Goal: Task Accomplishment & Management: Use online tool/utility

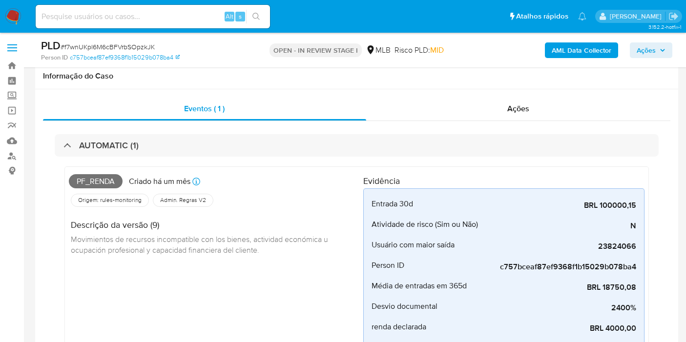
scroll to position [424, 0]
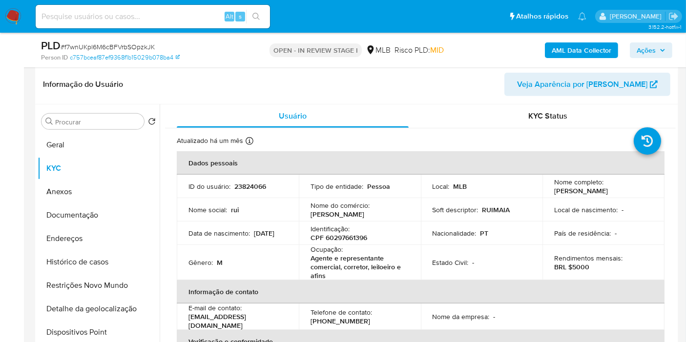
click at [342, 240] on p "CPF 60297661396" at bounding box center [338, 237] width 57 height 9
click at [342, 239] on p "CPF 60297661396" at bounding box center [338, 237] width 57 height 9
copy p "60297661396"
click at [654, 47] on span "Ações" at bounding box center [646, 50] width 19 height 16
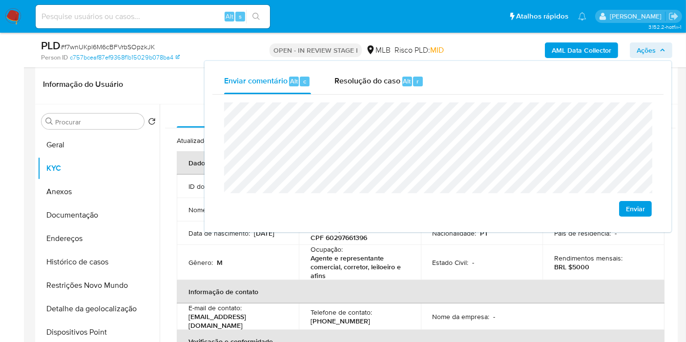
click at [0, 0] on lt-span "econômica" at bounding box center [0, 0] width 0 height 0
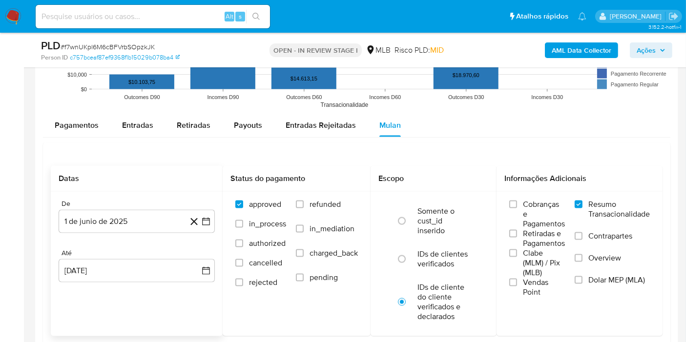
scroll to position [1342, 0]
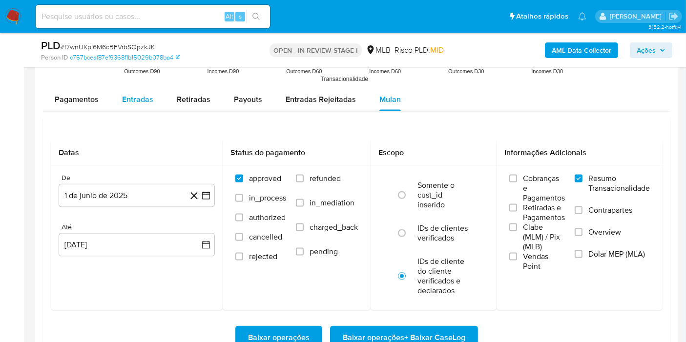
click at [137, 94] on span "Entradas" at bounding box center [137, 99] width 31 height 11
select select "10"
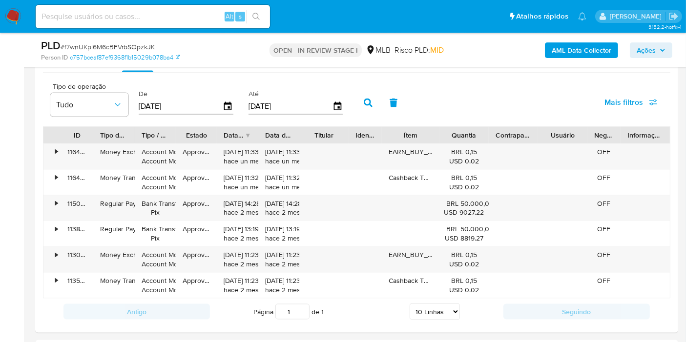
scroll to position [1396, 0]
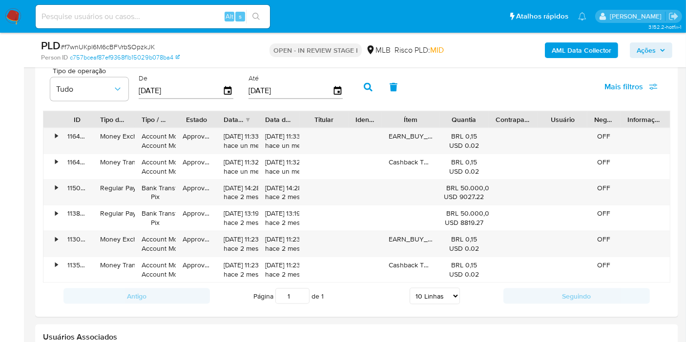
click at [646, 55] on span "Ações" at bounding box center [646, 50] width 19 height 16
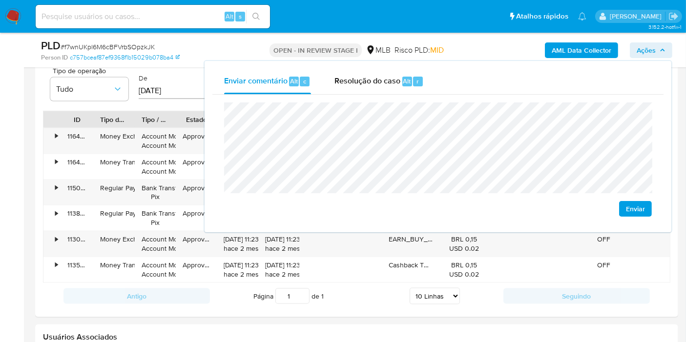
drag, startPoint x: 6, startPoint y: 181, endPoint x: 149, endPoint y: 27, distance: 210.0
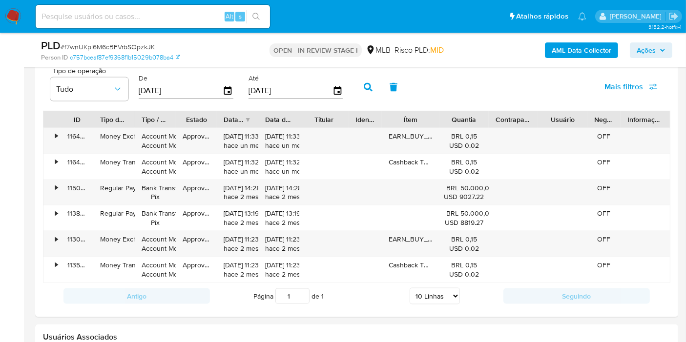
drag, startPoint x: 642, startPoint y: 54, endPoint x: 635, endPoint y: 58, distance: 8.1
click at [642, 54] on span "Ações" at bounding box center [646, 50] width 19 height 16
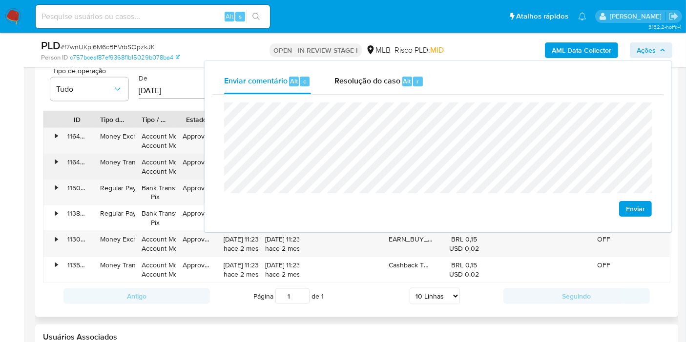
drag, startPoint x: 142, startPoint y: 178, endPoint x: 293, endPoint y: 152, distance: 153.1
click at [148, 176] on div "• 116494641447 Money Exchange Account Money Account Money Approved 01/07/2025 1…" at bounding box center [356, 205] width 627 height 155
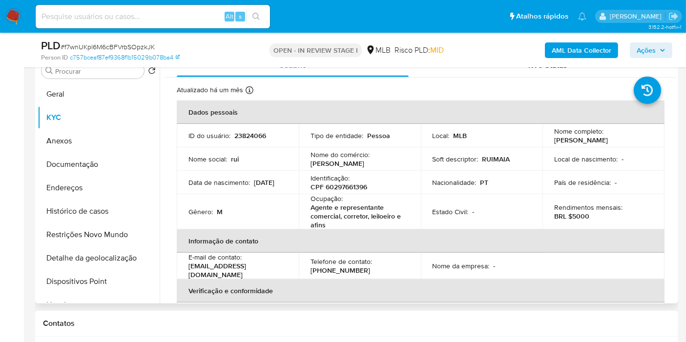
scroll to position [476, 0]
drag, startPoint x: 311, startPoint y: 206, endPoint x: 332, endPoint y: 217, distance: 24.0
click at [331, 220] on p "Agente e representante comercial, corretor, leiloeiro e afins" at bounding box center [357, 215] width 95 height 26
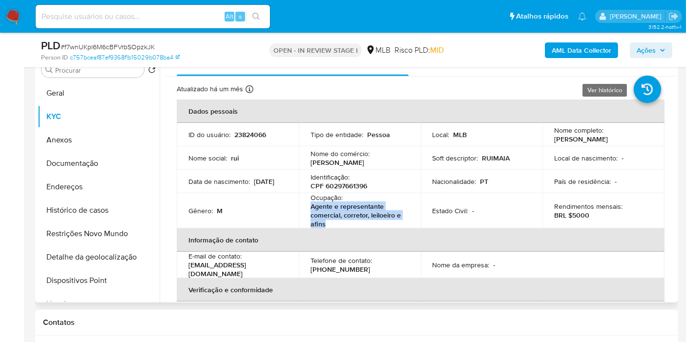
copy p "Agente e representante comercial, corretor, leiloeiro e afins"
click at [640, 54] on span "Ações" at bounding box center [646, 50] width 19 height 16
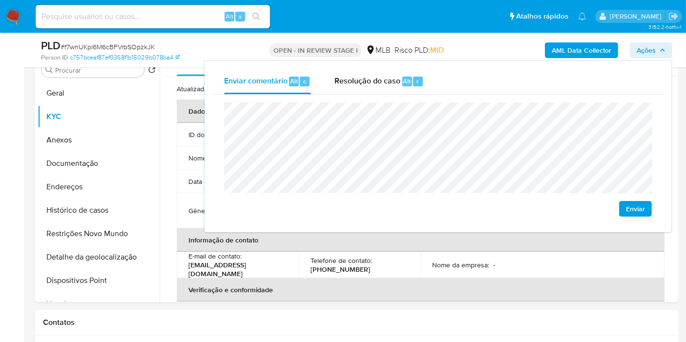
click at [0, 0] on lt-span "Parnaíba" at bounding box center [0, 0] width 0 height 0
click at [0, 0] on lt-span "econômica" at bounding box center [0, 0] width 0 height 0
click at [95, 129] on button "Anexos" at bounding box center [95, 139] width 114 height 23
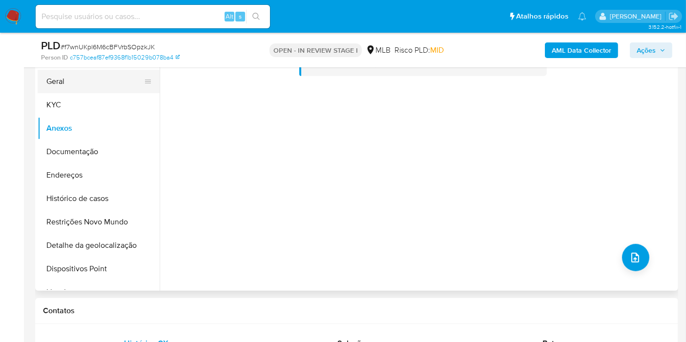
click at [91, 85] on button "Geral" at bounding box center [95, 81] width 114 height 23
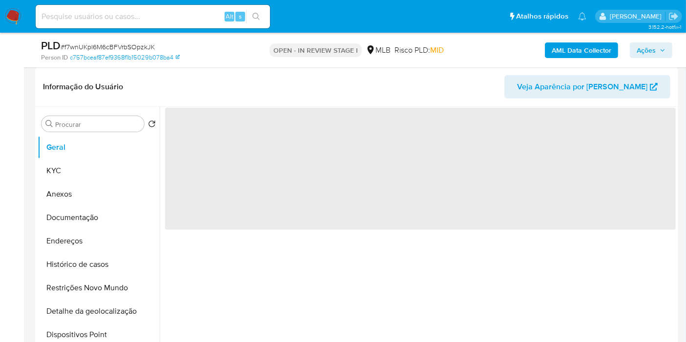
scroll to position [419, 0]
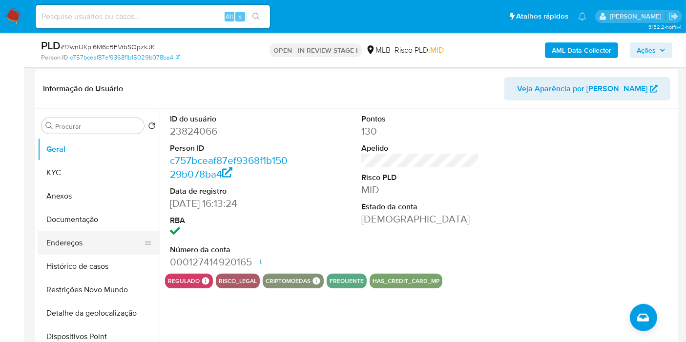
click at [93, 240] on button "Endereços" at bounding box center [95, 242] width 114 height 23
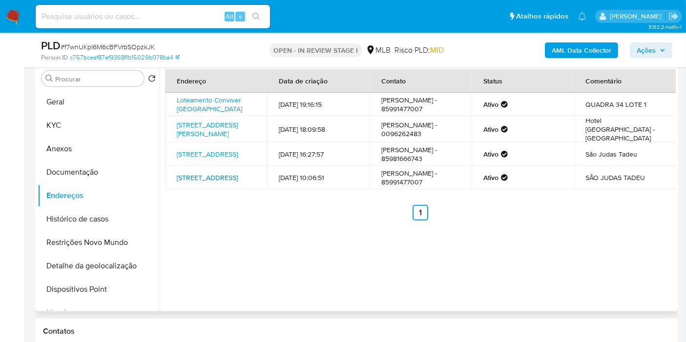
scroll to position [466, 0]
click at [116, 217] on button "Histórico de casos" at bounding box center [95, 219] width 114 height 23
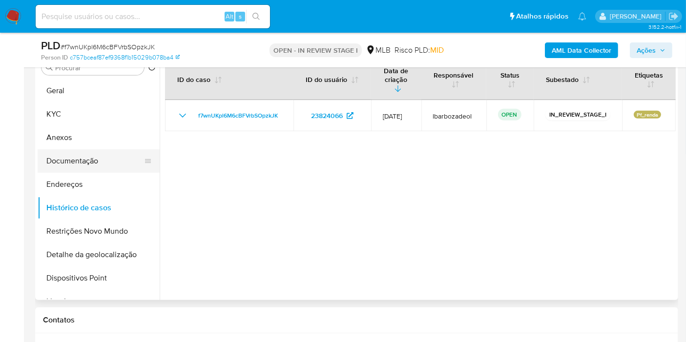
click at [95, 161] on button "Documentação" at bounding box center [95, 160] width 114 height 23
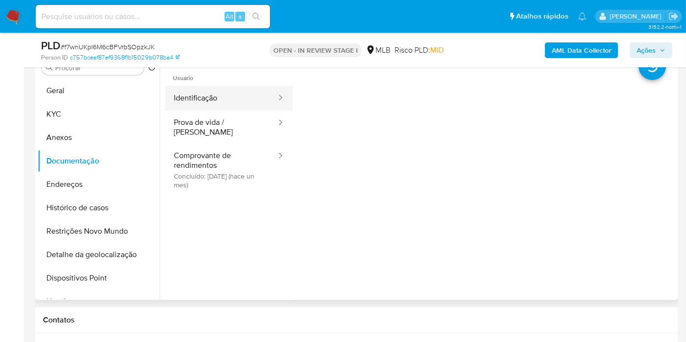
click at [220, 95] on button "Identificação" at bounding box center [221, 98] width 112 height 25
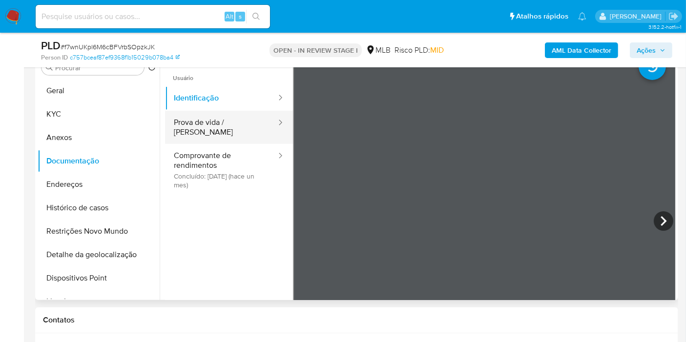
click at [240, 121] on button "Prova de vida / Selfie" at bounding box center [221, 127] width 112 height 33
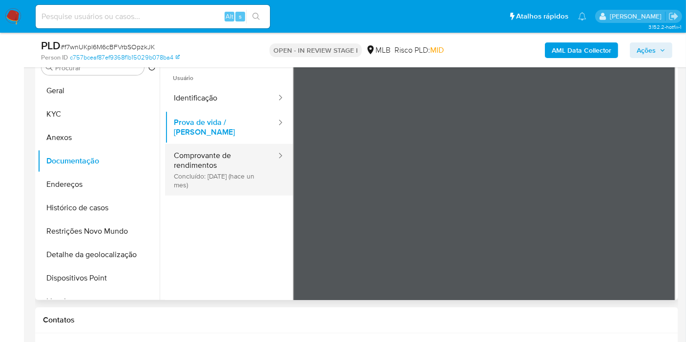
click at [204, 156] on button "Comprovante de rendimentos Concluído: 16/07/2025 (hace un mes)" at bounding box center [221, 170] width 112 height 52
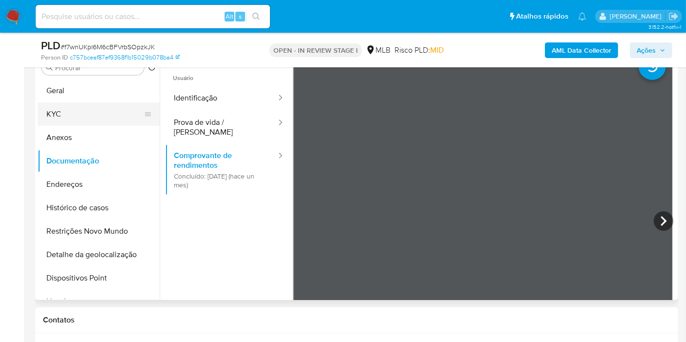
click at [83, 114] on button "KYC" at bounding box center [95, 114] width 114 height 23
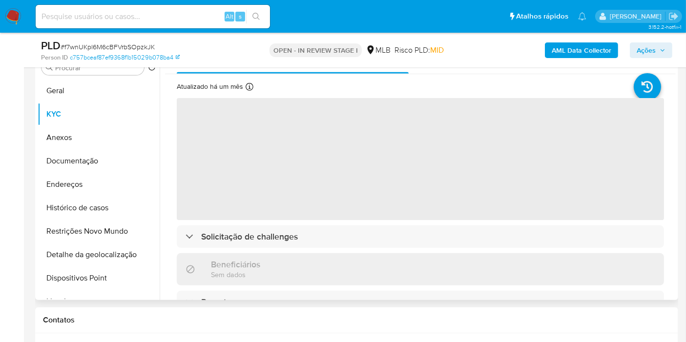
click at [502, 72] on div "KYC Status" at bounding box center [548, 61] width 232 height 23
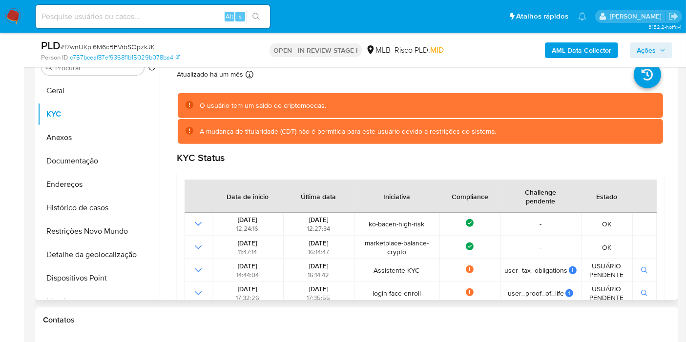
scroll to position [270, 0]
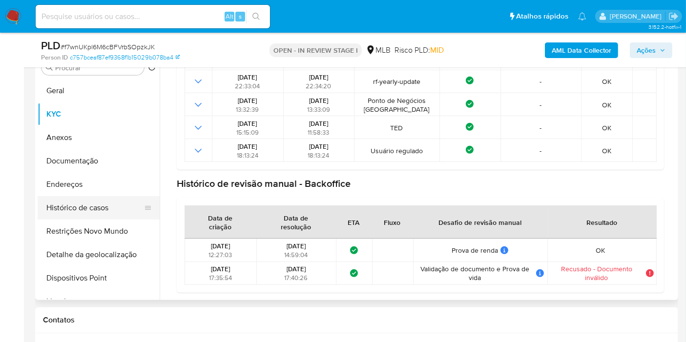
click at [121, 211] on button "Histórico de casos" at bounding box center [95, 207] width 114 height 23
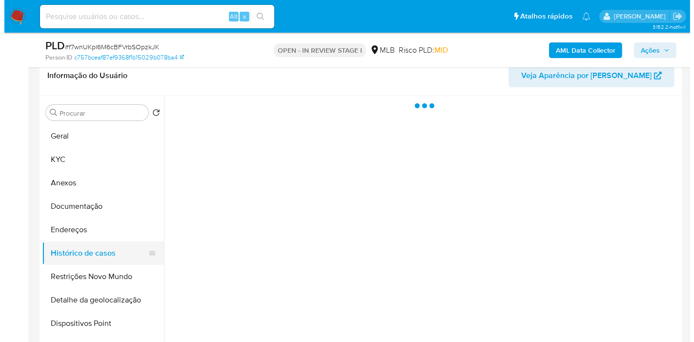
scroll to position [422, 0]
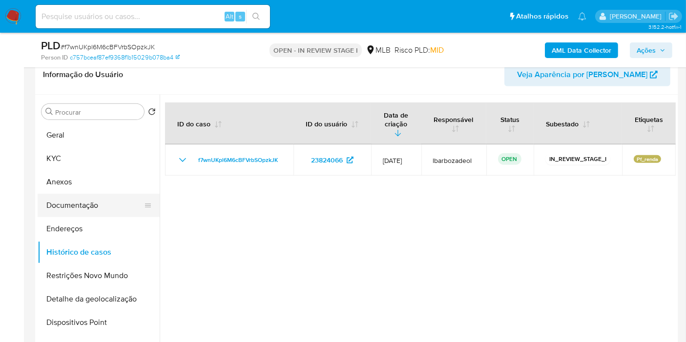
drag, startPoint x: 83, startPoint y: 197, endPoint x: 93, endPoint y: 204, distance: 11.9
click at [83, 198] on button "Documentação" at bounding box center [95, 205] width 114 height 23
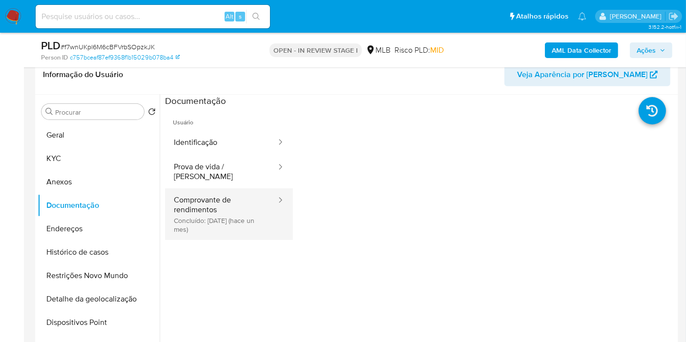
click at [240, 203] on button "Comprovante de rendimentos Concluído: 16/07/2025 (hace un mes)" at bounding box center [221, 214] width 112 height 52
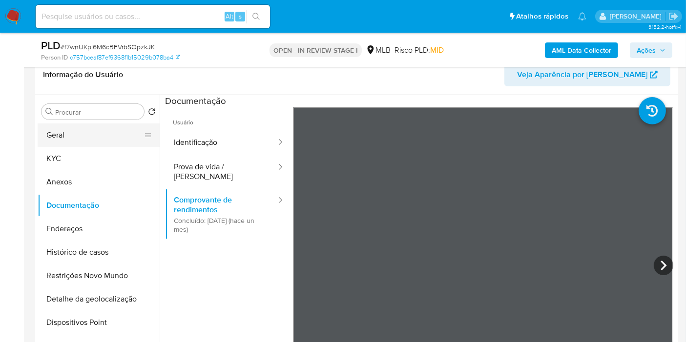
click at [113, 129] on button "Geral" at bounding box center [95, 135] width 114 height 23
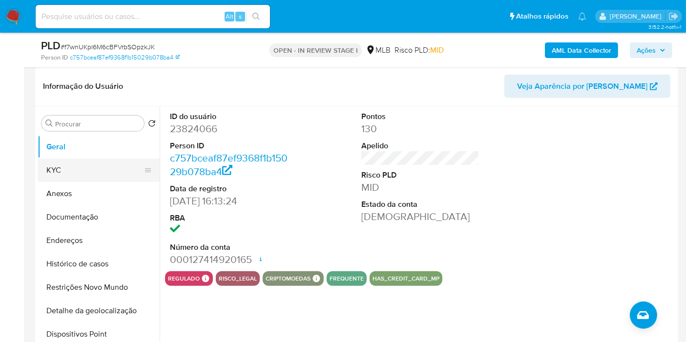
click at [105, 168] on button "KYC" at bounding box center [95, 170] width 114 height 23
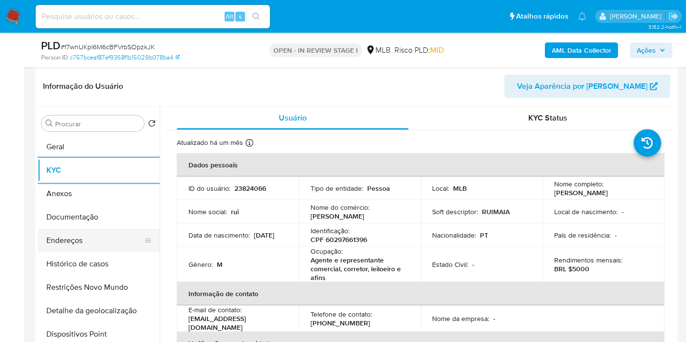
click at [71, 237] on button "Endereços" at bounding box center [95, 240] width 114 height 23
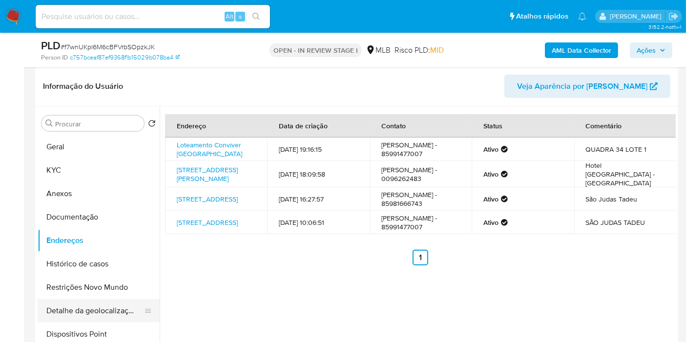
click at [115, 309] on button "Detalhe da geolocalização" at bounding box center [95, 310] width 114 height 23
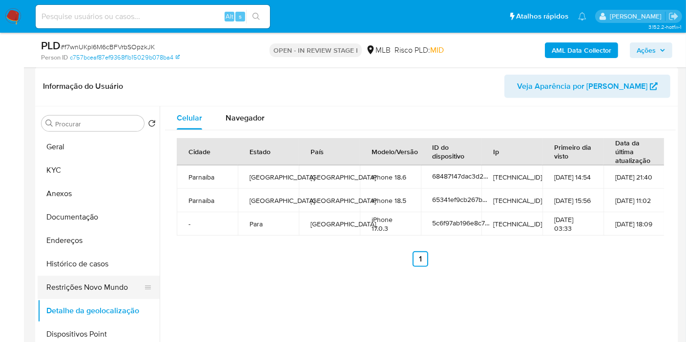
click at [114, 282] on button "Restrições Novo Mundo" at bounding box center [95, 287] width 114 height 23
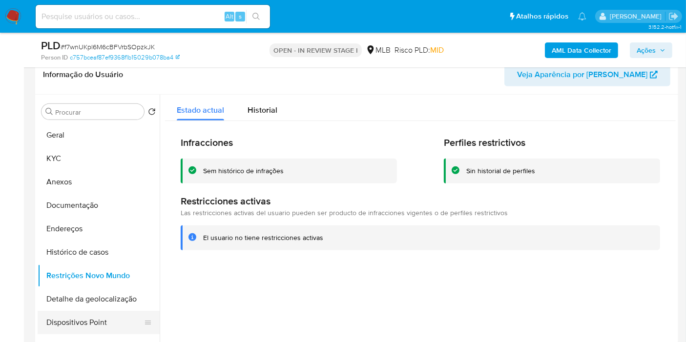
click at [97, 324] on button "Dispositivos Point" at bounding box center [95, 322] width 114 height 23
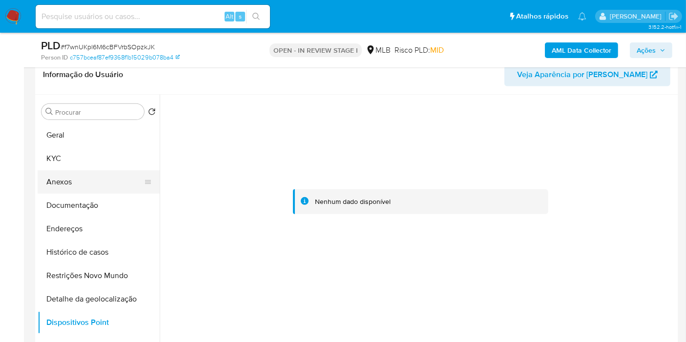
click at [114, 182] on button "Anexos" at bounding box center [95, 181] width 114 height 23
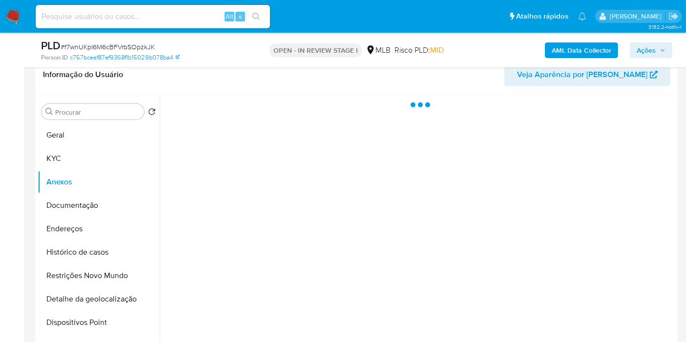
click at [654, 52] on span "Ações" at bounding box center [646, 50] width 19 height 16
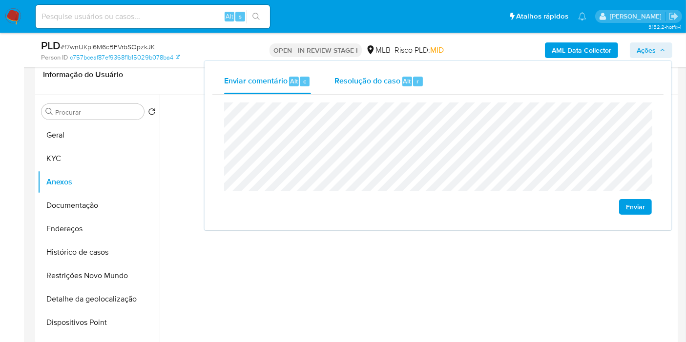
click at [388, 83] on span "Resolução do caso" at bounding box center [367, 80] width 66 height 11
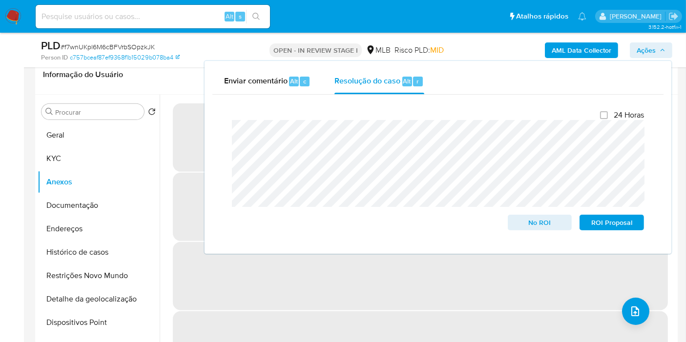
click at [591, 50] on b "AML Data Collector" at bounding box center [582, 50] width 60 height 16
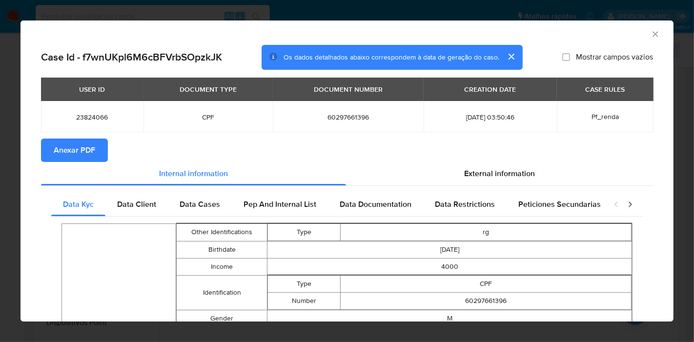
drag, startPoint x: 81, startPoint y: 150, endPoint x: 96, endPoint y: 150, distance: 14.6
click at [81, 150] on span "Anexar PDF" at bounding box center [74, 150] width 41 height 21
click at [651, 32] on icon "Fechar a janela" at bounding box center [656, 34] width 10 height 10
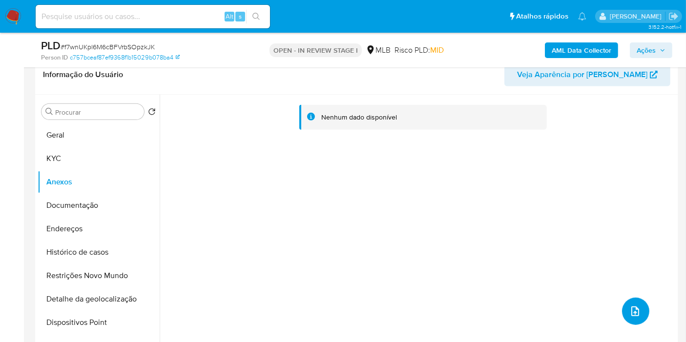
click at [637, 314] on span "upload-file" at bounding box center [635, 312] width 12 height 12
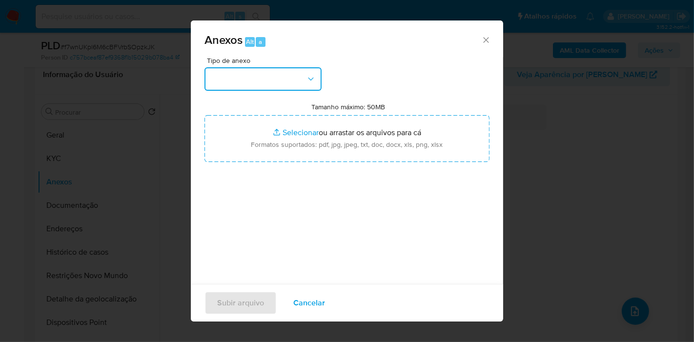
click at [308, 72] on button "button" at bounding box center [263, 78] width 117 height 23
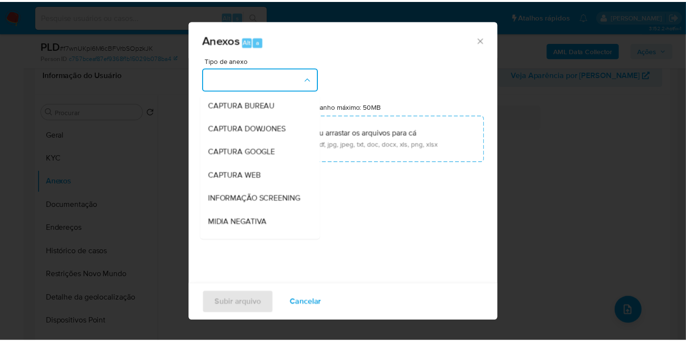
scroll to position [150, 0]
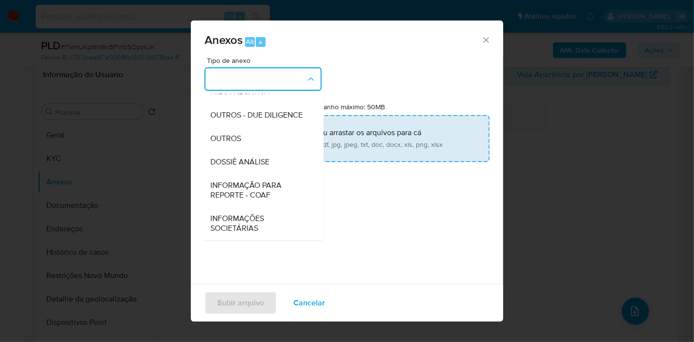
click at [259, 158] on span "DOSSIÊ ANÁLISE" at bounding box center [239, 162] width 59 height 10
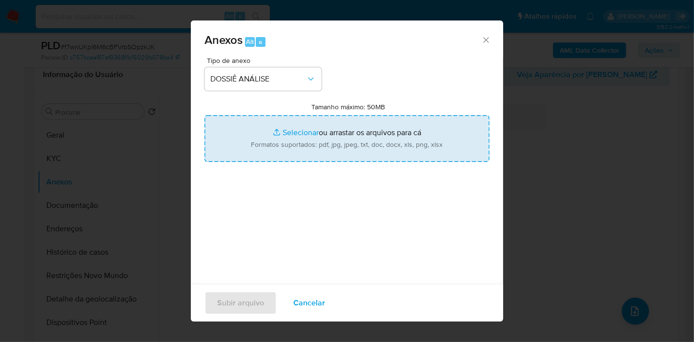
click at [269, 143] on input "Tamanho máximo: 50MB Selecionar arquivos" at bounding box center [347, 138] width 285 height 47
type input "C:\fakepath\XXXX - CPF 60297661396 - RUI JORGE LEITAO MAIA.pdf"
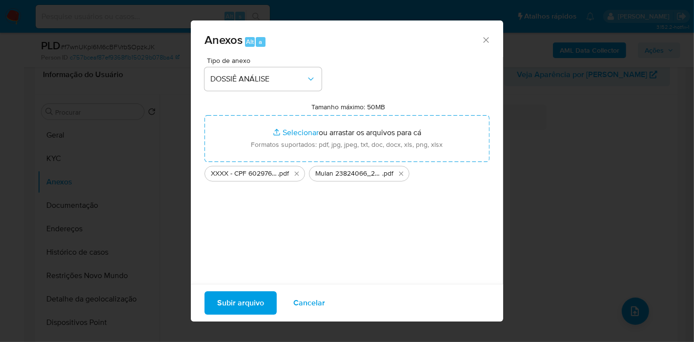
click at [241, 300] on span "Subir arquivo" at bounding box center [240, 302] width 47 height 21
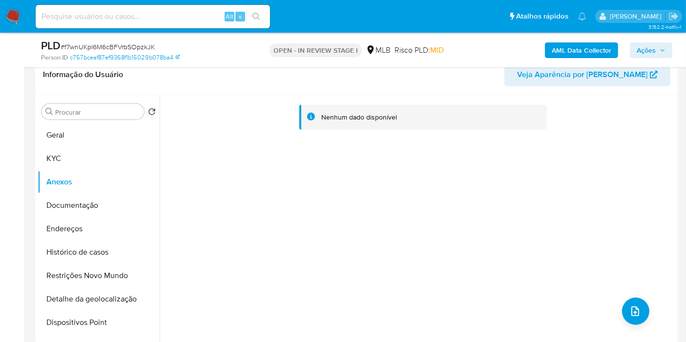
click at [644, 49] on span "Ações" at bounding box center [646, 50] width 19 height 16
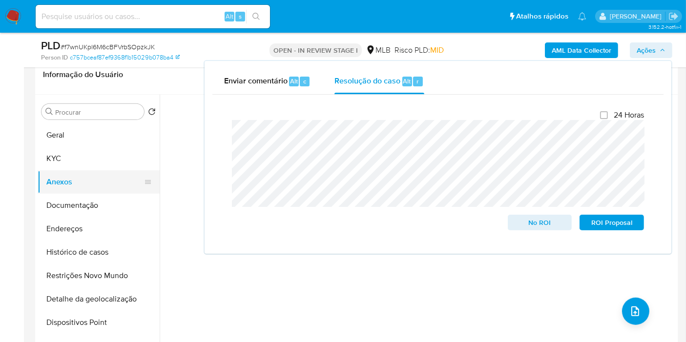
click at [60, 170] on button "Anexos" at bounding box center [95, 181] width 114 height 23
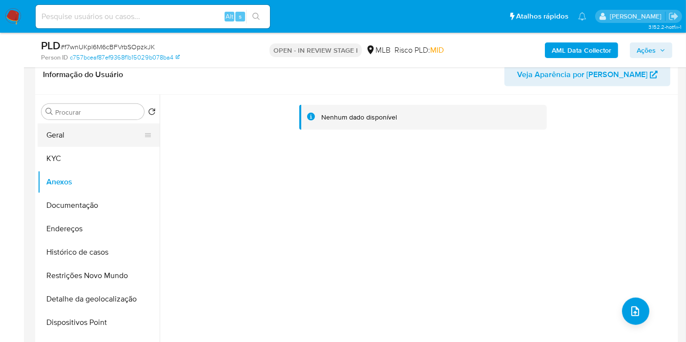
drag, startPoint x: 71, startPoint y: 136, endPoint x: 72, endPoint y: 141, distance: 5.0
click at [72, 141] on button "Geral" at bounding box center [95, 135] width 114 height 23
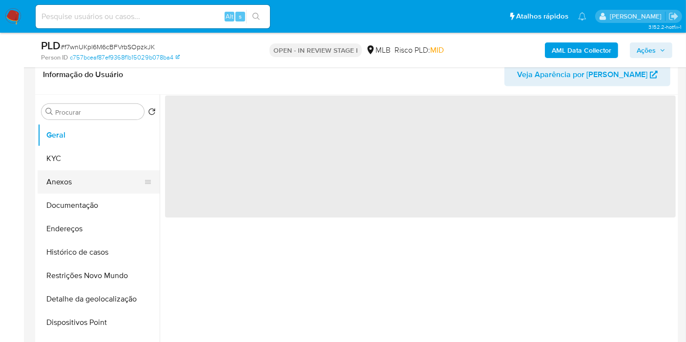
click at [69, 171] on button "Anexos" at bounding box center [95, 181] width 114 height 23
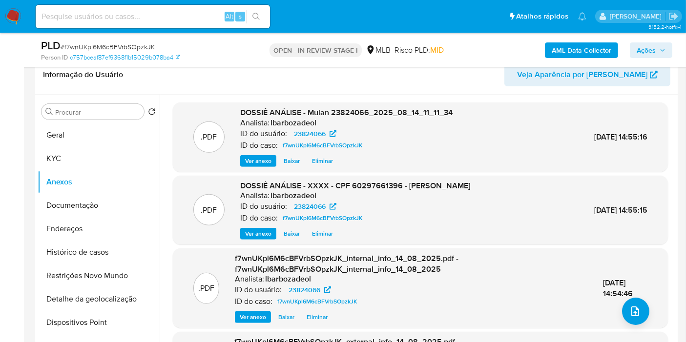
click at [643, 47] on span "Ações" at bounding box center [646, 50] width 19 height 16
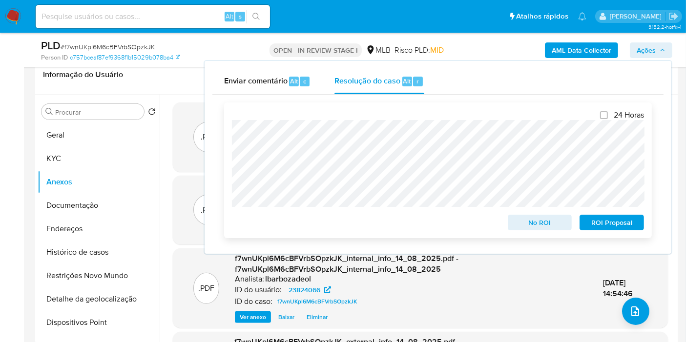
click at [523, 224] on span "No ROI" at bounding box center [540, 223] width 51 height 14
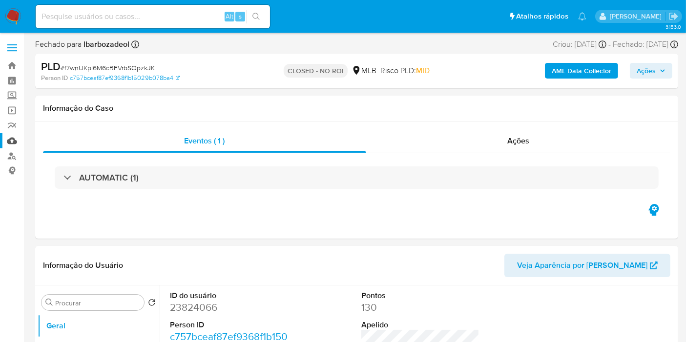
select select "10"
click at [12, 80] on link "Painel" at bounding box center [58, 80] width 116 height 15
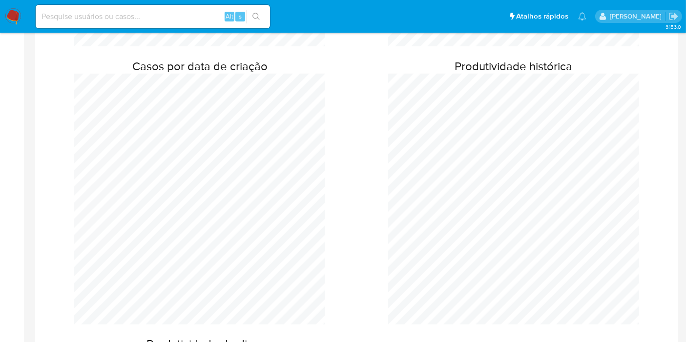
scroll to position [343, 0]
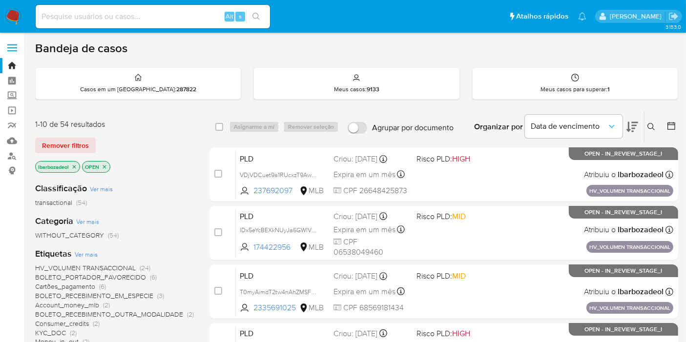
scroll to position [427, 0]
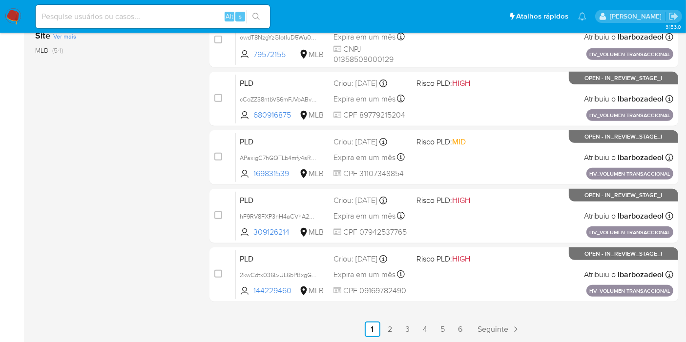
click at [448, 331] on link "5" at bounding box center [443, 330] width 16 height 16
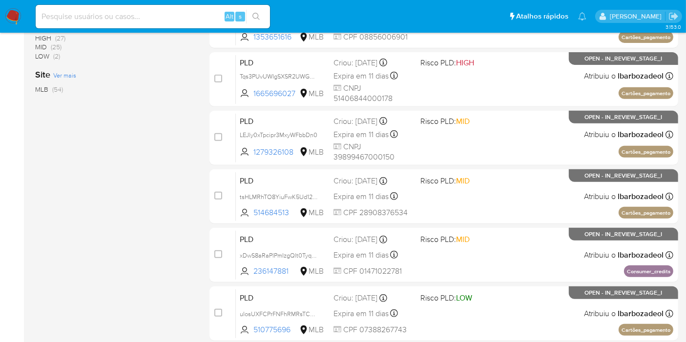
scroll to position [427, 0]
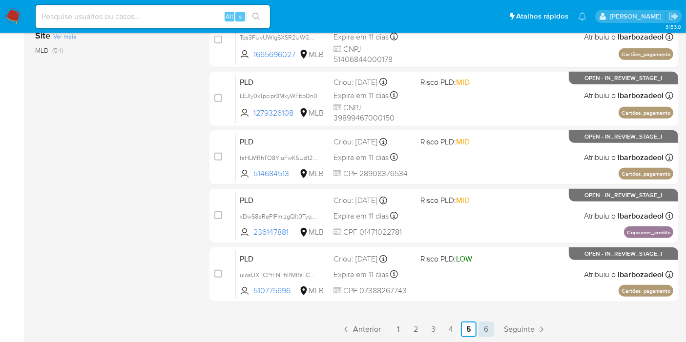
click at [486, 330] on link "6" at bounding box center [486, 330] width 16 height 16
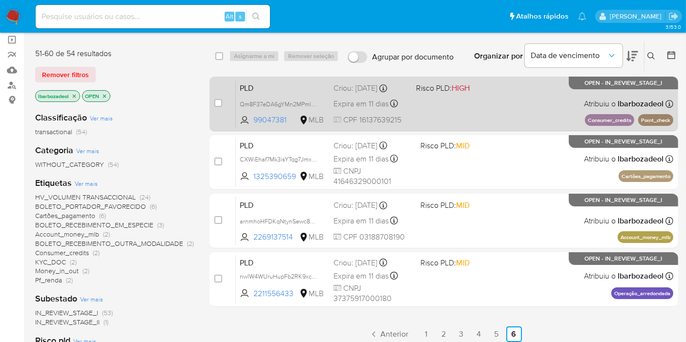
scroll to position [70, 0]
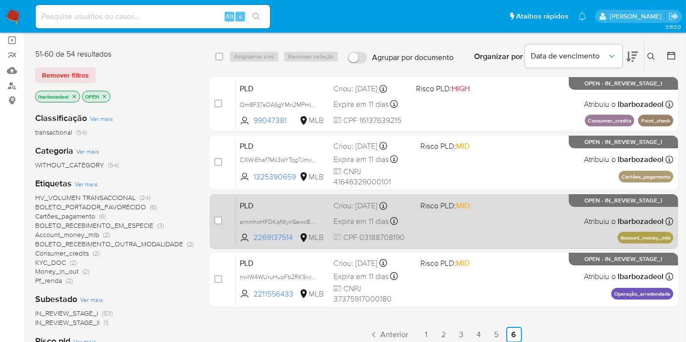
click at [489, 229] on div "PLD arnmhoHFDKqNtynSewc8eXxy 2269137514 MLB Risco PLD: MID Criou: 12/07/2025 Cr…" at bounding box center [454, 221] width 437 height 49
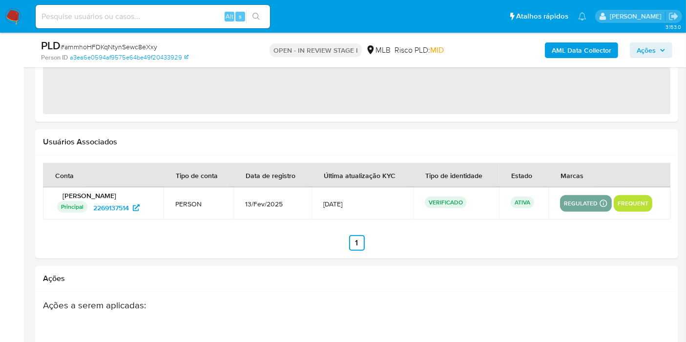
select select "10"
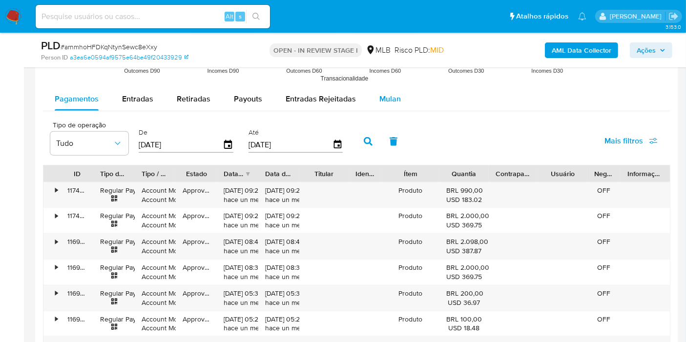
scroll to position [1080, 0]
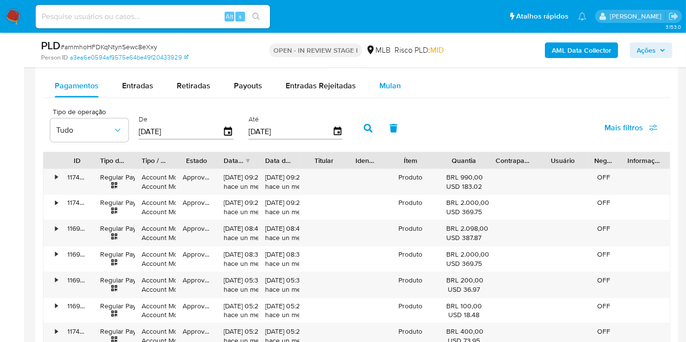
click at [390, 85] on span "Mulan" at bounding box center [389, 85] width 21 height 11
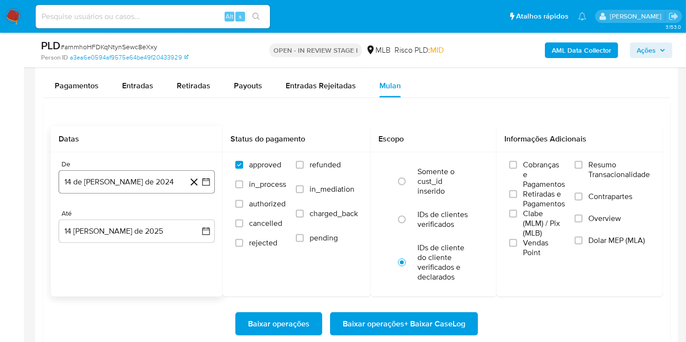
click at [135, 174] on button "14 de julio de 2024" at bounding box center [137, 181] width 156 height 23
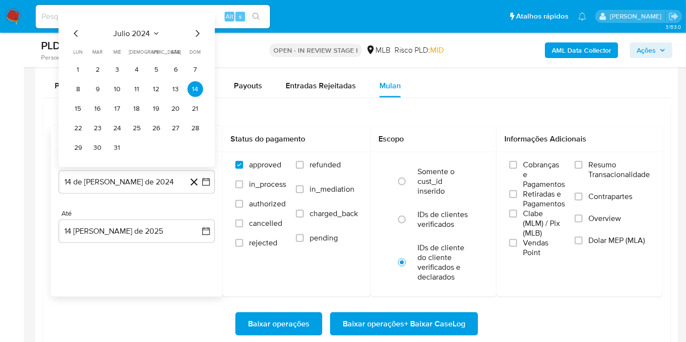
click at [144, 32] on span "julio 2024" at bounding box center [132, 34] width 37 height 10
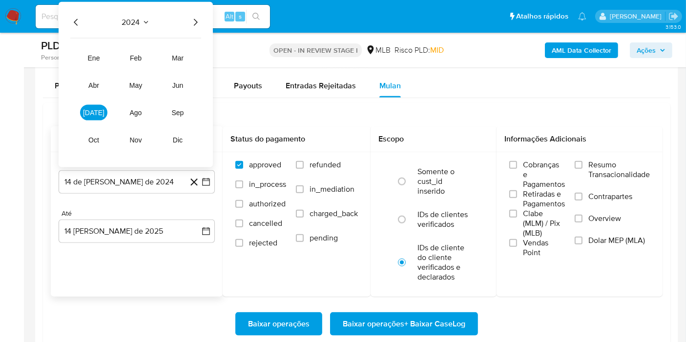
click at [197, 19] on icon "Año siguiente" at bounding box center [195, 23] width 12 height 12
click at [179, 94] on tr "ene feb mar abr may jun jul ago sep oct nov dic" at bounding box center [135, 99] width 111 height 98
click at [178, 85] on span "jun" at bounding box center [177, 86] width 11 height 8
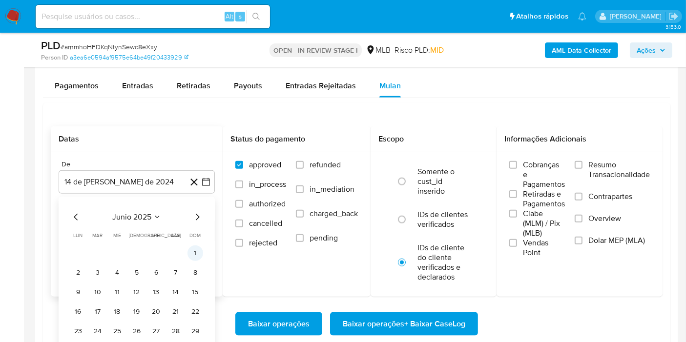
click at [195, 249] on button "1" at bounding box center [195, 254] width 16 height 16
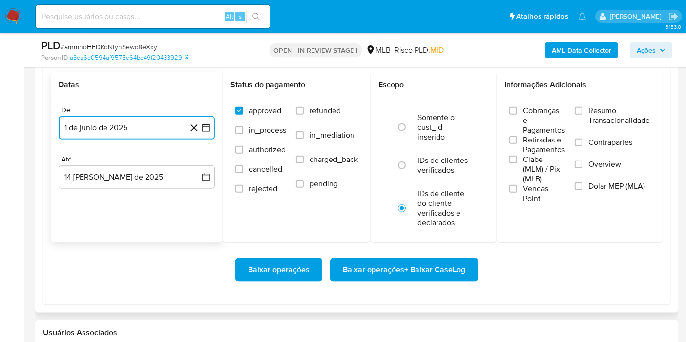
scroll to position [1148, 0]
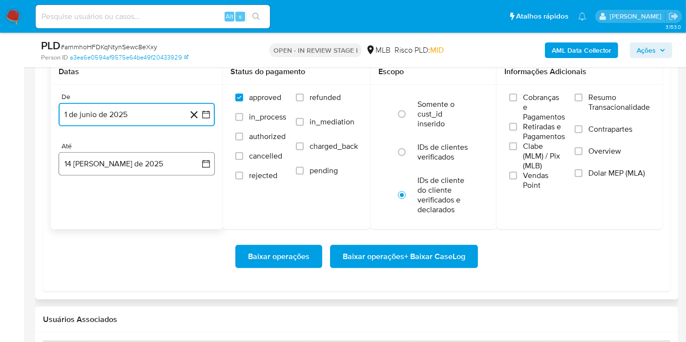
click at [143, 166] on button "14 de agosto de 2025" at bounding box center [137, 163] width 156 height 23
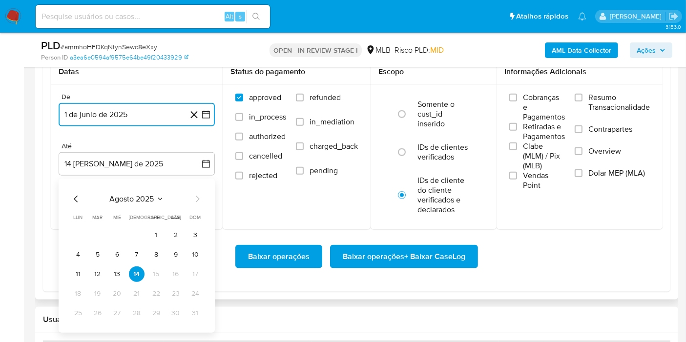
click at [121, 271] on button "13" at bounding box center [117, 275] width 16 height 16
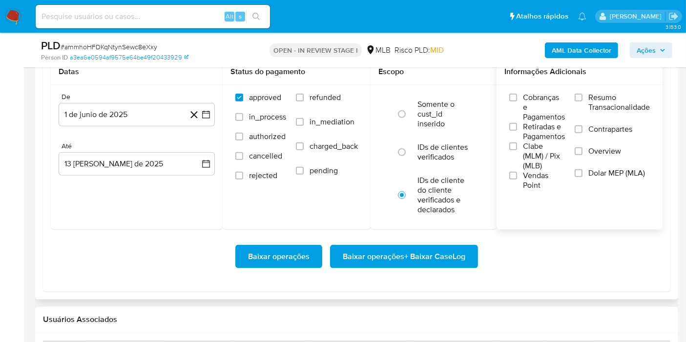
click at [611, 103] on span "Resumo Transacionalidade" at bounding box center [619, 103] width 62 height 20
click at [593, 99] on span "Resumo Transacionalidade" at bounding box center [619, 103] width 62 height 20
click at [582, 99] on input "Resumo Transacionalidade" at bounding box center [579, 98] width 8 height 8
click at [450, 251] on span "Baixar operações + Baixar CaseLog" at bounding box center [404, 256] width 123 height 21
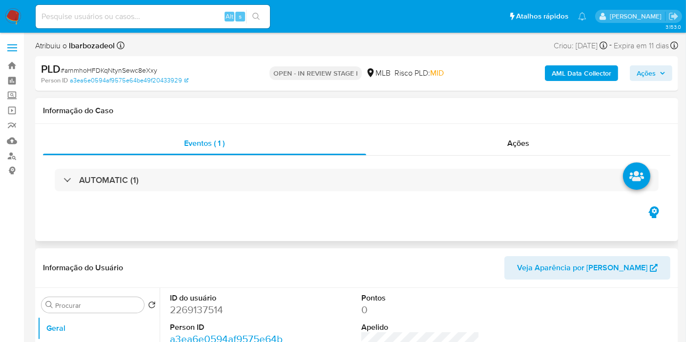
scroll to position [0, 0]
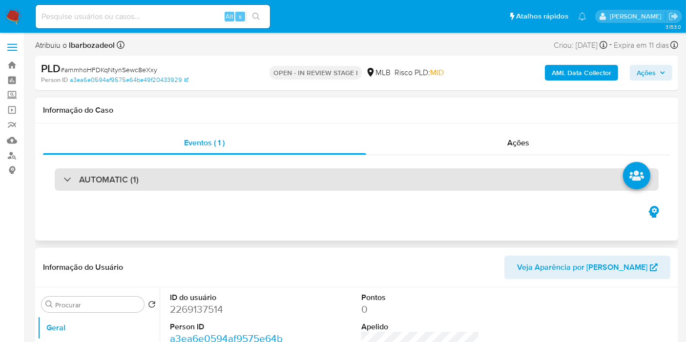
drag, startPoint x: 386, startPoint y: 178, endPoint x: 186, endPoint y: 189, distance: 200.4
click at [385, 178] on div "AUTOMATIC (1)" at bounding box center [357, 179] width 604 height 22
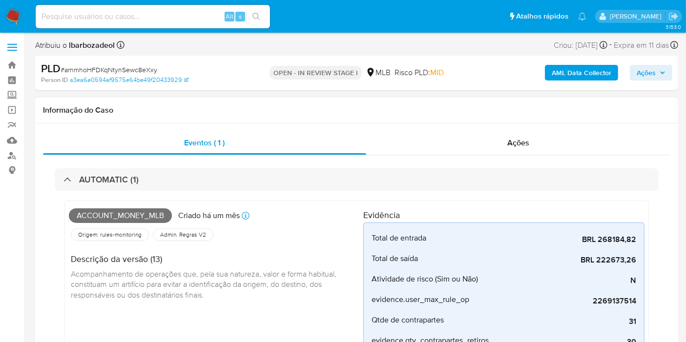
click at [136, 215] on span "Account_money_mlb" at bounding box center [120, 215] width 103 height 15
copy span "Account_money_mlb"
click at [665, 70] on icon "button" at bounding box center [663, 73] width 6 height 6
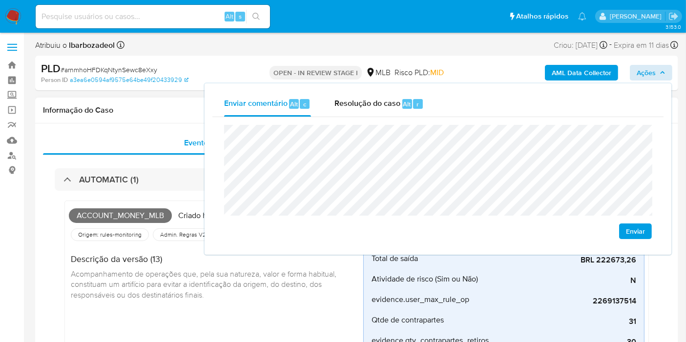
click at [176, 116] on div "Informação do Caso" at bounding box center [356, 111] width 643 height 26
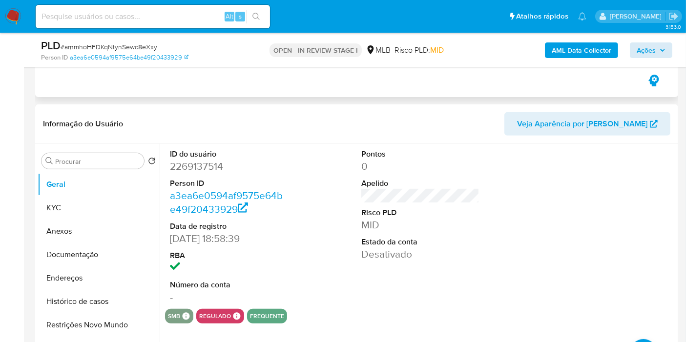
scroll to position [385, 0]
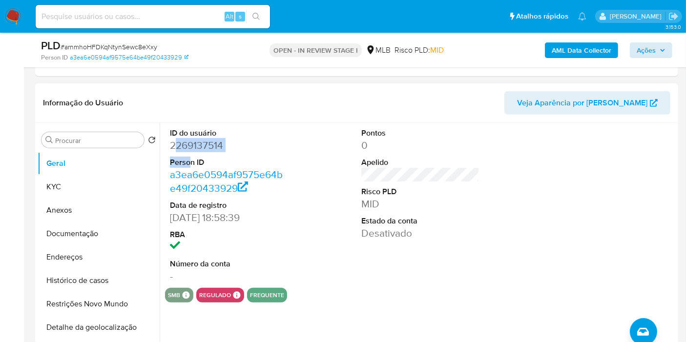
drag, startPoint x: 173, startPoint y: 140, endPoint x: 187, endPoint y: 154, distance: 20.0
click at [187, 154] on dl "ID do usuário 2269137514 Person ID a3ea6e0594af9575e64be49f20433929 Data de reg…" at bounding box center [229, 205] width 118 height 155
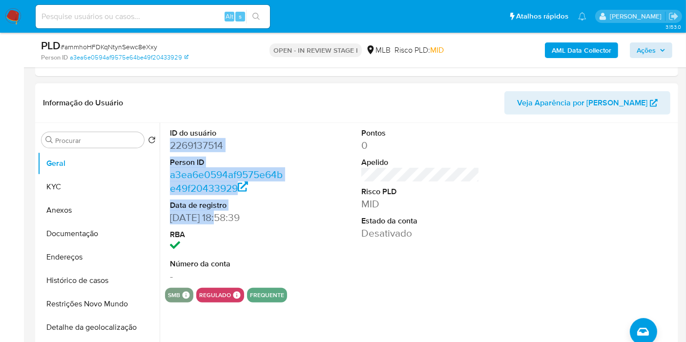
drag, startPoint x: 171, startPoint y: 147, endPoint x: 219, endPoint y: 215, distance: 83.1
click at [219, 215] on dl "ID do usuário 2269137514 Person ID a3ea6e0594af9575e64be49f20433929 Data de reg…" at bounding box center [229, 205] width 118 height 155
copy dl "2269137514 Person ID a3ea6e0594af9575e64be49f20433929 Data de registro 13/02/20…"
click at [646, 49] on span "Ações" at bounding box center [646, 50] width 19 height 16
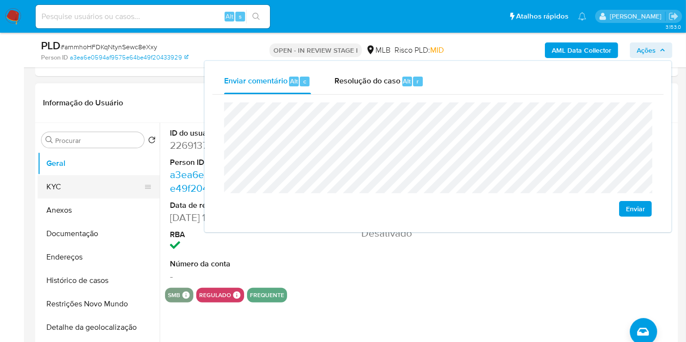
click at [74, 187] on button "KYC" at bounding box center [95, 186] width 114 height 23
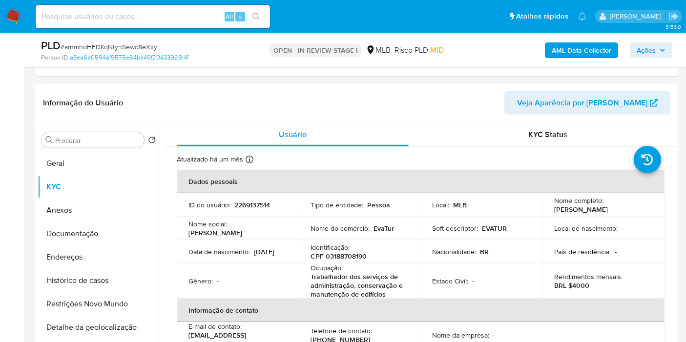
click at [351, 256] on p "CPF 03188708190" at bounding box center [338, 256] width 56 height 9
copy p "03188708190"
click at [651, 55] on span "Ações" at bounding box center [646, 50] width 19 height 16
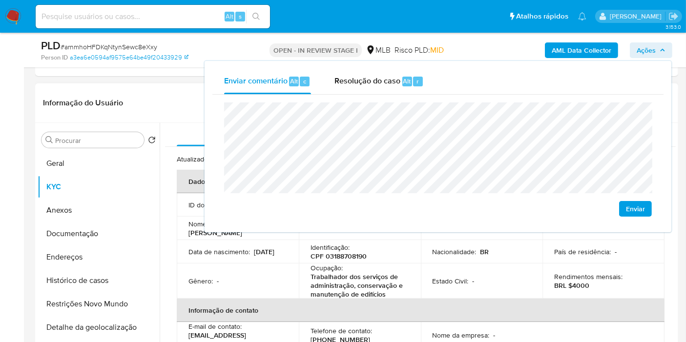
click at [290, 264] on td "Gênero : -" at bounding box center [238, 281] width 122 height 35
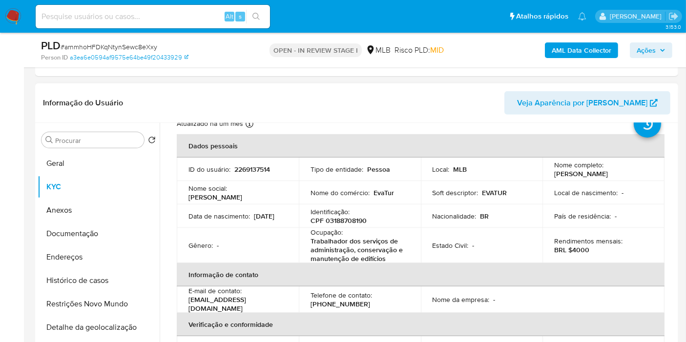
scroll to position [39, 0]
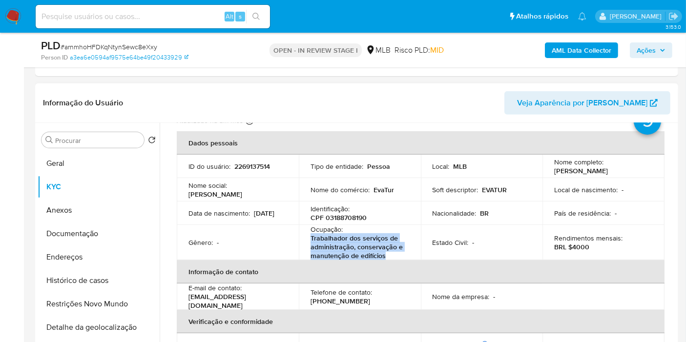
drag, startPoint x: 309, startPoint y: 235, endPoint x: 390, endPoint y: 254, distance: 83.2
click at [390, 254] on p "Trabalhador dos serviços de administração, conservação e manutenção de edifícios" at bounding box center [357, 247] width 95 height 26
copy p "Trabalhador dos serviços de administração, conservação e manutenção de edifícios"
click at [663, 47] on icon "button" at bounding box center [663, 50] width 6 height 6
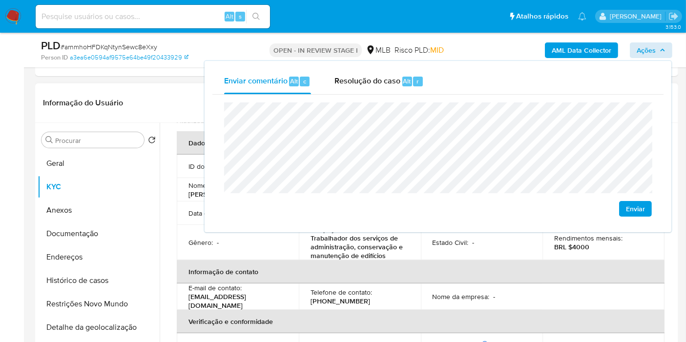
click at [265, 269] on th "Informação de contato" at bounding box center [421, 271] width 488 height 23
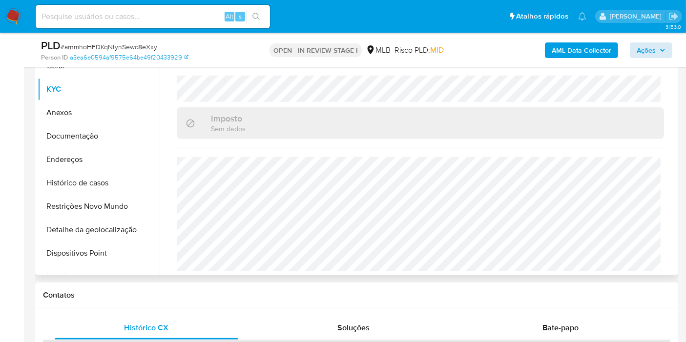
scroll to position [484, 0]
click at [655, 49] on span "Ações" at bounding box center [646, 50] width 19 height 16
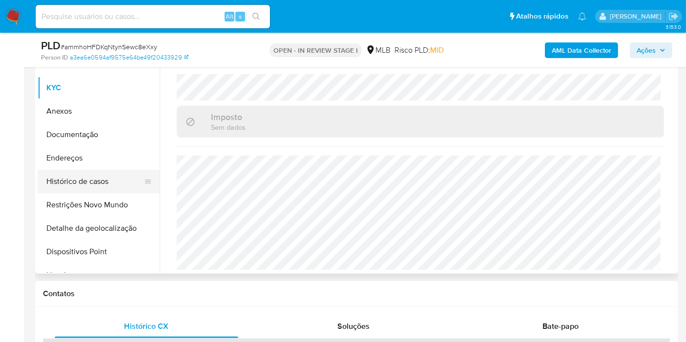
click at [81, 160] on button "Endereços" at bounding box center [99, 157] width 122 height 23
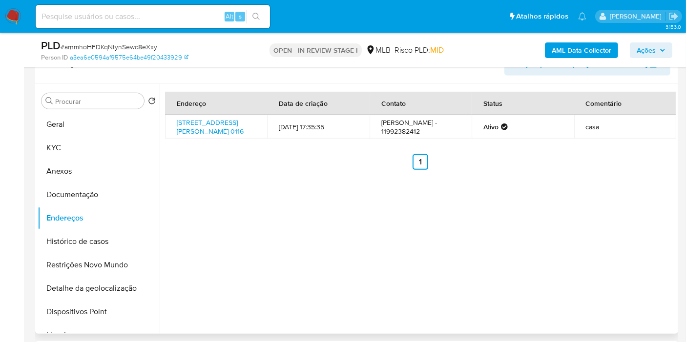
scroll to position [423, 0]
click at [121, 287] on button "Detalhe da geolocalização" at bounding box center [95, 289] width 114 height 23
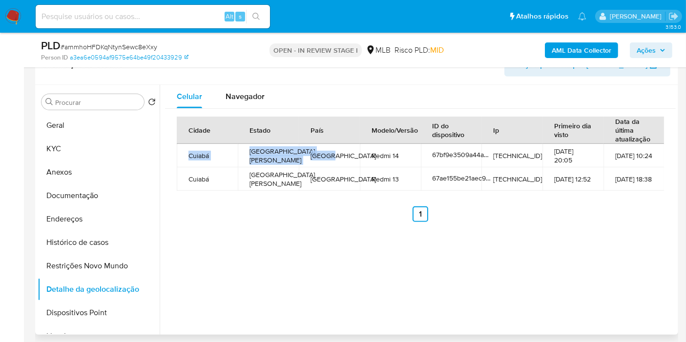
drag, startPoint x: 228, startPoint y: 157, endPoint x: 343, endPoint y: 156, distance: 114.7
click at [343, 156] on tr "Cuiabá Mato Grosso Brazil Redmi 14 67bf9e3509a44ac1763ff9c6 177.174.230.245 26-…" at bounding box center [421, 155] width 488 height 23
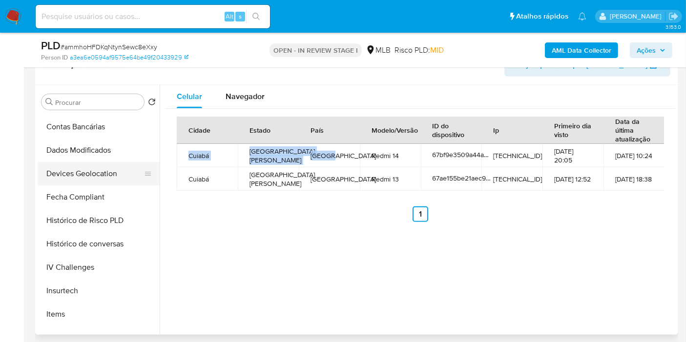
scroll to position [365, 0]
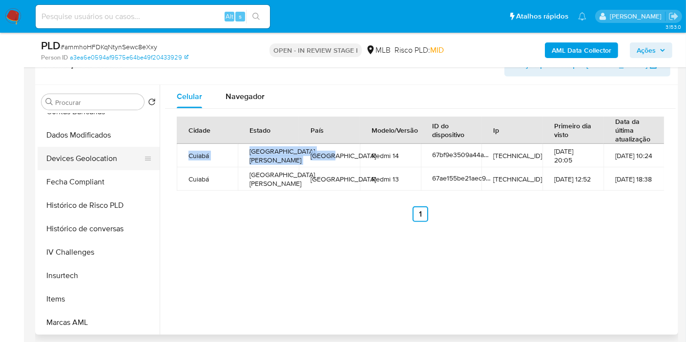
click at [109, 163] on button "Devices Geolocation" at bounding box center [95, 158] width 114 height 23
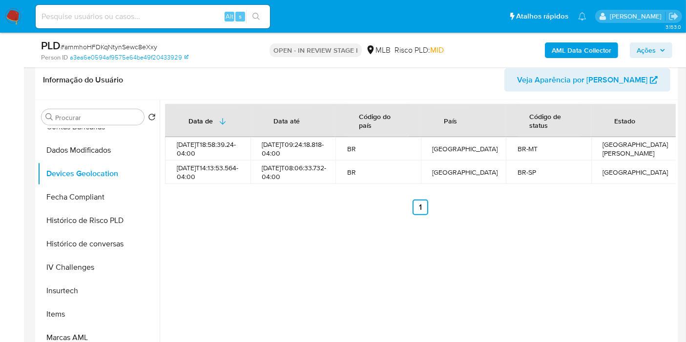
scroll to position [412, 0]
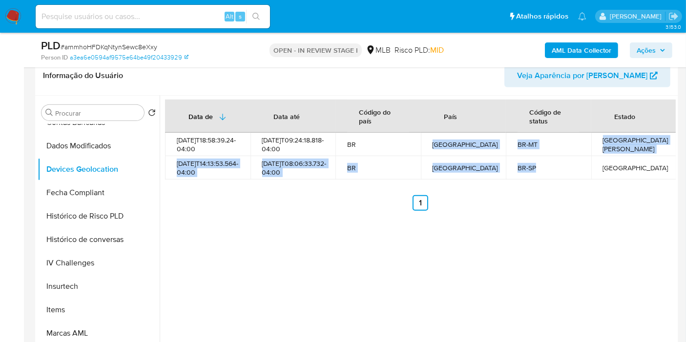
drag, startPoint x: 430, startPoint y: 146, endPoint x: 540, endPoint y: 168, distance: 113.0
click at [540, 169] on tbody "2025-02-13T18:58:39.24-04:00 2025-07-05T09:24:18.818-04:00 BR Brasil BR-MT Mato…" at bounding box center [420, 156] width 511 height 47
drag, startPoint x: 530, startPoint y: 169, endPoint x: 529, endPoint y: 158, distance: 11.3
click at [530, 171] on div "BR-SP" at bounding box center [548, 168] width 62 height 9
click at [529, 140] on div "BR-MT" at bounding box center [548, 144] width 62 height 9
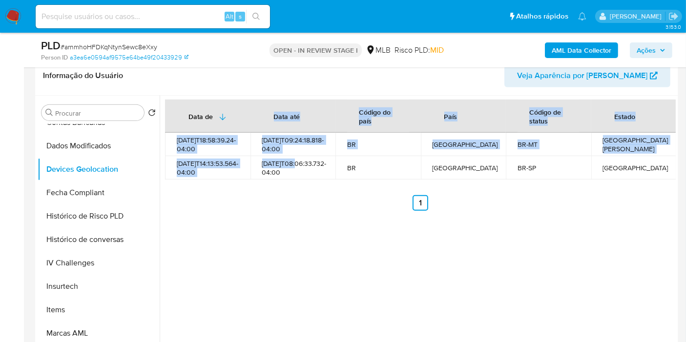
drag, startPoint x: 270, startPoint y: 171, endPoint x: 252, endPoint y: 122, distance: 52.1
click at [252, 122] on table "Data de Data até Código do país País Código de status Estado 2025-02-13T18:58:3…" at bounding box center [420, 140] width 511 height 80
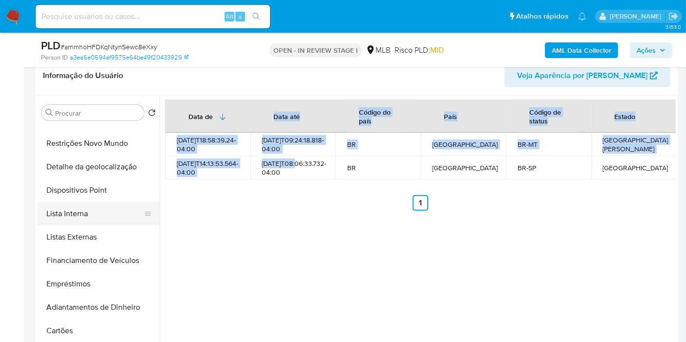
scroll to position [0, 0]
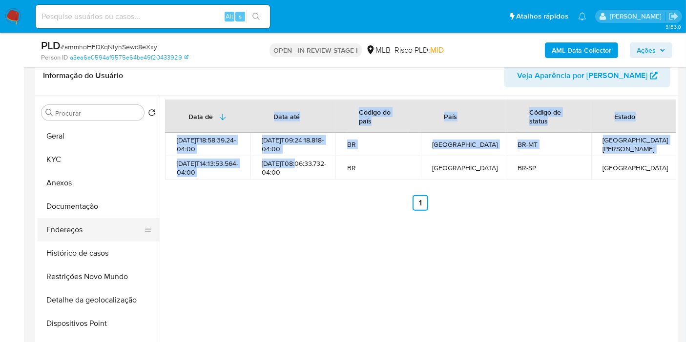
click at [98, 230] on button "Endereços" at bounding box center [95, 229] width 114 height 23
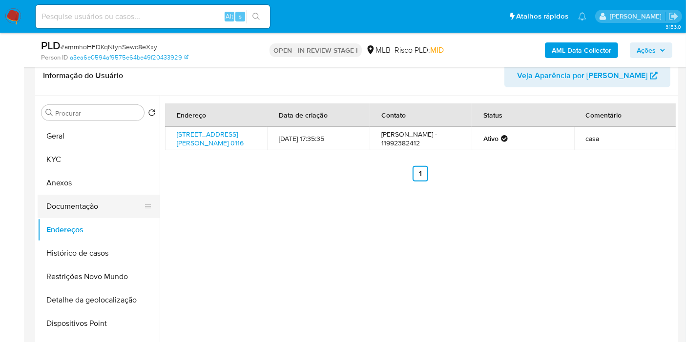
click at [97, 195] on button "Documentação" at bounding box center [95, 206] width 114 height 23
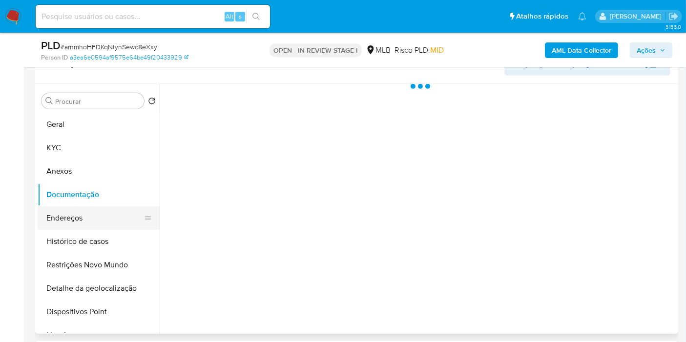
click at [99, 207] on button "Endereços" at bounding box center [95, 218] width 114 height 23
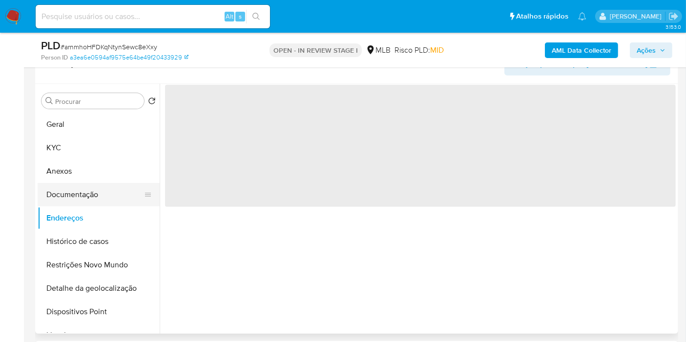
click at [101, 194] on button "Documentação" at bounding box center [95, 194] width 114 height 23
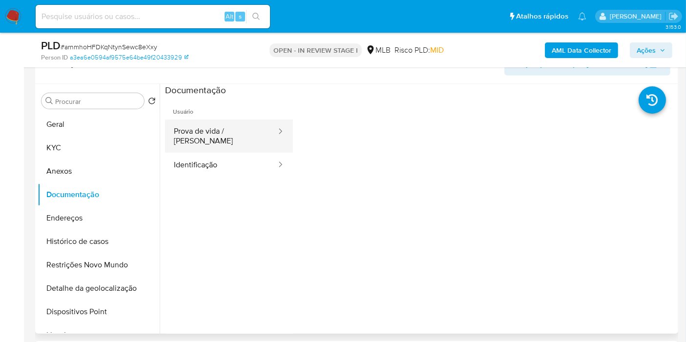
click at [226, 131] on button "Prova de vida / [PERSON_NAME]" at bounding box center [221, 136] width 112 height 33
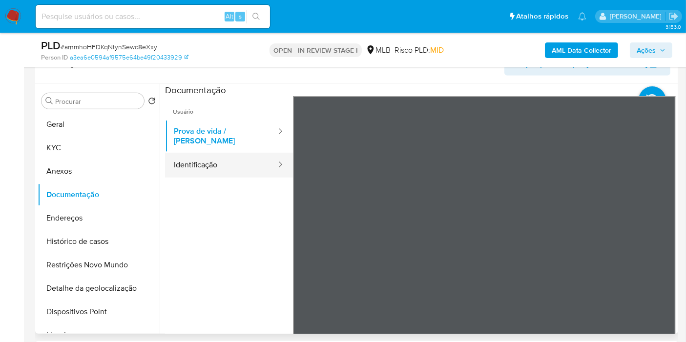
click at [207, 153] on button "Identificação" at bounding box center [221, 165] width 112 height 25
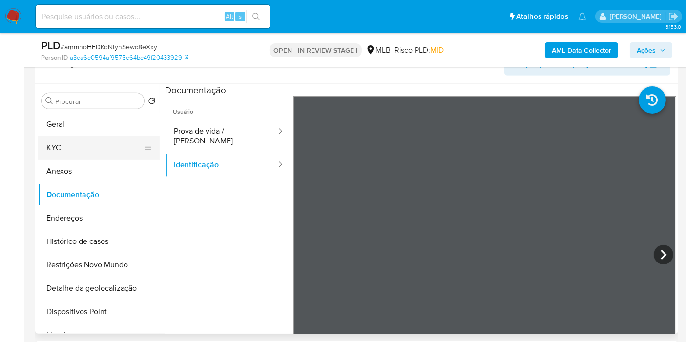
click at [106, 157] on button "KYC" at bounding box center [95, 147] width 114 height 23
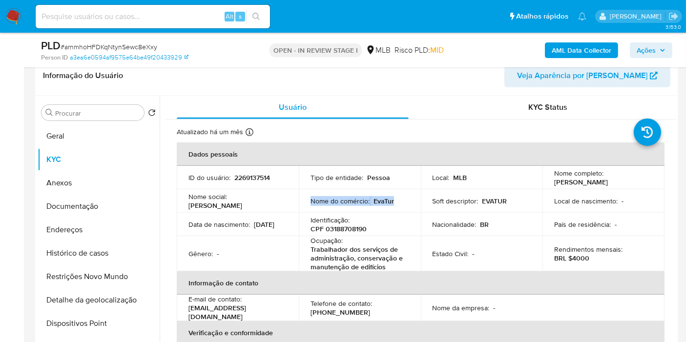
drag, startPoint x: 396, startPoint y: 200, endPoint x: 311, endPoint y: 196, distance: 85.1
click at [311, 197] on div "Nome do comércio : EvaTur" at bounding box center [359, 201] width 99 height 9
click at [661, 50] on icon "button" at bounding box center [663, 50] width 6 height 6
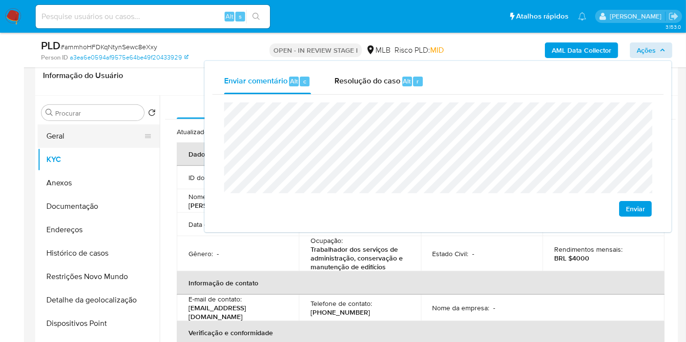
click at [118, 129] on button "Geral" at bounding box center [95, 135] width 114 height 23
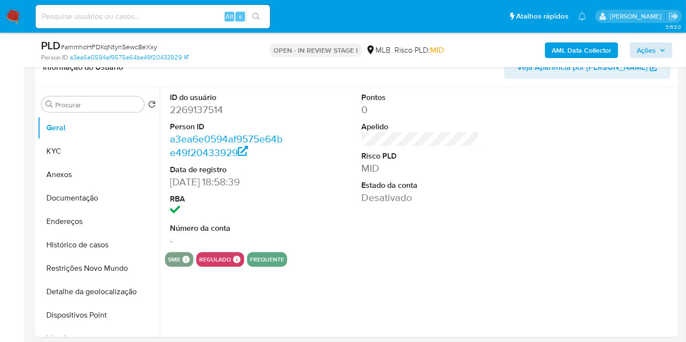
scroll to position [421, 0]
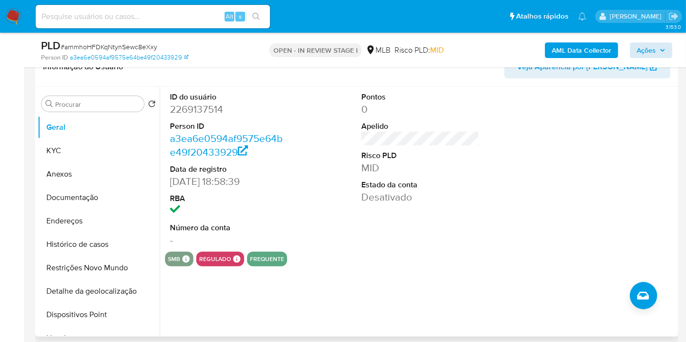
click at [205, 108] on dd "2269137514" at bounding box center [229, 110] width 118 height 14
copy dd "2269137514"
click at [104, 155] on button "KYC" at bounding box center [95, 150] width 114 height 23
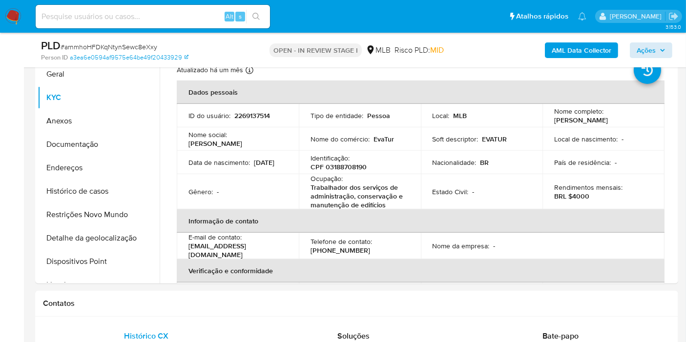
scroll to position [474, 0]
click at [289, 169] on td "Data de nascimento : 23/08/1989" at bounding box center [238, 162] width 122 height 23
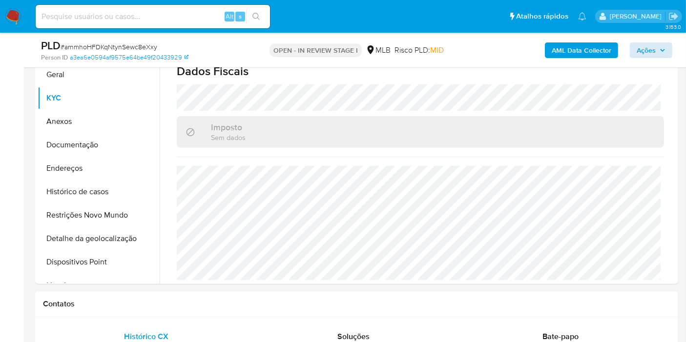
scroll to position [455, 0]
click at [91, 165] on button "Endereços" at bounding box center [95, 168] width 114 height 23
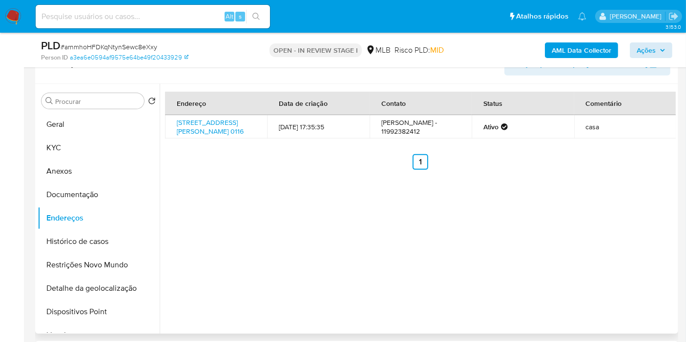
scroll to position [425, 0]
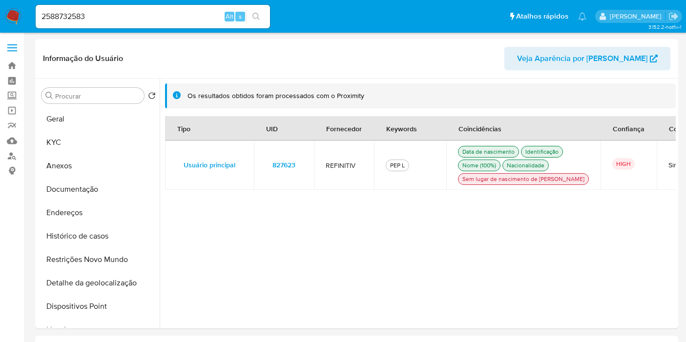
select select "10"
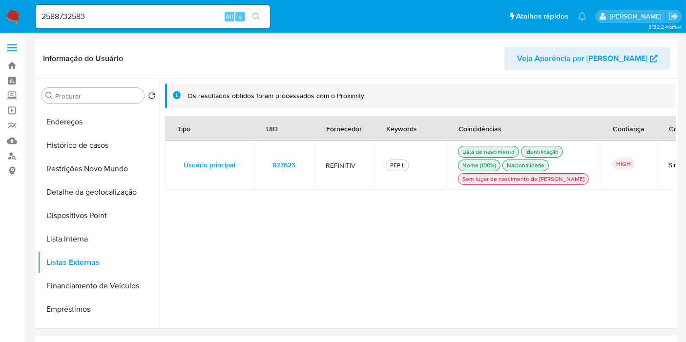
click at [157, 10] on input "2588732583" at bounding box center [153, 16] width 234 height 13
paste input "080218404"
type input "2080218404"
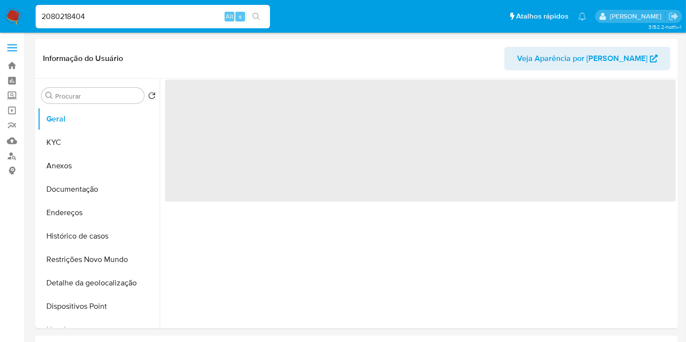
select select "10"
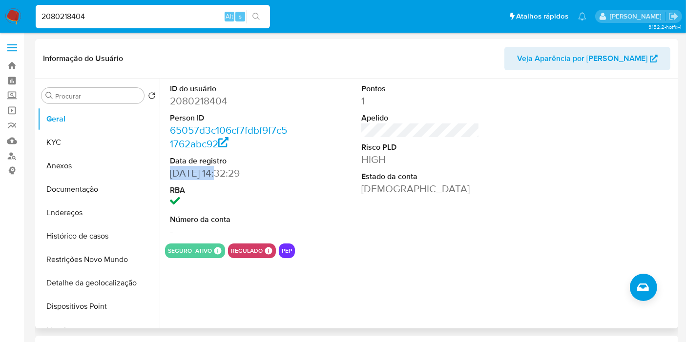
drag, startPoint x: 217, startPoint y: 169, endPoint x: 162, endPoint y: 162, distance: 55.6
click at [171, 174] on dd "05/11/2024 14:32:29" at bounding box center [229, 173] width 118 height 14
copy dd "05/11/2024"
click at [98, 144] on button "KYC" at bounding box center [95, 142] width 114 height 23
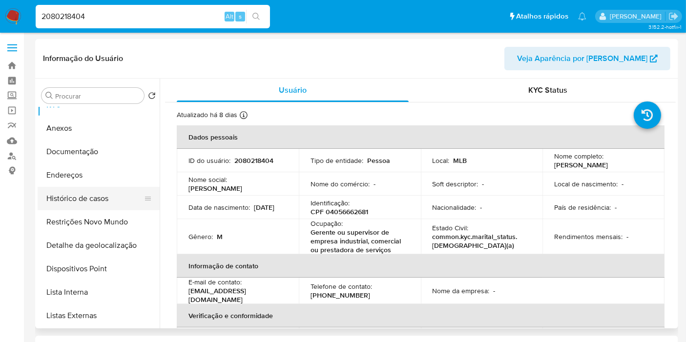
scroll to position [39, 0]
click at [96, 289] on button "Lista Interna" at bounding box center [95, 291] width 114 height 23
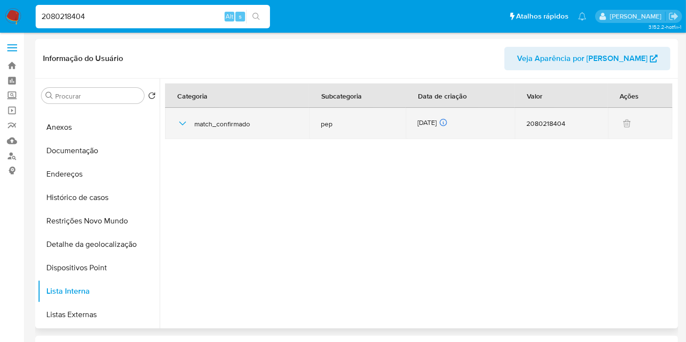
click at [426, 122] on div "06/08/2025 06/08/2025 04:13:54" at bounding box center [459, 123] width 85 height 11
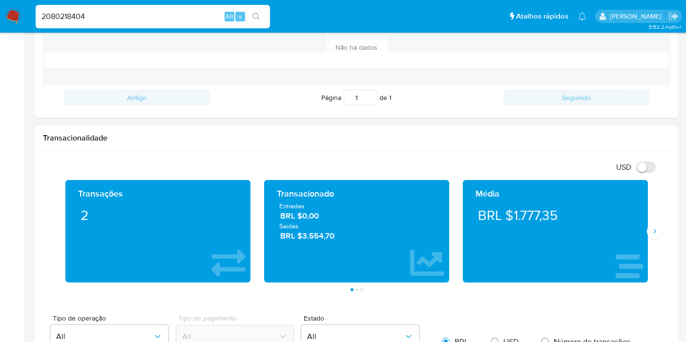
scroll to position [409, 0]
click at [99, 166] on div "USD Alternar entre moeda local e dólar" at bounding box center [353, 167] width 620 height 16
drag, startPoint x: 275, startPoint y: 207, endPoint x: 346, endPoint y: 232, distance: 74.7
click at [346, 232] on div "Entradas BRL $0,00 Saídas BRL $3.554,70" at bounding box center [356, 222] width 169 height 40
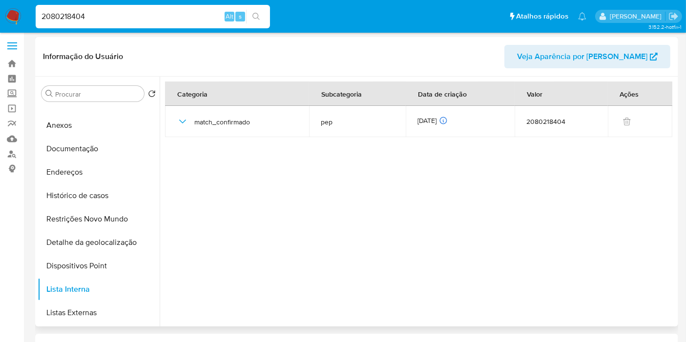
scroll to position [1, 0]
click at [102, 311] on button "Listas Externas" at bounding box center [95, 313] width 114 height 23
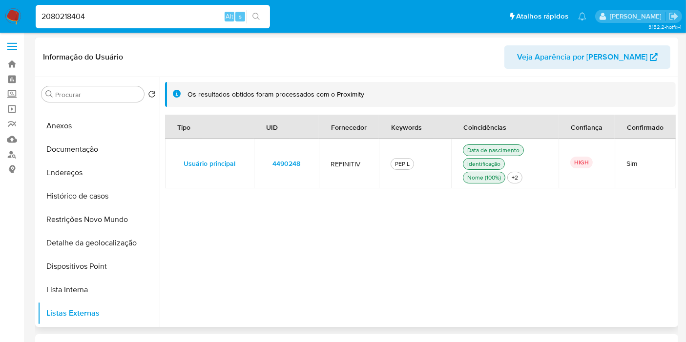
click at [282, 162] on span "4490248" at bounding box center [286, 164] width 28 height 14
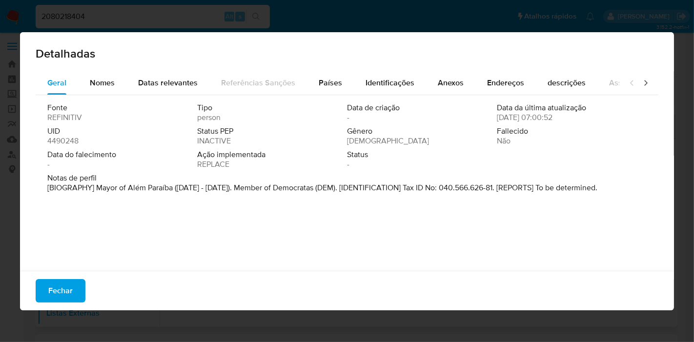
click at [71, 139] on span "4490248" at bounding box center [62, 141] width 31 height 10
drag, startPoint x: 60, startPoint y: 291, endPoint x: 209, endPoint y: 224, distance: 163.9
click at [60, 291] on span "Fechar" at bounding box center [60, 290] width 24 height 21
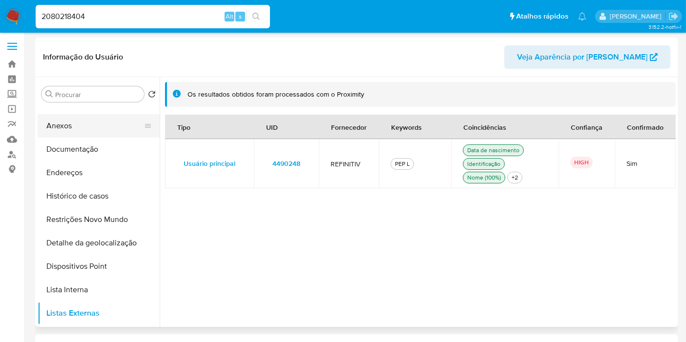
scroll to position [0, 0]
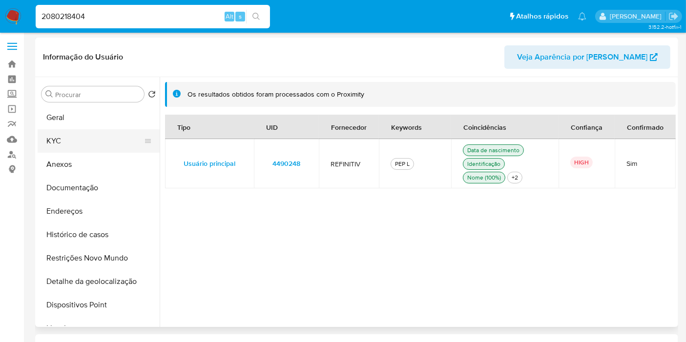
click at [95, 132] on button "KYC" at bounding box center [95, 140] width 114 height 23
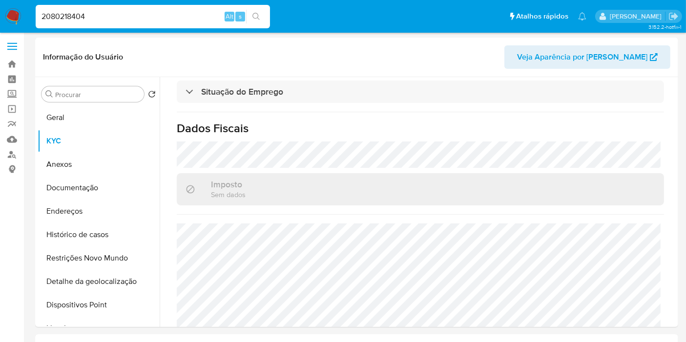
scroll to position [449, 0]
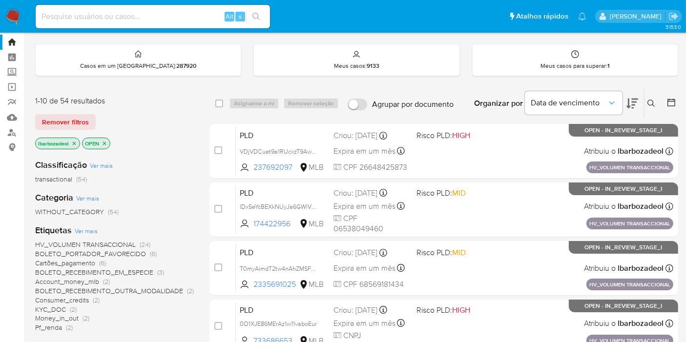
scroll to position [24, 0]
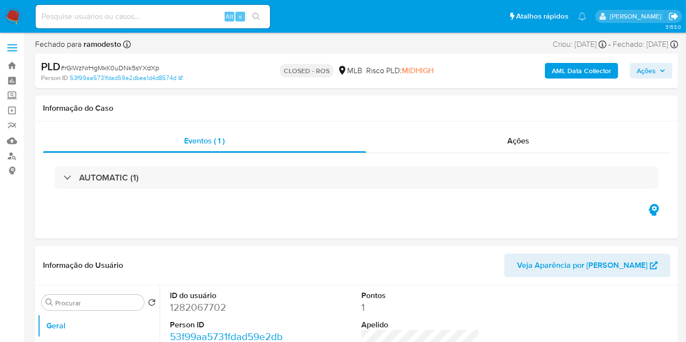
select select "10"
click at [674, 16] on icon "Sair" at bounding box center [673, 16] width 9 height 7
select select "10"
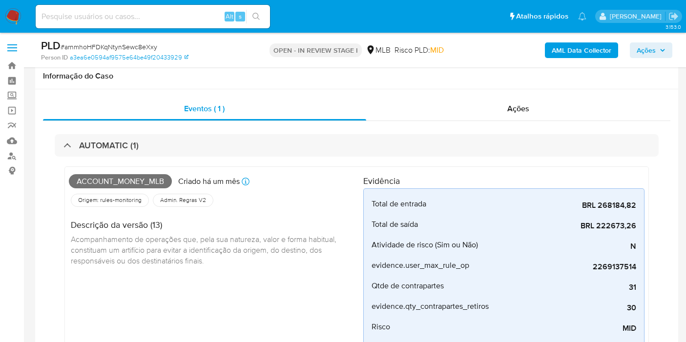
scroll to position [425, 0]
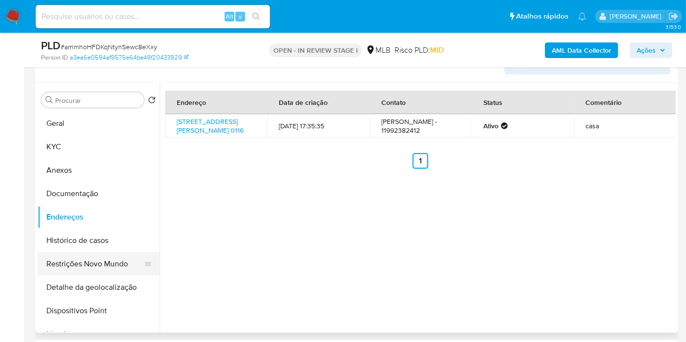
click at [112, 266] on button "Restrições Novo Mundo" at bounding box center [95, 263] width 114 height 23
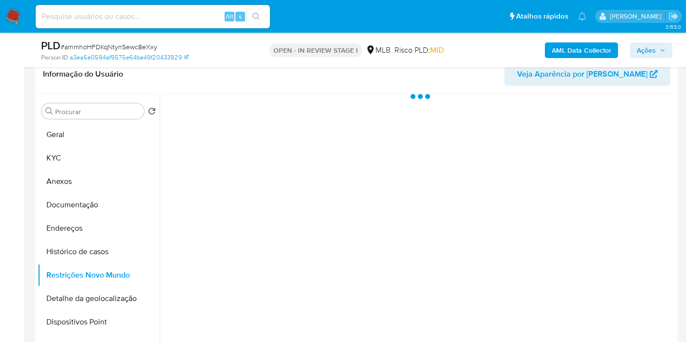
scroll to position [403, 0]
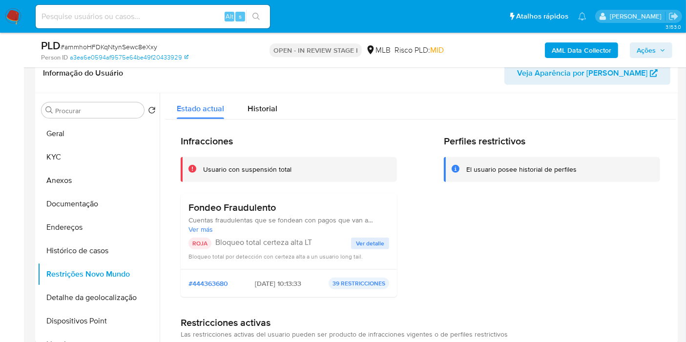
click at [364, 246] on span "Ver detalle" at bounding box center [370, 244] width 28 height 10
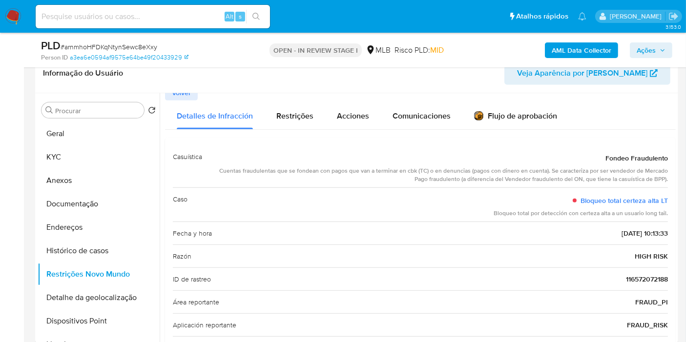
scroll to position [8, 0]
drag, startPoint x: 103, startPoint y: 207, endPoint x: 126, endPoint y: 198, distance: 25.5
click at [103, 207] on button "Documentação" at bounding box center [95, 203] width 114 height 23
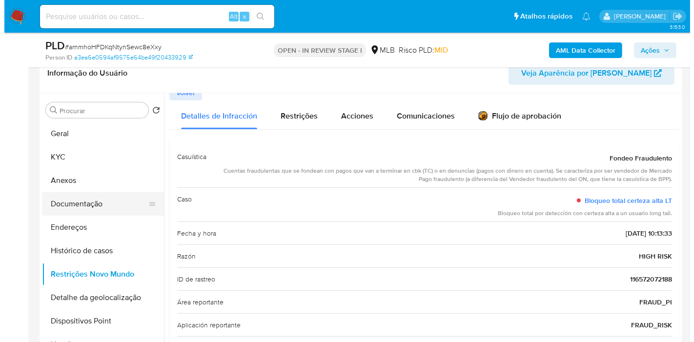
scroll to position [0, 0]
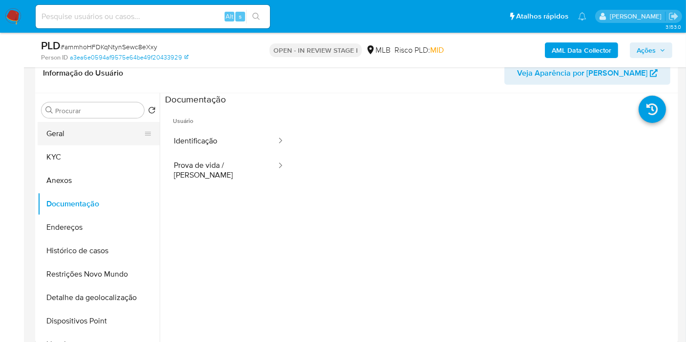
click at [86, 139] on button "Geral" at bounding box center [95, 133] width 114 height 23
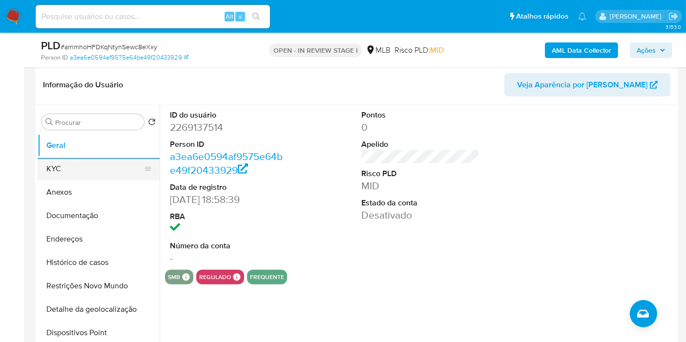
click at [84, 163] on button "KYC" at bounding box center [95, 168] width 114 height 23
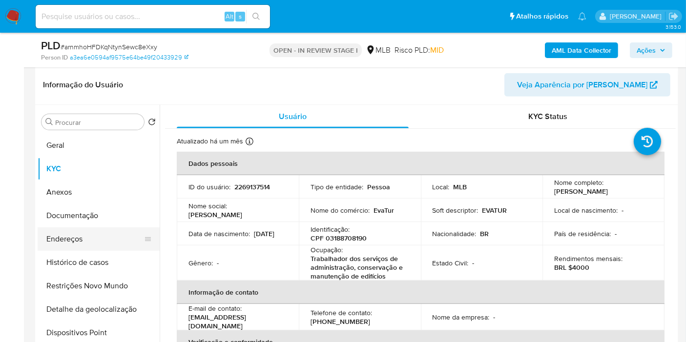
click at [95, 236] on button "Endereços" at bounding box center [95, 238] width 114 height 23
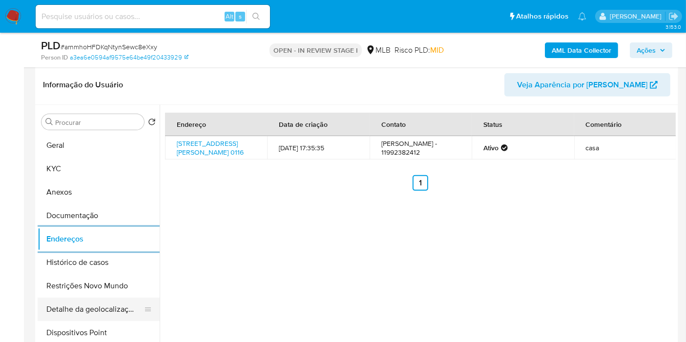
click at [102, 304] on button "Detalhe da geolocalização" at bounding box center [95, 309] width 114 height 23
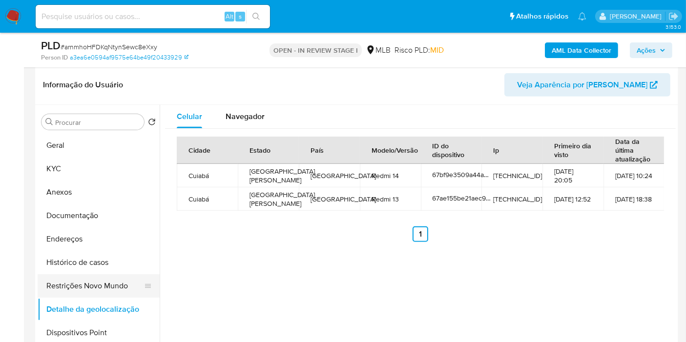
click at [119, 286] on button "Restrições Novo Mundo" at bounding box center [95, 285] width 114 height 23
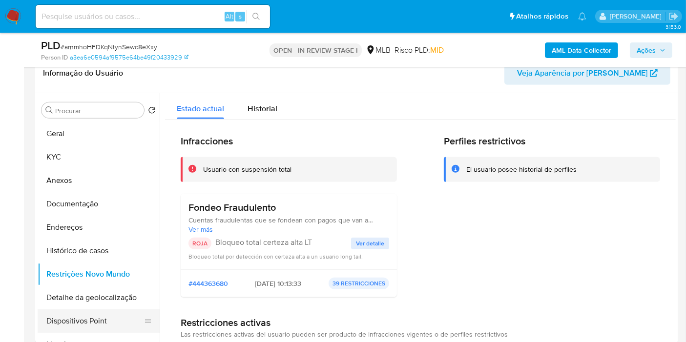
click at [103, 313] on button "Dispositivos Point" at bounding box center [95, 321] width 114 height 23
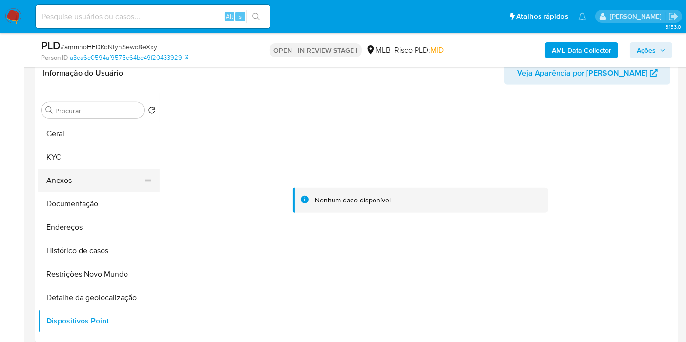
click at [107, 176] on button "Anexos" at bounding box center [95, 180] width 114 height 23
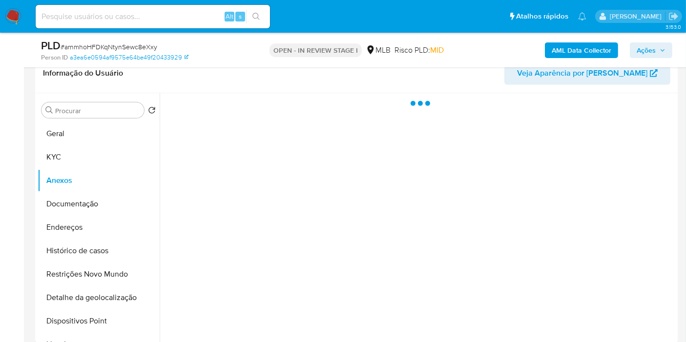
click at [646, 46] on span "Ações" at bounding box center [646, 50] width 19 height 16
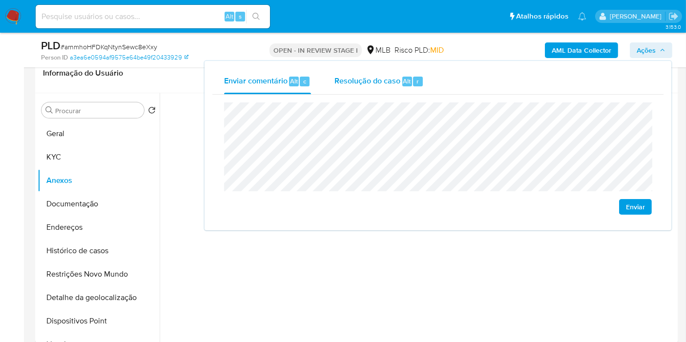
click at [414, 80] on div "r" at bounding box center [418, 82] width 10 height 10
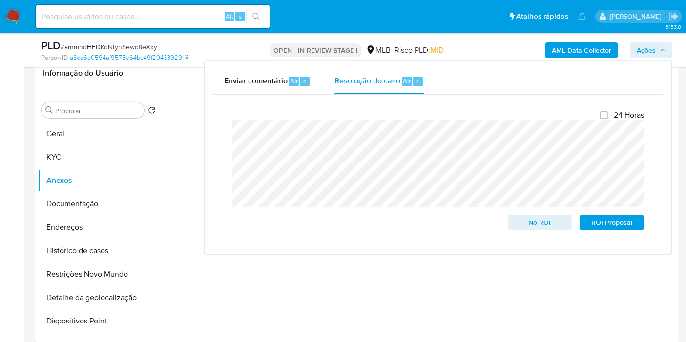
click at [568, 48] on b "AML Data Collector" at bounding box center [582, 50] width 60 height 16
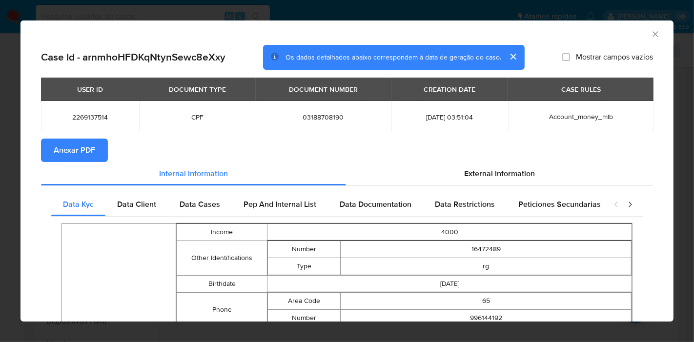
click at [94, 150] on span "Anexar PDF" at bounding box center [74, 150] width 41 height 21
click at [651, 31] on icon "Fechar a janela" at bounding box center [656, 34] width 10 height 10
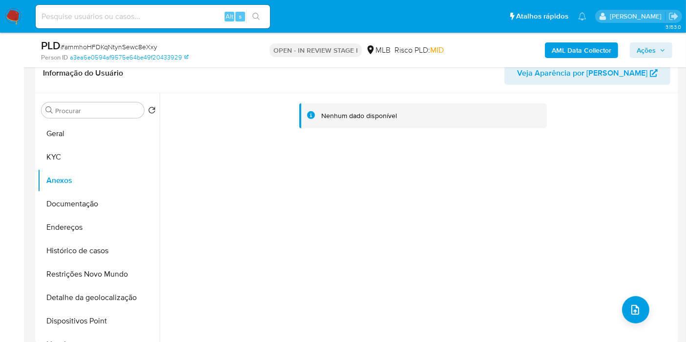
click at [637, 322] on div "Nenhum dado disponível" at bounding box center [418, 218] width 516 height 250
click at [645, 310] on div "Nenhum dado disponível" at bounding box center [418, 218] width 516 height 250
click at [629, 307] on icon "upload-file" at bounding box center [635, 310] width 12 height 12
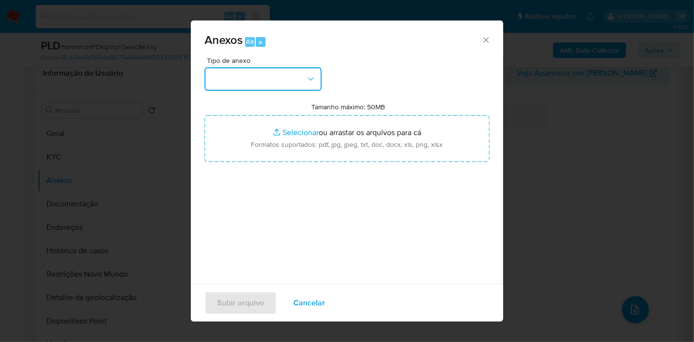
click at [310, 72] on button "button" at bounding box center [263, 78] width 117 height 23
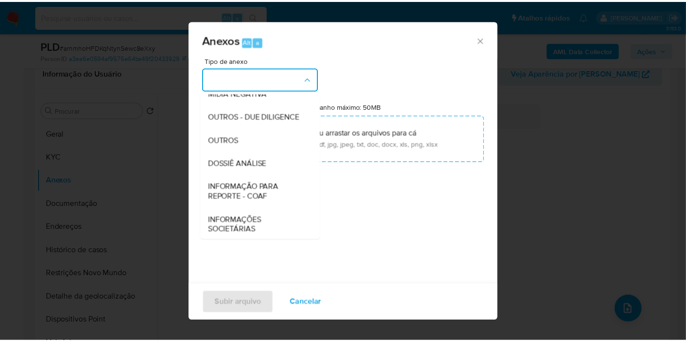
scroll to position [150, 0]
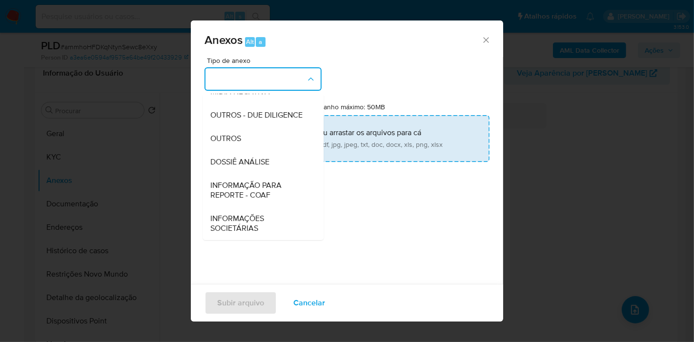
click at [269, 167] on span "DOSSIÊ ANÁLISE" at bounding box center [239, 162] width 59 height 10
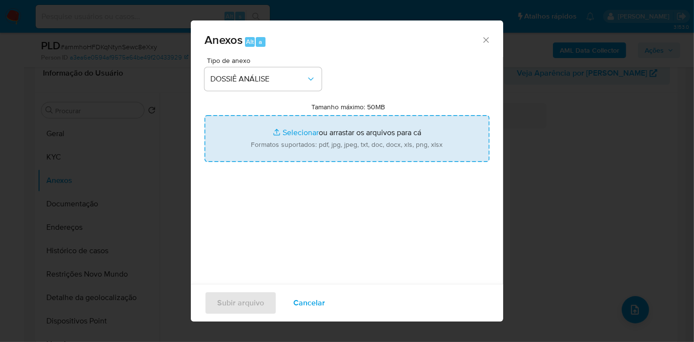
click at [274, 126] on input "Tamanho máximo: 50MB Selecionar arquivos" at bounding box center [347, 138] width 285 height 47
type input "C:\fakepath\Mulan 2269137514_2025_08_14_14_08_03.pdf"
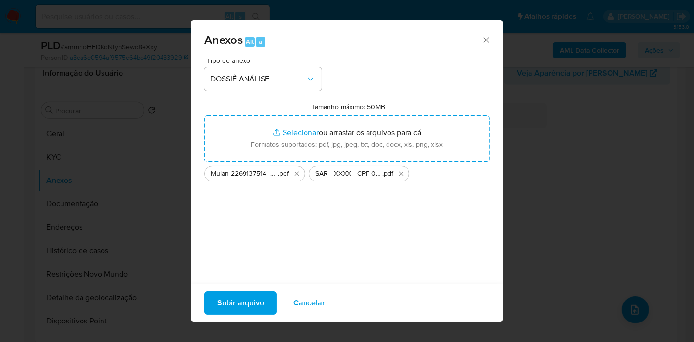
click at [248, 302] on span "Subir arquivo" at bounding box center [240, 302] width 47 height 21
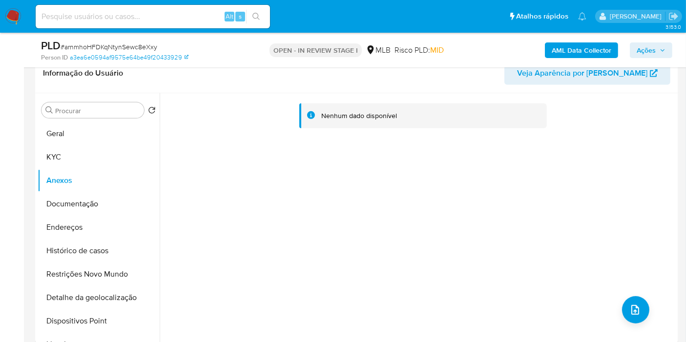
click at [641, 51] on span "Ações" at bounding box center [646, 50] width 19 height 16
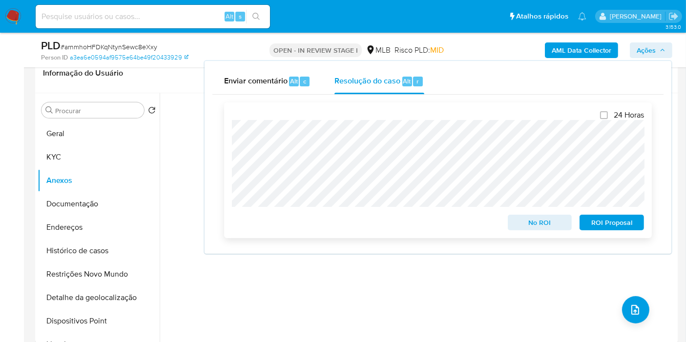
click at [599, 218] on span "ROI Proposal" at bounding box center [611, 223] width 51 height 14
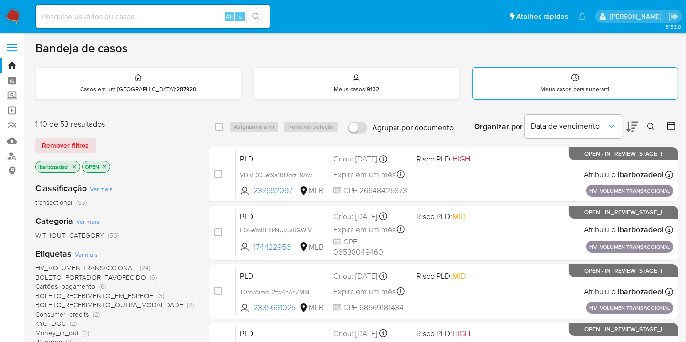
click at [517, 93] on div "Meus casos para superar : 1" at bounding box center [575, 83] width 205 height 31
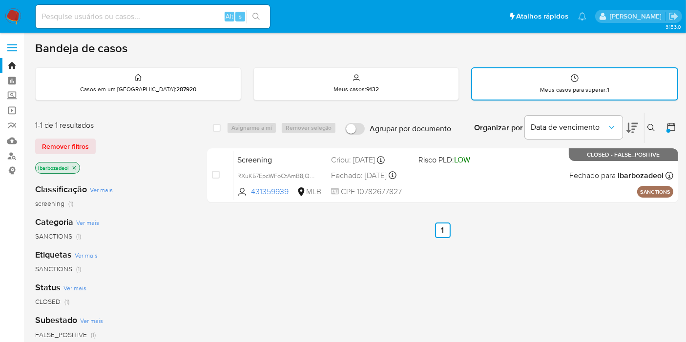
click at [13, 8] on img at bounding box center [13, 16] width 17 height 17
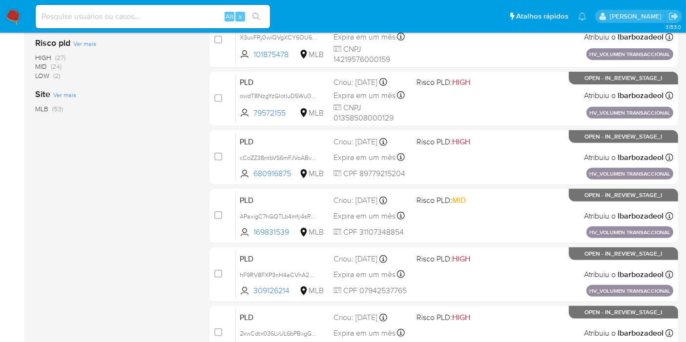
scroll to position [427, 0]
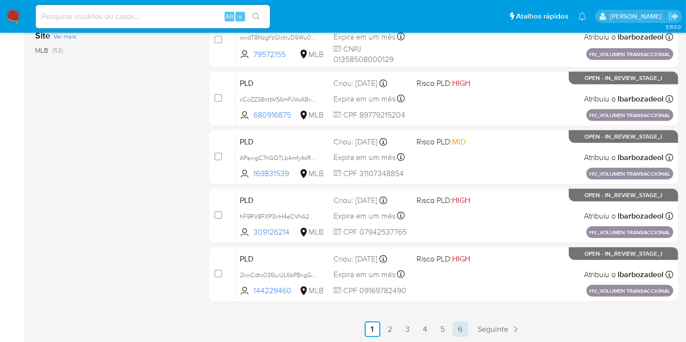
click at [461, 329] on link "6" at bounding box center [461, 330] width 16 height 16
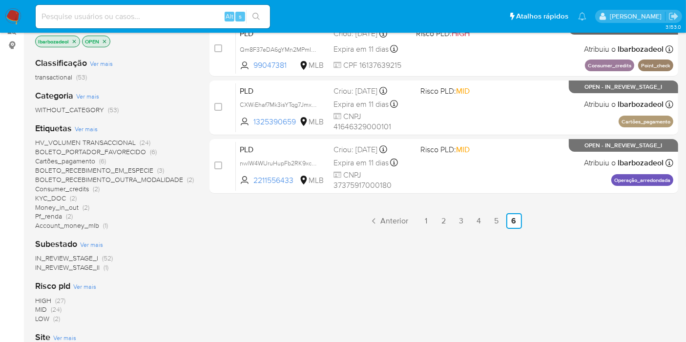
scroll to position [125, 0]
click at [496, 232] on div "select-all-cases-checkbox Asignarme a mí Remover seleção Agrupar por documento …" at bounding box center [443, 207] width 469 height 442
click at [495, 222] on link "5" at bounding box center [497, 221] width 16 height 16
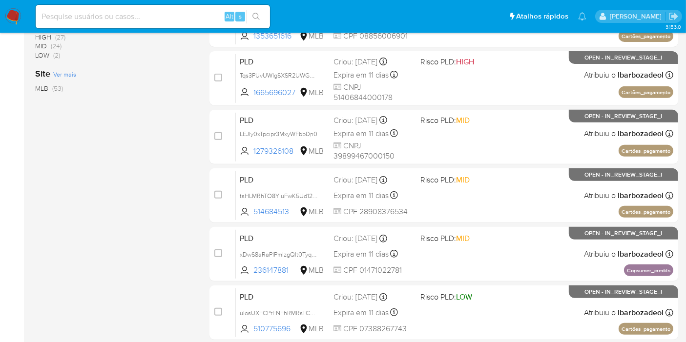
scroll to position [427, 0]
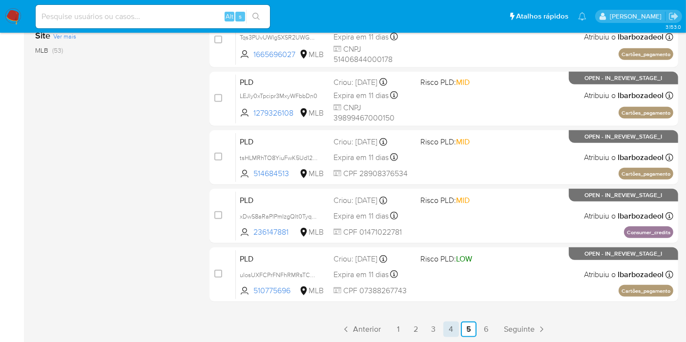
click at [450, 328] on link "4" at bounding box center [451, 330] width 16 height 16
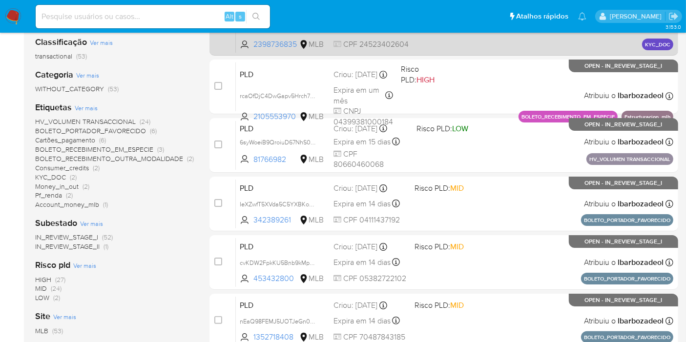
scroll to position [147, 0]
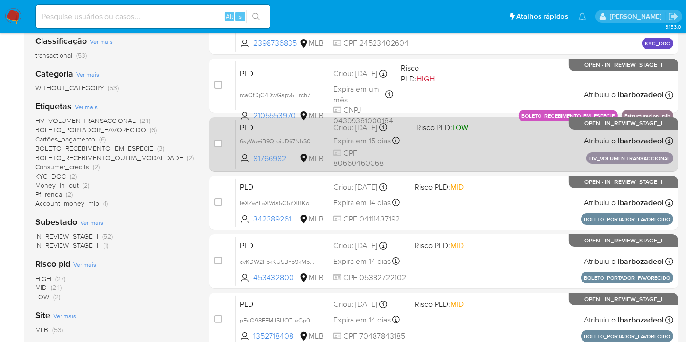
click at [511, 165] on div "PLD 6syWoeiB9QroiuD67NhS0Qq6 81766982 MLB Risco PLD: LOW Criou: [DATE] Criou: […" at bounding box center [454, 144] width 437 height 49
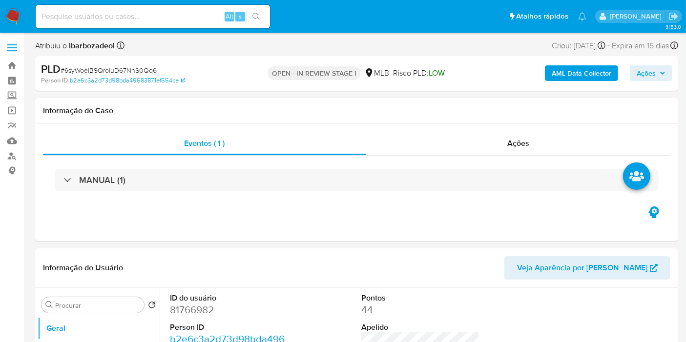
select select "10"
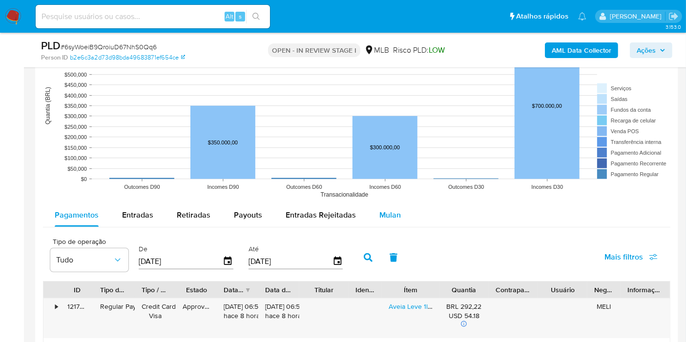
click at [382, 210] on span "Mulan" at bounding box center [389, 214] width 21 height 11
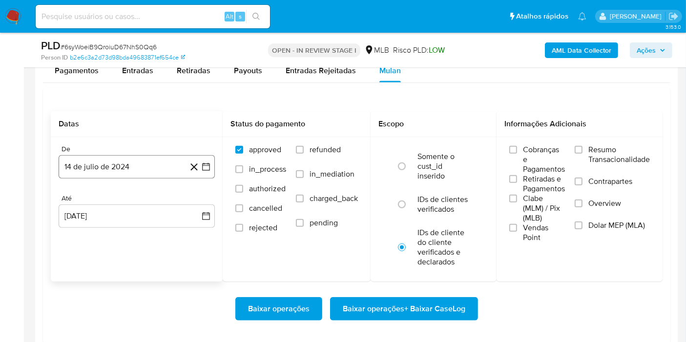
scroll to position [1030, 0]
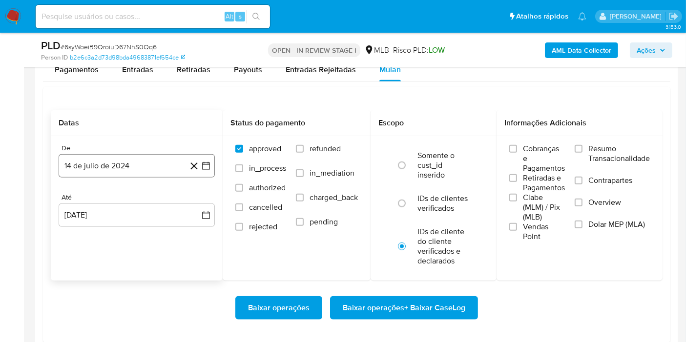
click at [123, 162] on button "14 de julio de 2024" at bounding box center [137, 165] width 156 height 23
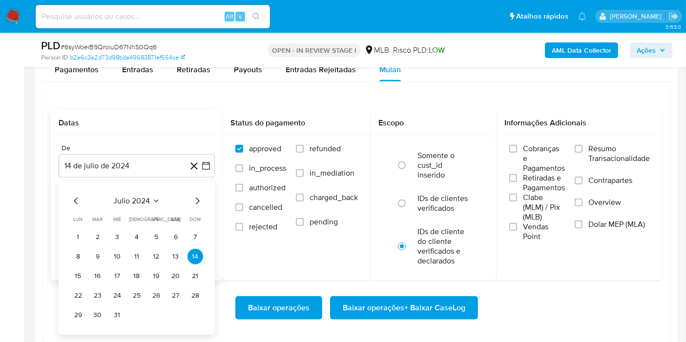
click at [145, 200] on span "julio 2024" at bounding box center [132, 201] width 37 height 10
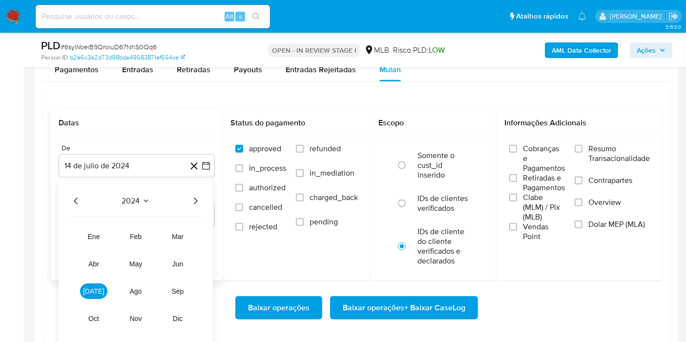
click at [194, 200] on icon "Año siguiente" at bounding box center [195, 201] width 12 height 12
click at [177, 266] on button "jun" at bounding box center [177, 264] width 27 height 16
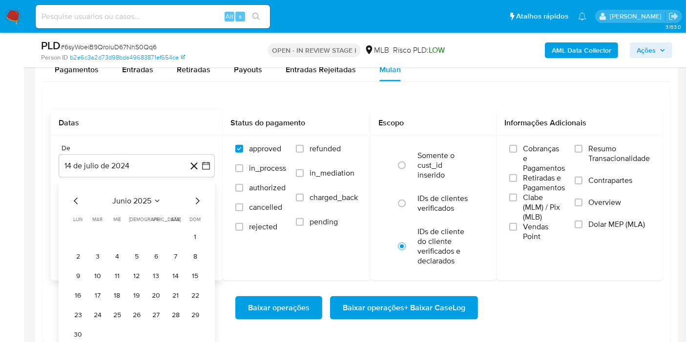
click at [198, 244] on tbody "1 2 3 4 5 6 7 8 9 10 11 12 13 14 15 16 17 18 19 20 21 22 23 24 25 26 27 28 29 30" at bounding box center [136, 285] width 133 height 113
click at [195, 236] on button "1" at bounding box center [195, 237] width 16 height 16
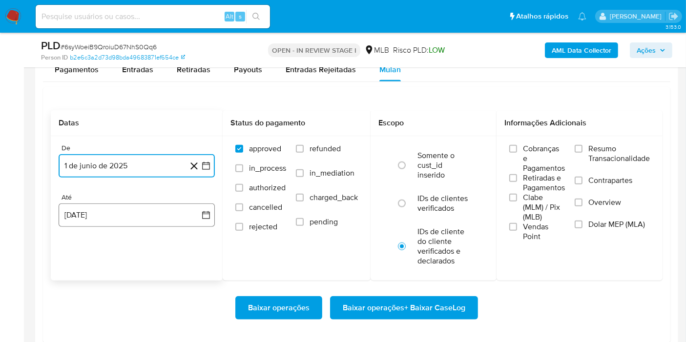
click at [153, 220] on button "[DATE]" at bounding box center [137, 215] width 156 height 23
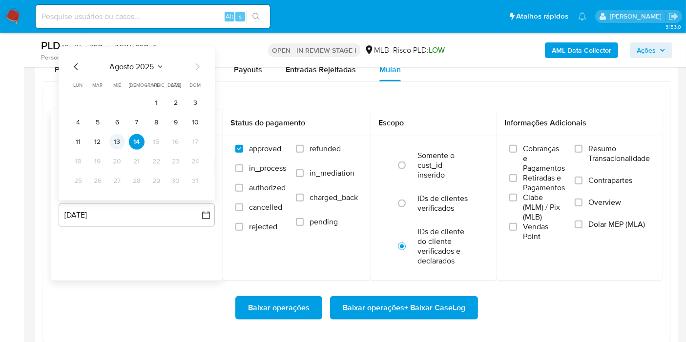
click at [118, 138] on button "13" at bounding box center [117, 142] width 16 height 16
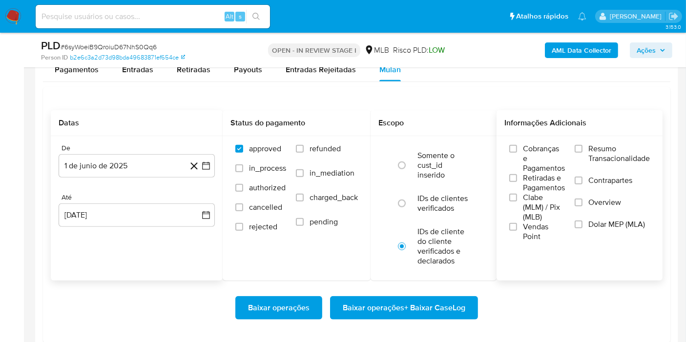
click at [595, 150] on span "Resumo Transacionalidade" at bounding box center [619, 154] width 62 height 20
click at [582, 150] on input "Resumo Transacionalidade" at bounding box center [579, 149] width 8 height 8
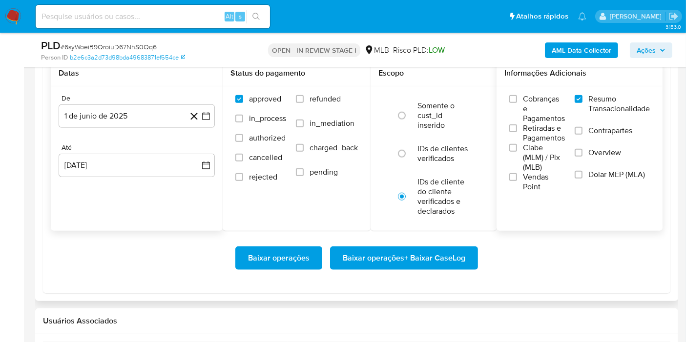
click at [436, 251] on span "Baixar operações + Baixar CaseLog" at bounding box center [404, 258] width 123 height 21
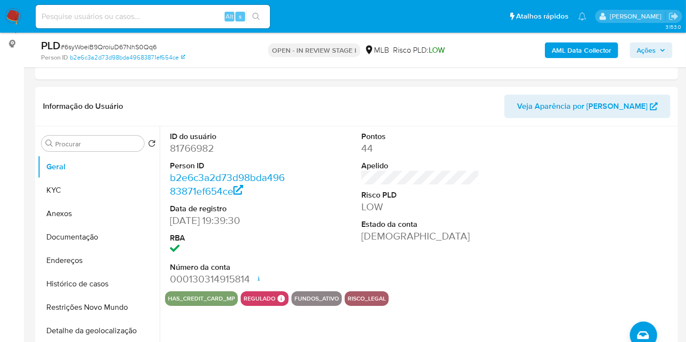
scroll to position [127, 0]
click at [657, 48] on span "Ações" at bounding box center [651, 50] width 29 height 14
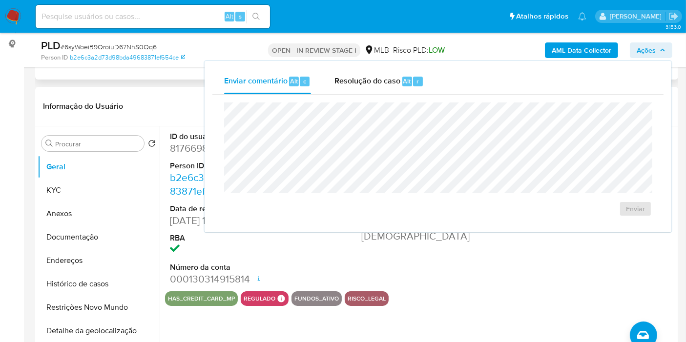
drag, startPoint x: 657, startPoint y: 48, endPoint x: 619, endPoint y: 70, distance: 44.0
click at [658, 48] on span "Ações" at bounding box center [651, 50] width 29 height 14
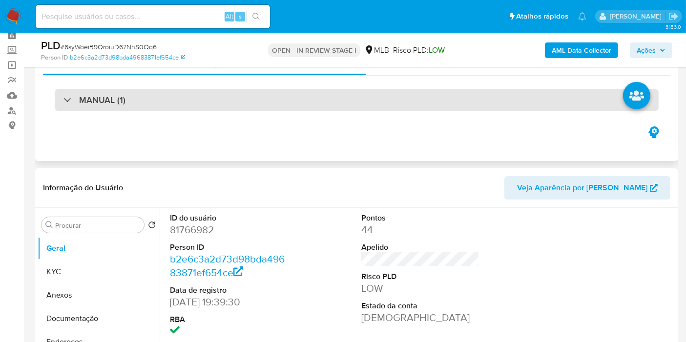
scroll to position [44, 0]
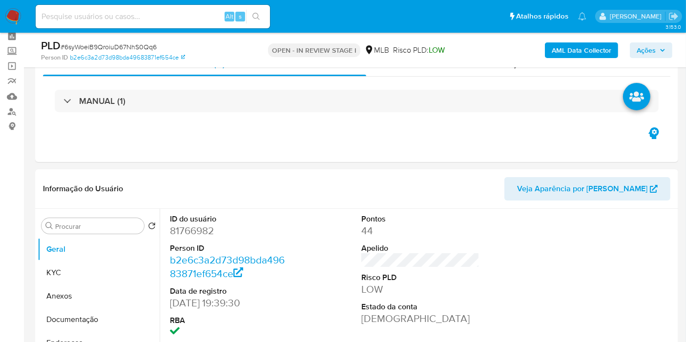
click at [657, 50] on span "Ações" at bounding box center [651, 50] width 29 height 14
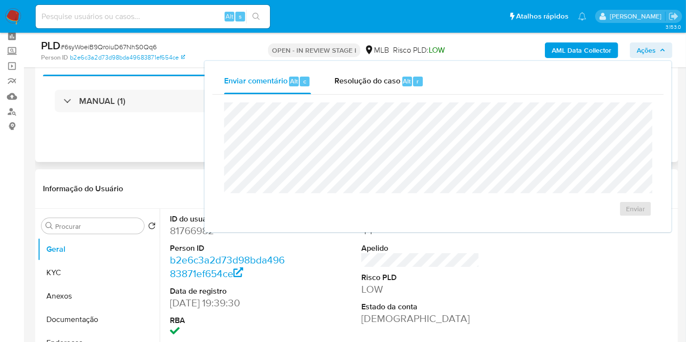
click at [189, 137] on div "Eventos ( 1 ) Ações MANUAL (1)" at bounding box center [356, 103] width 643 height 117
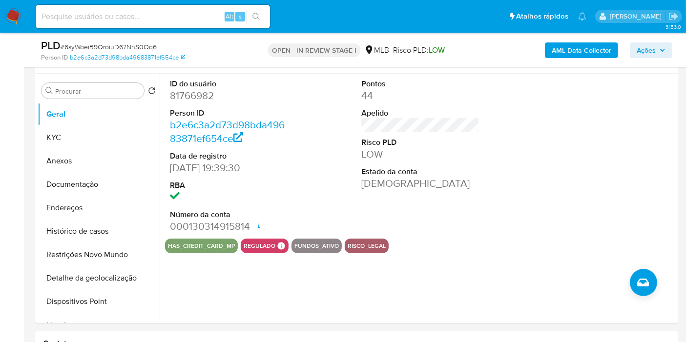
scroll to position [190, 0]
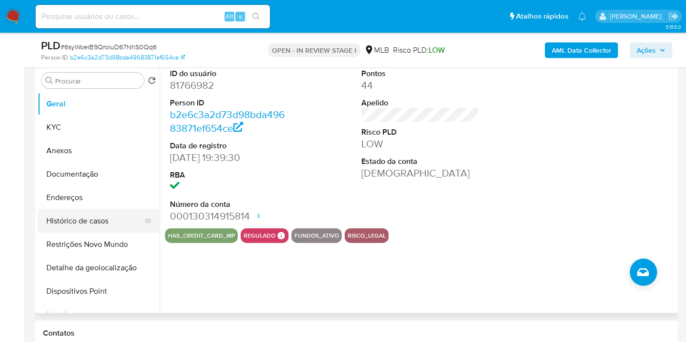
click at [107, 228] on button "Histórico de casos" at bounding box center [95, 220] width 114 height 23
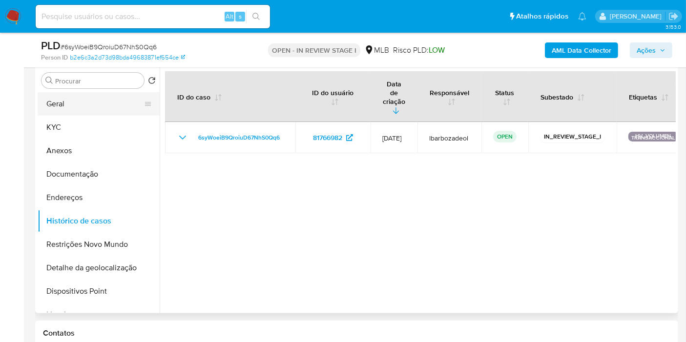
click at [104, 112] on button "Geral" at bounding box center [95, 103] width 114 height 23
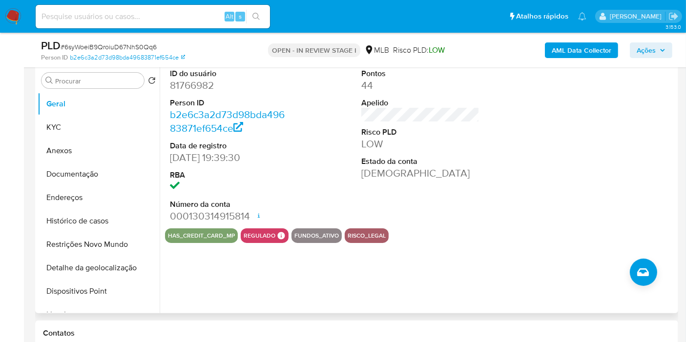
click at [371, 275] on div "ID do usuário 81766982 Person ID b2e6c3a2d73d98bda49683871ef654ce Data de regis…" at bounding box center [418, 188] width 516 height 250
click at [74, 123] on button "KYC" at bounding box center [95, 127] width 114 height 23
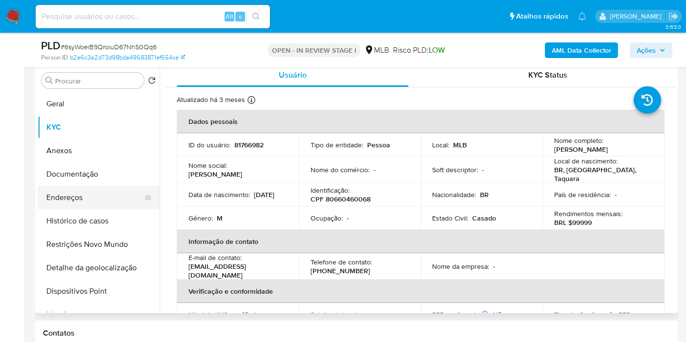
click at [120, 197] on button "Endereços" at bounding box center [95, 197] width 114 height 23
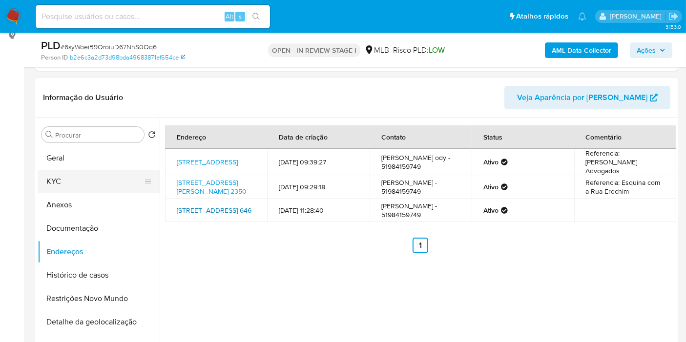
scroll to position [82, 0]
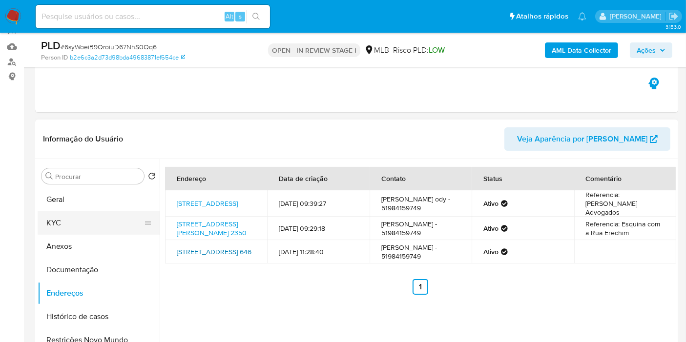
drag, startPoint x: 205, startPoint y: 229, endPoint x: 145, endPoint y: 233, distance: 59.7
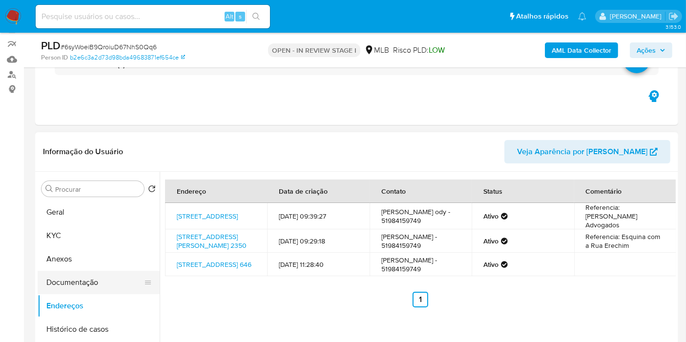
click at [110, 281] on button "Documentação" at bounding box center [95, 282] width 114 height 23
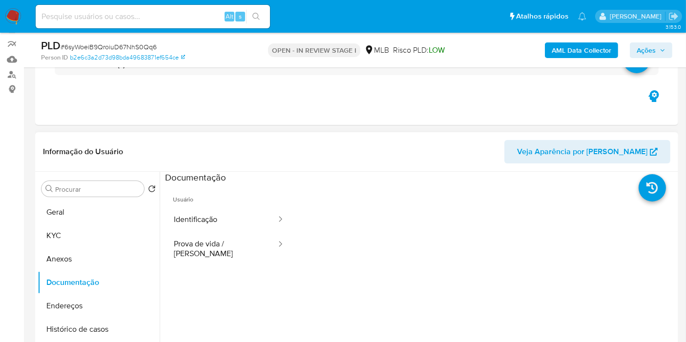
drag, startPoint x: 81, startPoint y: 212, endPoint x: 236, endPoint y: 139, distance: 171.2
click at [81, 209] on button "Geral" at bounding box center [99, 212] width 122 height 23
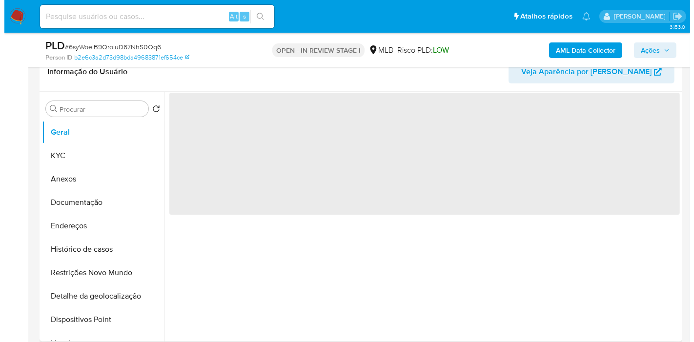
scroll to position [159, 0]
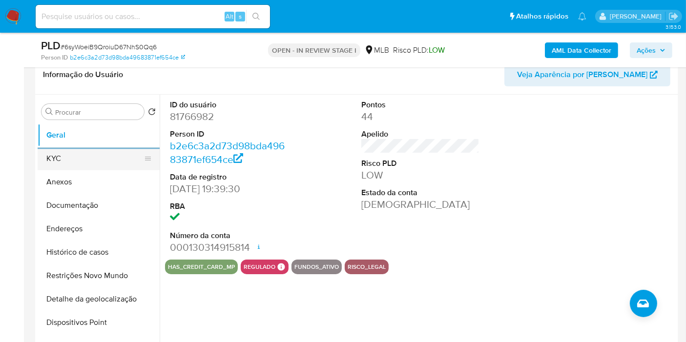
click at [79, 166] on button "KYC" at bounding box center [95, 158] width 114 height 23
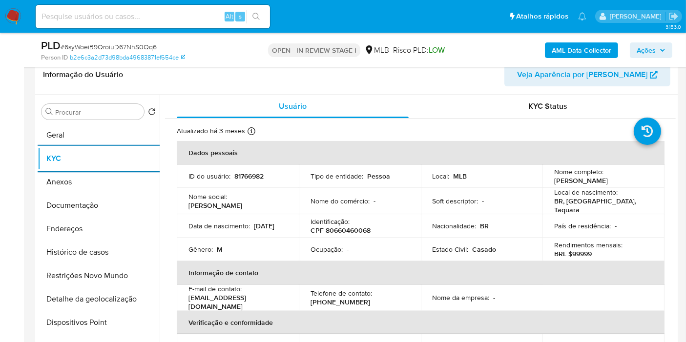
click at [111, 231] on button "Endereços" at bounding box center [99, 228] width 122 height 23
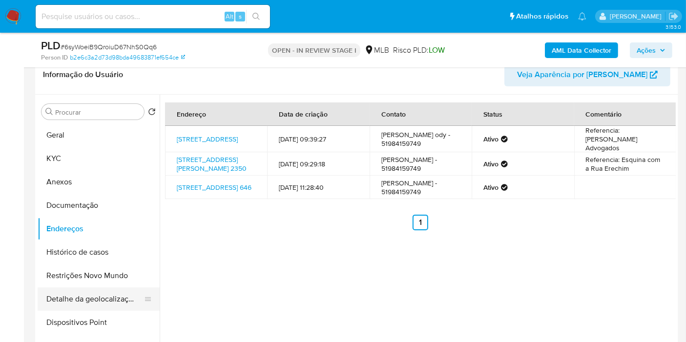
click at [90, 295] on button "Detalhe da geolocalização" at bounding box center [95, 299] width 114 height 23
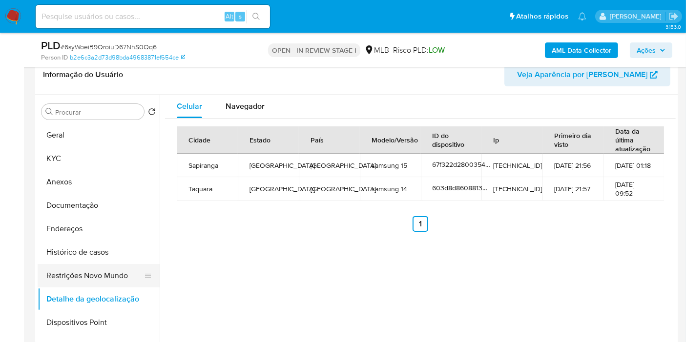
click at [88, 264] on button "Restrições Novo Mundo" at bounding box center [95, 275] width 114 height 23
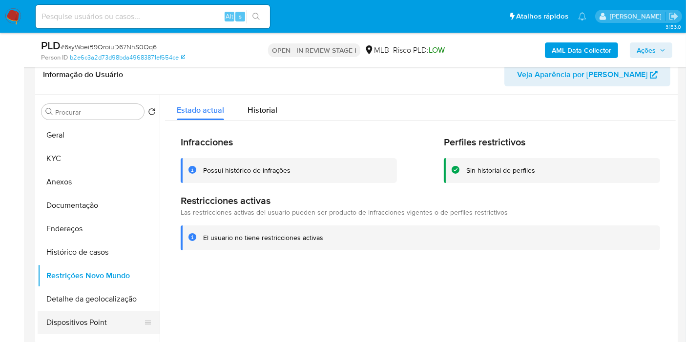
click at [111, 318] on button "Dispositivos Point" at bounding box center [95, 322] width 114 height 23
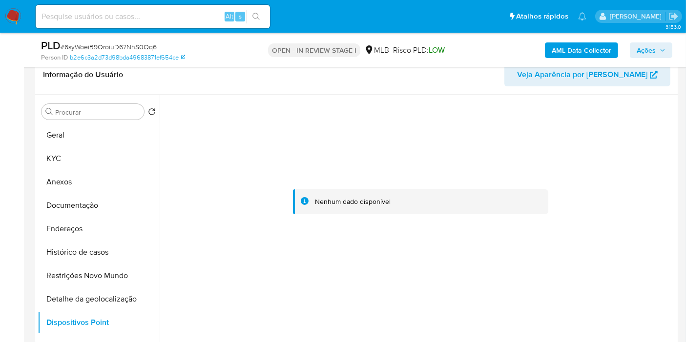
click at [591, 48] on b "AML Data Collector" at bounding box center [582, 50] width 60 height 16
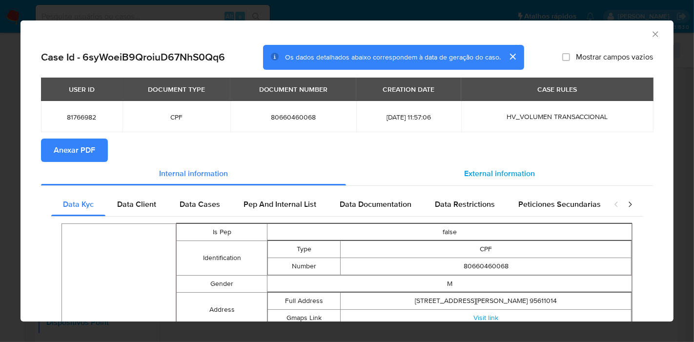
click at [489, 175] on span "External information" at bounding box center [499, 173] width 71 height 11
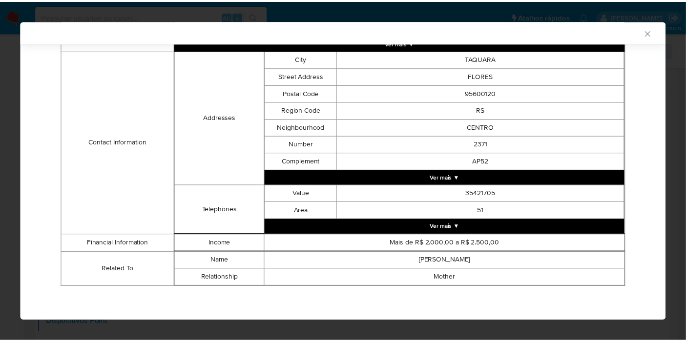
scroll to position [0, 0]
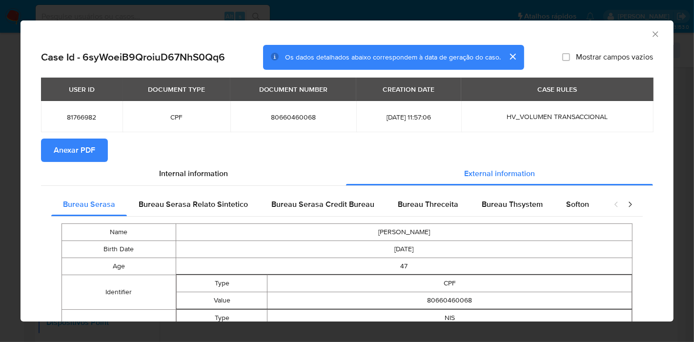
click at [83, 150] on span "Anexar PDF" at bounding box center [74, 150] width 41 height 21
click at [651, 35] on icon "Fechar a janela" at bounding box center [656, 34] width 10 height 10
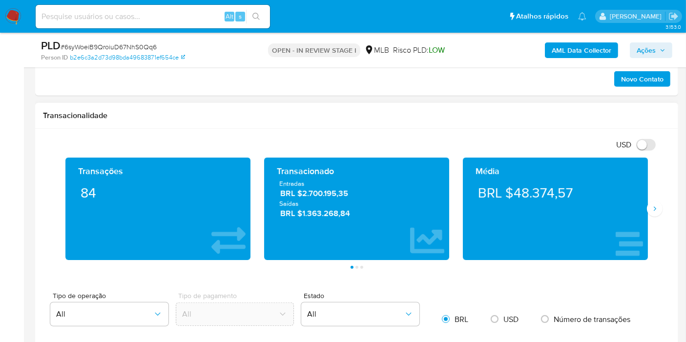
scroll to position [563, 0]
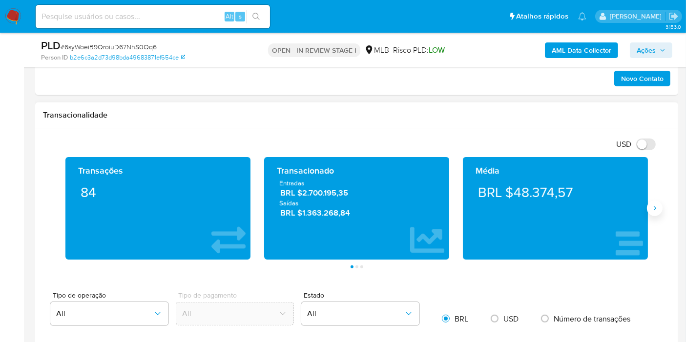
click at [657, 207] on icon "Siguiente" at bounding box center [655, 209] width 8 height 8
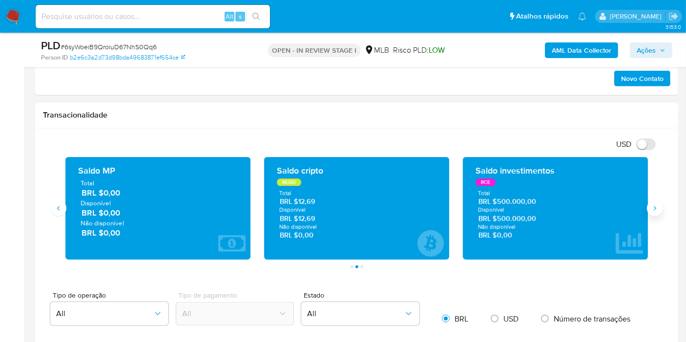
click at [657, 207] on icon "Siguiente" at bounding box center [655, 209] width 8 height 8
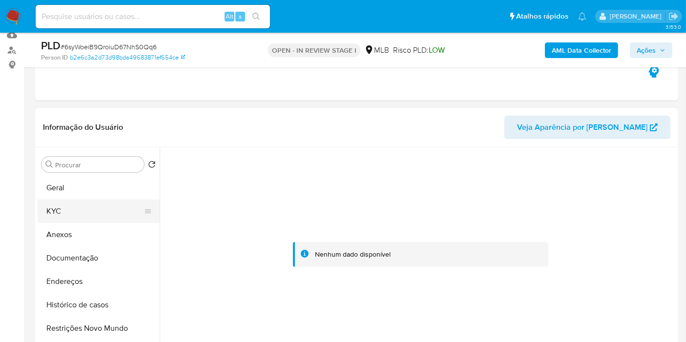
scroll to position [105, 0]
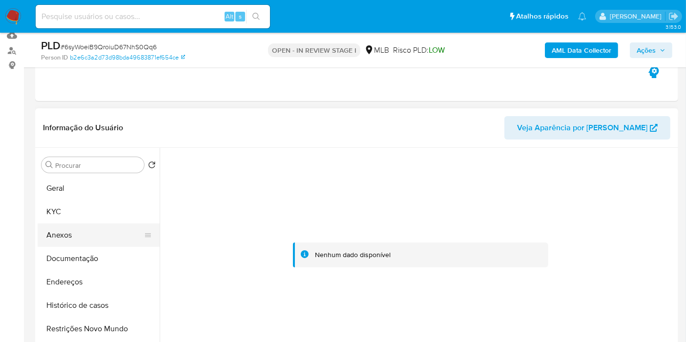
click at [95, 238] on button "Anexos" at bounding box center [95, 235] width 114 height 23
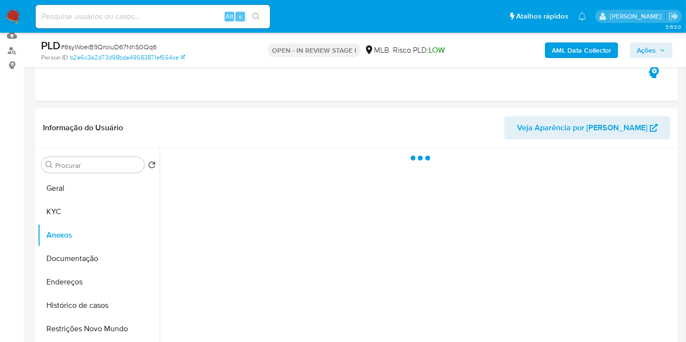
click at [643, 48] on span "Ações" at bounding box center [646, 50] width 19 height 16
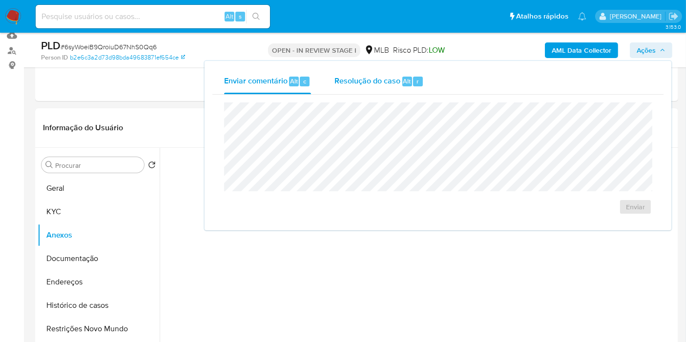
click at [367, 87] on div "Resolução do caso Alt r" at bounding box center [378, 81] width 89 height 25
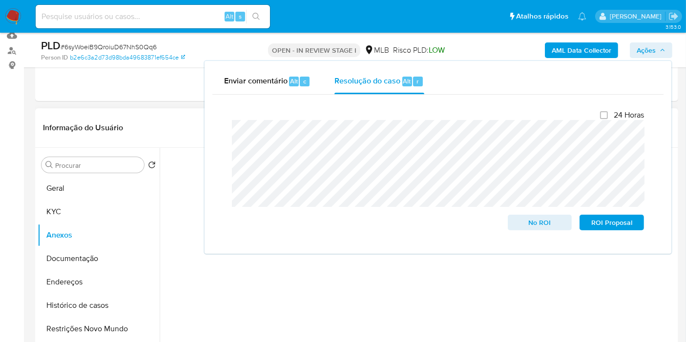
click at [464, 282] on div at bounding box center [418, 273] width 516 height 250
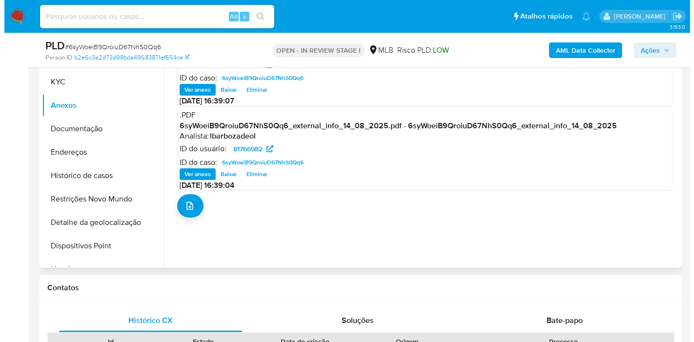
scroll to position [202, 0]
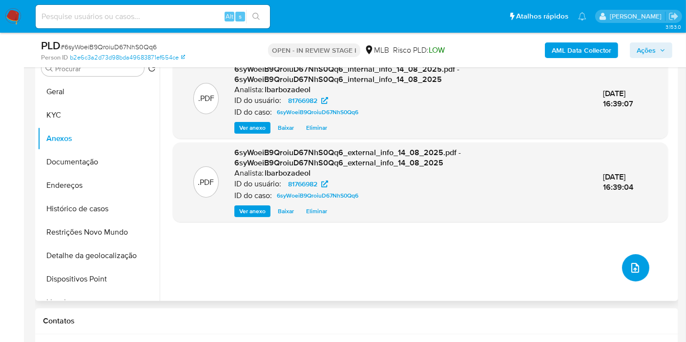
click at [629, 263] on span "upload-file" at bounding box center [635, 268] width 12 height 12
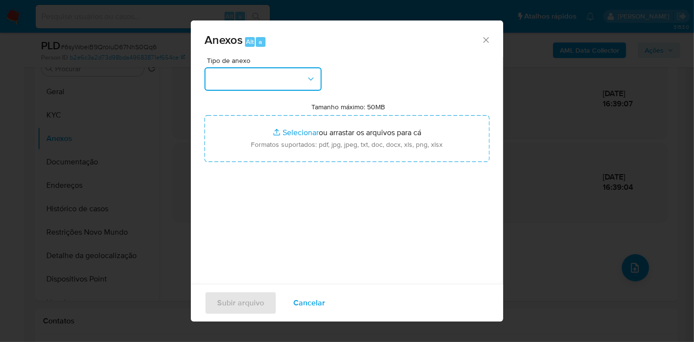
click at [269, 84] on button "button" at bounding box center [263, 78] width 117 height 23
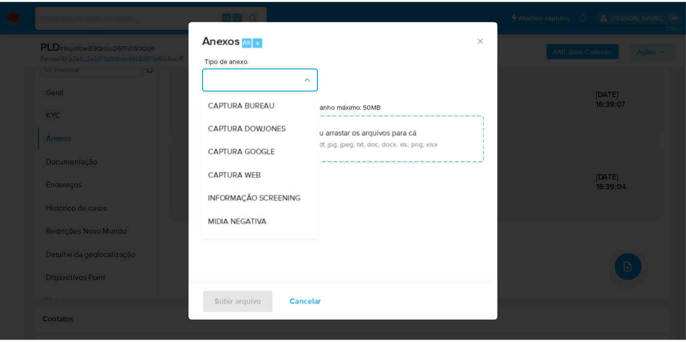
scroll to position [150, 0]
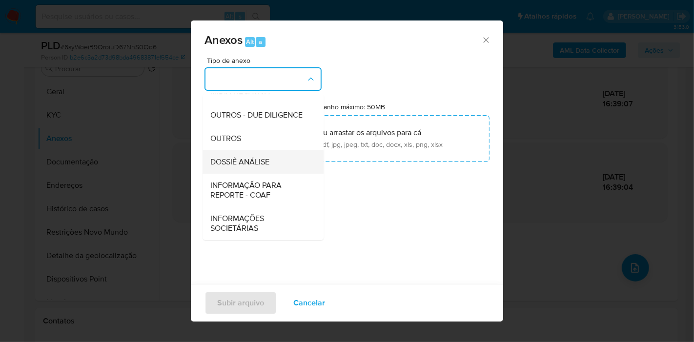
click at [270, 157] on div "DOSSIÊ ANÁLISE" at bounding box center [260, 161] width 100 height 23
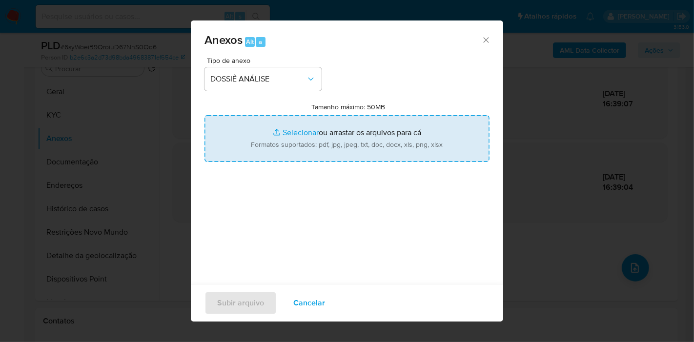
click at [288, 138] on input "Tamanho máximo: 50MB Selecionar arquivos" at bounding box center [347, 138] width 285 height 47
type input "C:\fakepath\SAR - XXXX - CPF 80660460068 - [PERSON_NAME].pdf"
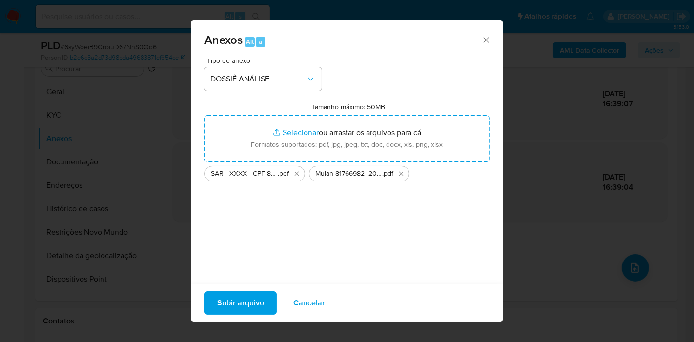
click at [245, 299] on span "Subir arquivo" at bounding box center [240, 302] width 47 height 21
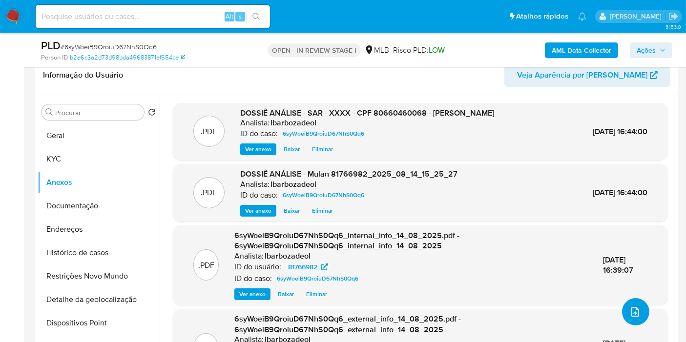
scroll to position [159, 0]
click at [644, 51] on span "Ações" at bounding box center [646, 50] width 19 height 16
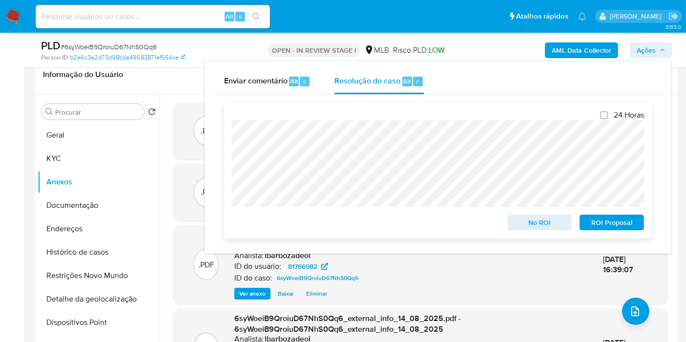
click at [601, 220] on span "ROI Proposal" at bounding box center [611, 223] width 51 height 14
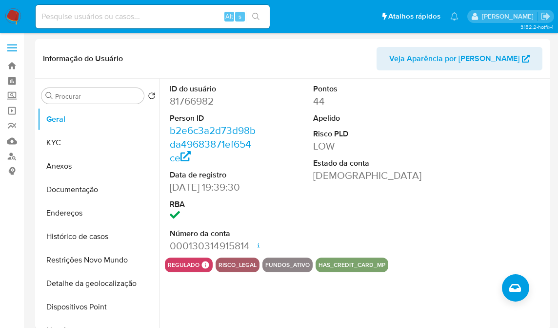
select select "10"
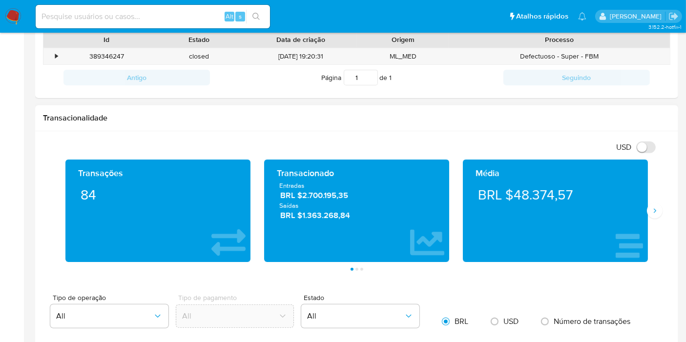
scroll to position [413, 0]
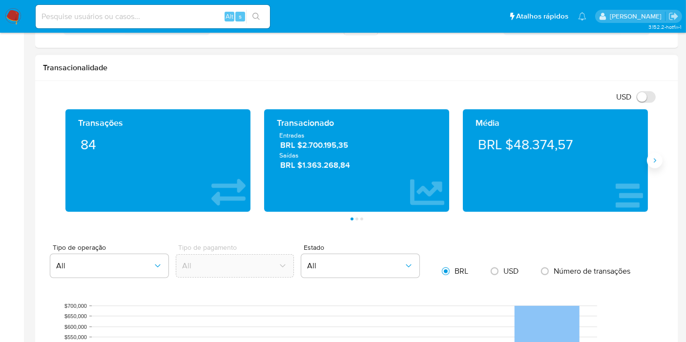
click at [558, 161] on icon "Siguiente" at bounding box center [655, 161] width 8 height 8
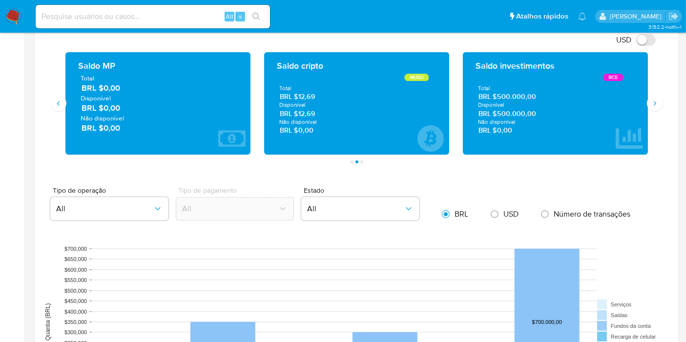
scroll to position [471, 0]
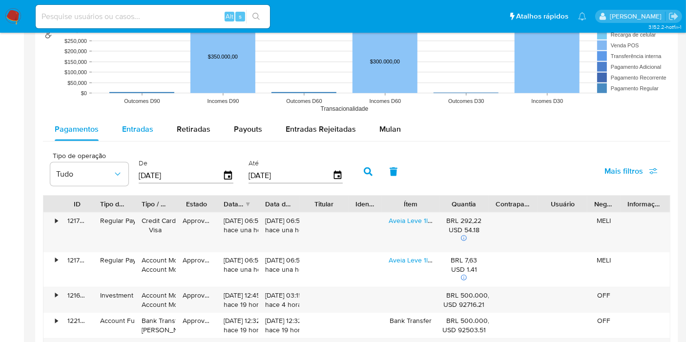
drag, startPoint x: 140, startPoint y: 135, endPoint x: 155, endPoint y: 138, distance: 14.9
click at [139, 135] on div "Entradas" at bounding box center [137, 129] width 31 height 23
select select "10"
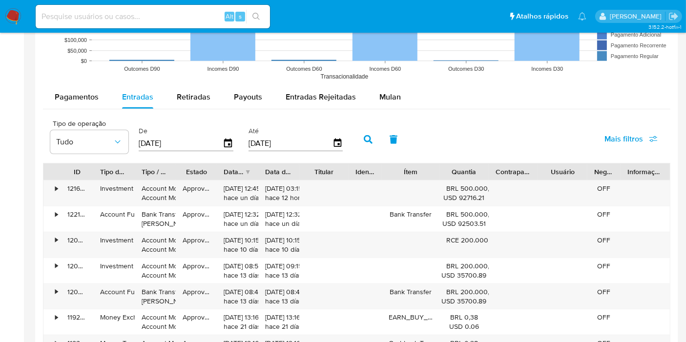
scroll to position [806, 0]
click at [242, 103] on div "Payouts" at bounding box center [248, 95] width 28 height 23
select select "10"
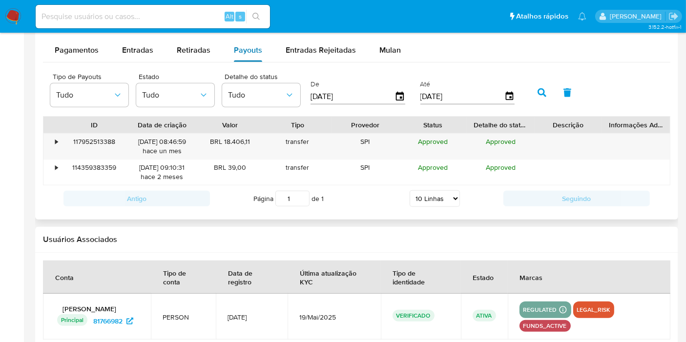
scroll to position [851, 0]
click at [203, 46] on span "Retiradas" at bounding box center [194, 50] width 34 height 11
select select "10"
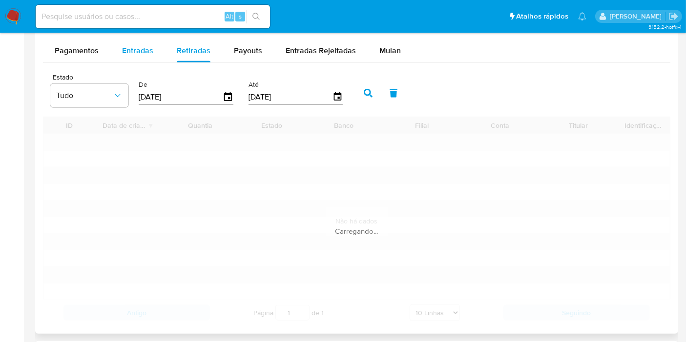
click at [128, 54] on span "Entradas" at bounding box center [137, 50] width 31 height 11
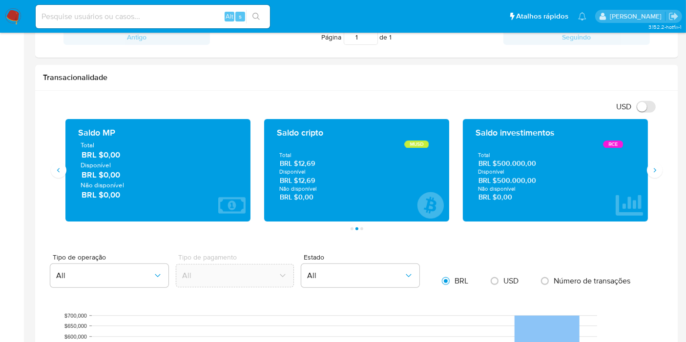
scroll to position [403, 0]
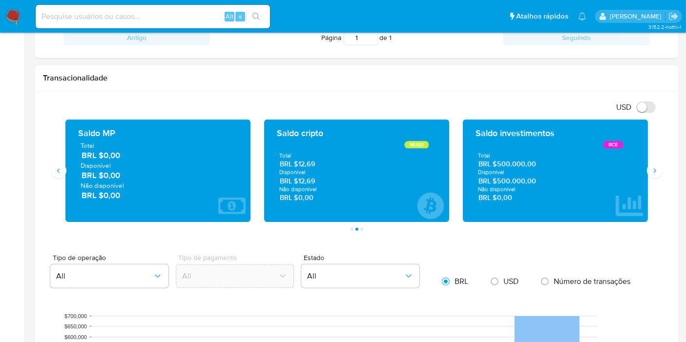
click at [558, 144] on div "RCE" at bounding box center [613, 145] width 20 height 8
click at [558, 144] on div "RCE" at bounding box center [613, 145] width 21 height 8
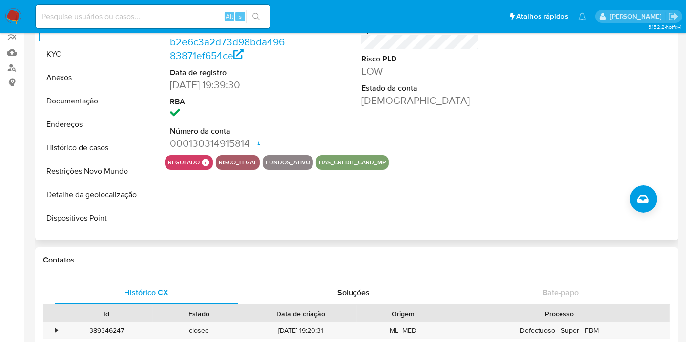
scroll to position [32, 0]
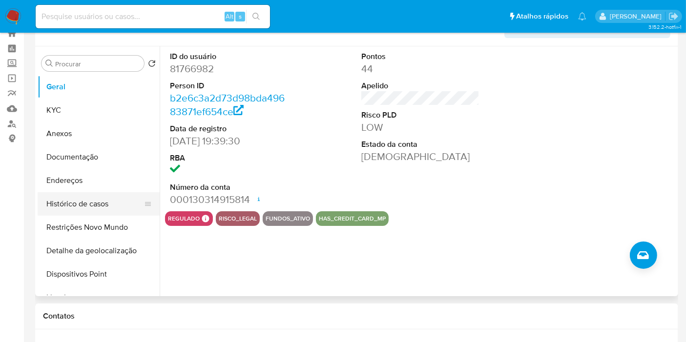
click at [111, 196] on button "Histórico de casos" at bounding box center [95, 203] width 114 height 23
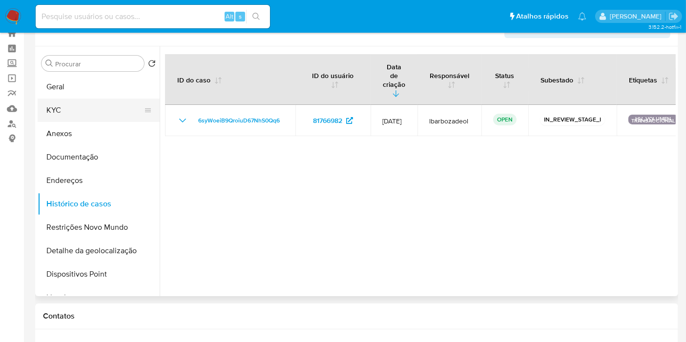
click at [100, 105] on button "KYC" at bounding box center [95, 110] width 114 height 23
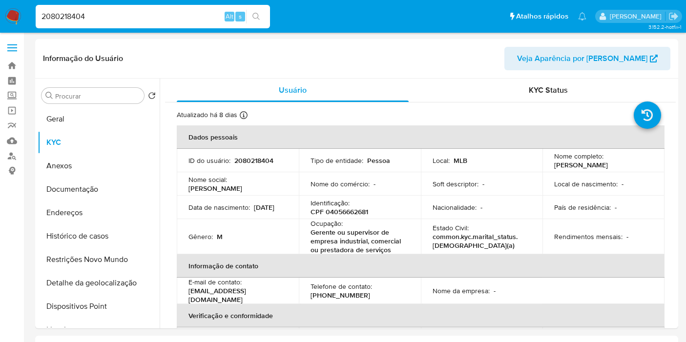
select select "10"
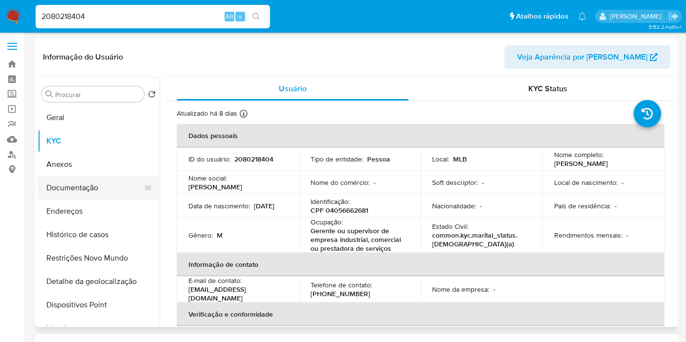
scroll to position [449, 0]
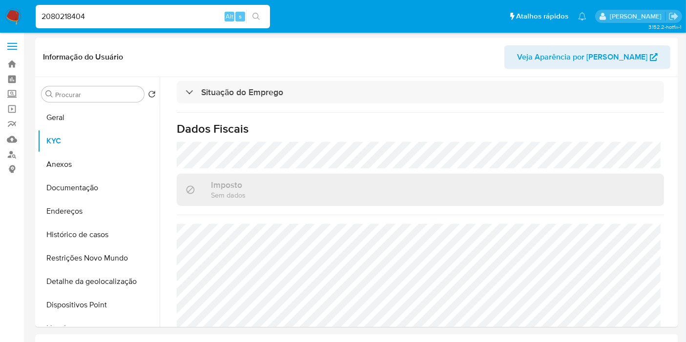
click at [115, 17] on input "2080218404" at bounding box center [153, 16] width 234 height 13
paste input "12958307"
click at [267, 12] on input "129583074" at bounding box center [153, 16] width 234 height 13
type input "129583074"
click at [259, 14] on icon "search-icon" at bounding box center [256, 17] width 8 height 8
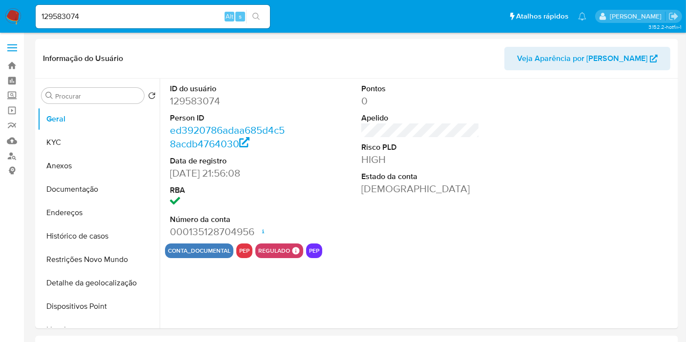
select select "10"
drag, startPoint x: 217, startPoint y: 172, endPoint x: 160, endPoint y: 171, distance: 57.6
click at [160, 171] on div "ID do usuário 129583074 Person ID ed3920786adaa685d4c58acdb4764030 Data de regi…" at bounding box center [418, 204] width 516 height 250
copy dd "[DATE]"
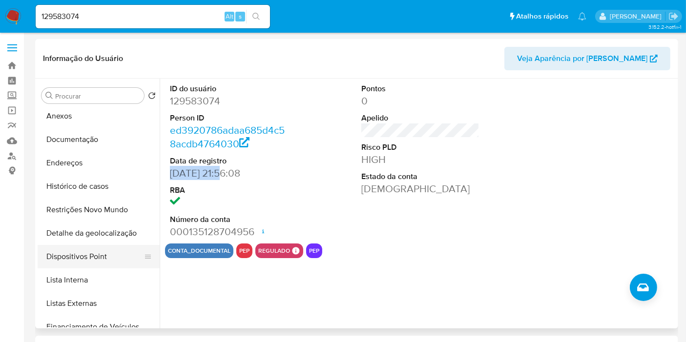
scroll to position [55, 0]
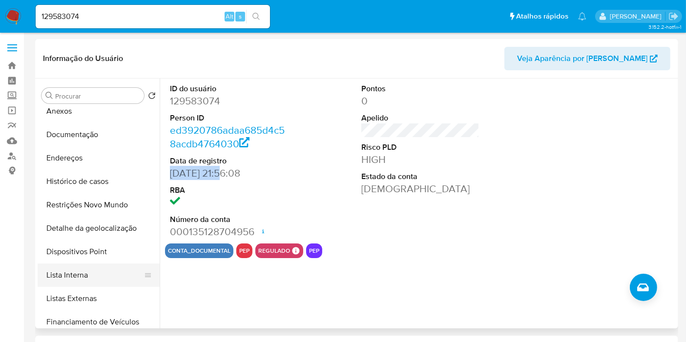
click at [106, 276] on button "Lista Interna" at bounding box center [95, 275] width 114 height 23
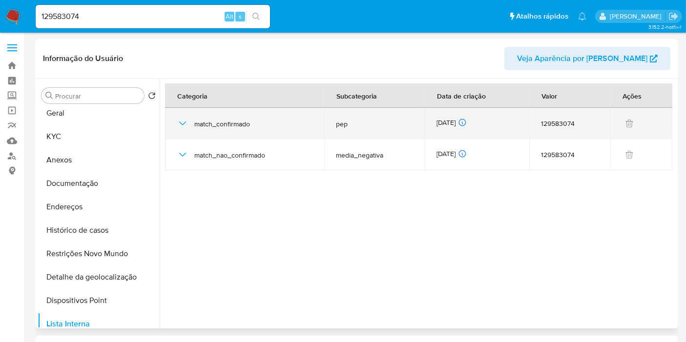
scroll to position [5, 0]
click at [455, 118] on div "[DATE] [DATE] 18:37:03" at bounding box center [476, 123] width 81 height 11
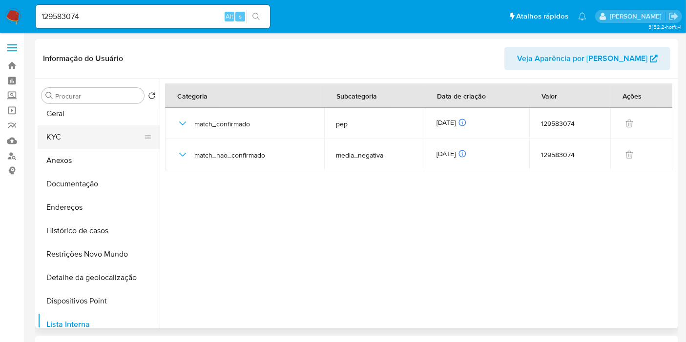
drag, startPoint x: 68, startPoint y: 145, endPoint x: 73, endPoint y: 141, distance: 6.6
click at [68, 145] on button "KYC" at bounding box center [95, 136] width 114 height 23
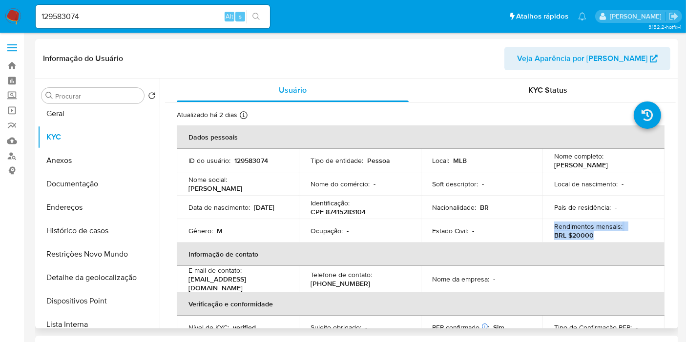
drag, startPoint x: 596, startPoint y: 234, endPoint x: 550, endPoint y: 233, distance: 45.9
click at [551, 227] on td "Rendimentos mensais : BRL $20000" at bounding box center [603, 230] width 122 height 23
copy div "Rendimentos mensais : BRL $20000"
click at [173, 55] on header "Informação do Usuário Veja Aparência por [PERSON_NAME]" at bounding box center [356, 58] width 627 height 23
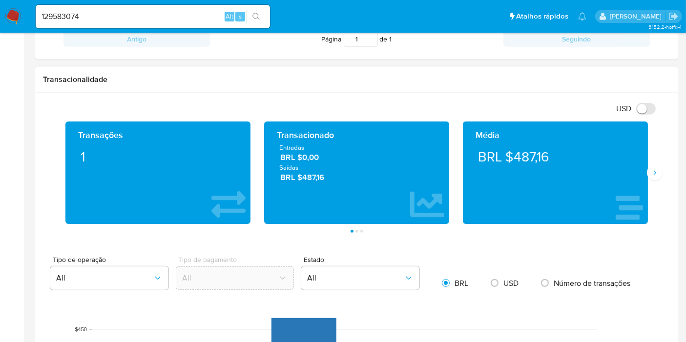
scroll to position [467, 0]
drag, startPoint x: 301, startPoint y: 181, endPoint x: 276, endPoint y: 145, distance: 43.5
click at [276, 145] on div "Entradas BRL $0,00 Saídas BRL $487,16" at bounding box center [356, 163] width 169 height 40
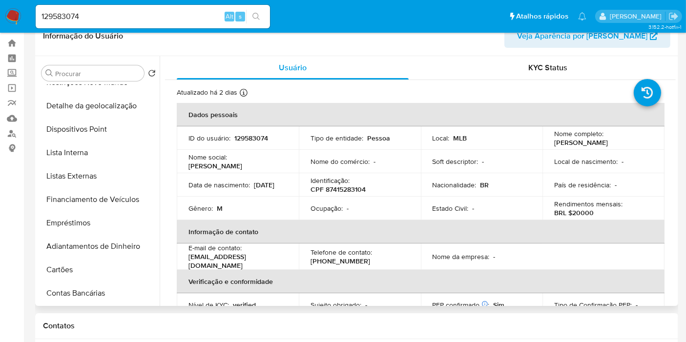
scroll to position [156, 0]
click at [110, 152] on button "Lista Interna" at bounding box center [95, 151] width 114 height 23
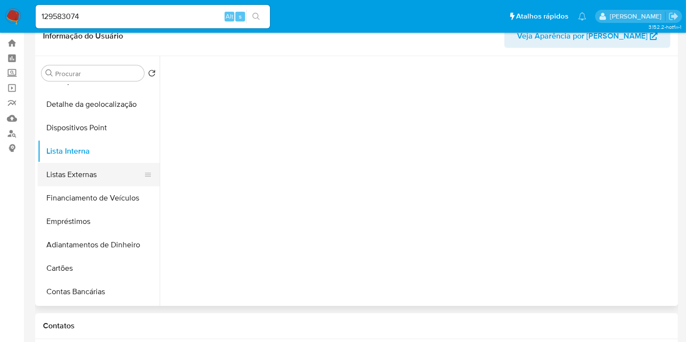
click at [108, 172] on button "Listas Externas" at bounding box center [95, 174] width 114 height 23
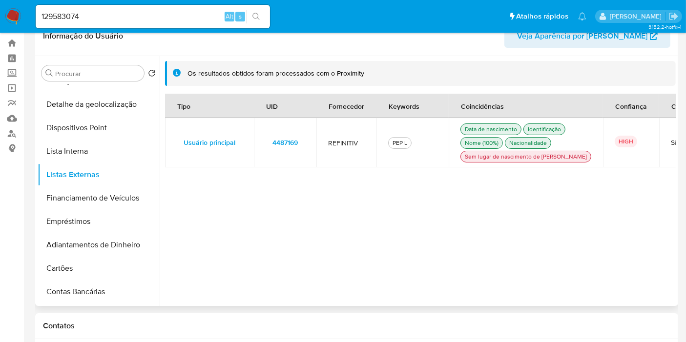
click at [291, 149] on span "4487169" at bounding box center [284, 143] width 25 height 14
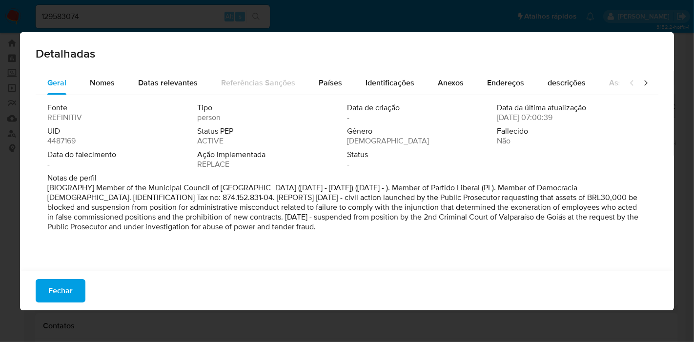
click at [65, 146] on div "Fonte REFINITIV Tipo person Data de criação - Data da última atualização [DATE]…" at bounding box center [347, 138] width 600 height 70
click at [64, 140] on span "4487169" at bounding box center [61, 141] width 28 height 10
click at [61, 291] on span "Fechar" at bounding box center [60, 290] width 24 height 21
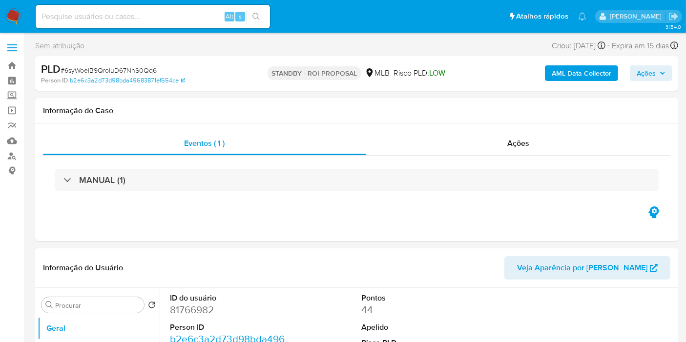
select select "10"
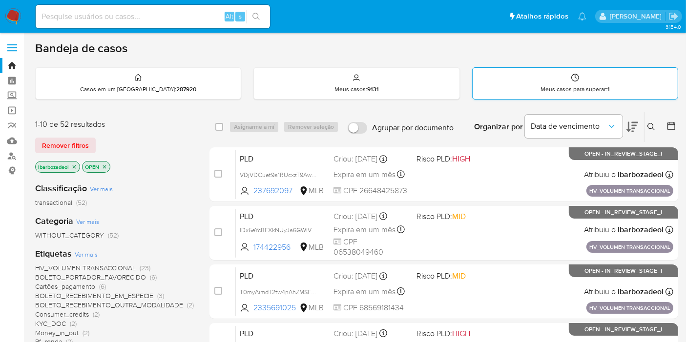
click at [545, 90] on p "Meus casos para superar : 1" at bounding box center [574, 89] width 69 height 8
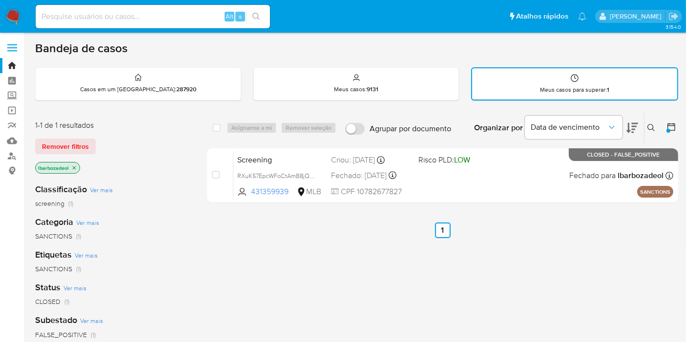
click at [14, 19] on img at bounding box center [13, 16] width 17 height 17
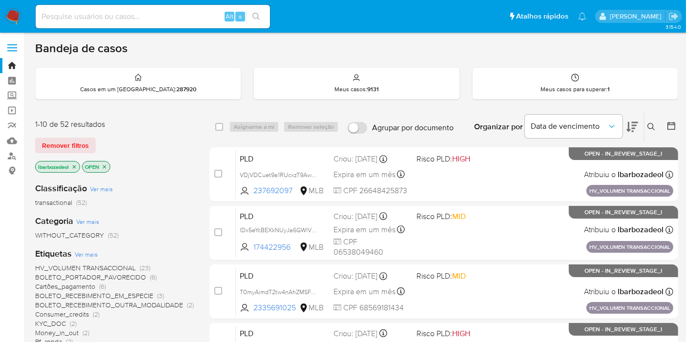
scroll to position [427, 0]
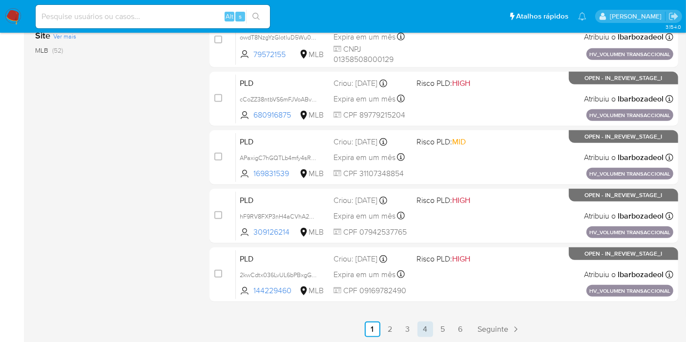
click at [427, 330] on link "4" at bounding box center [425, 330] width 16 height 16
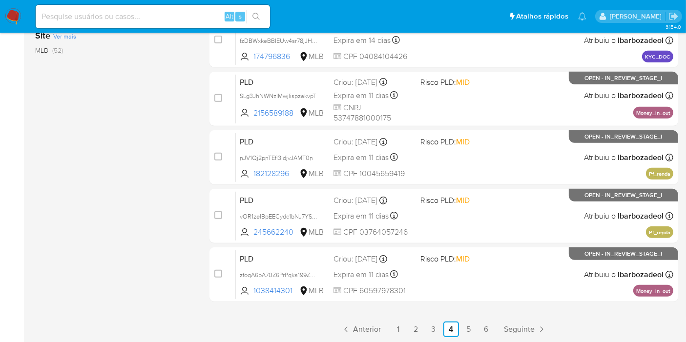
scroll to position [427, 0]
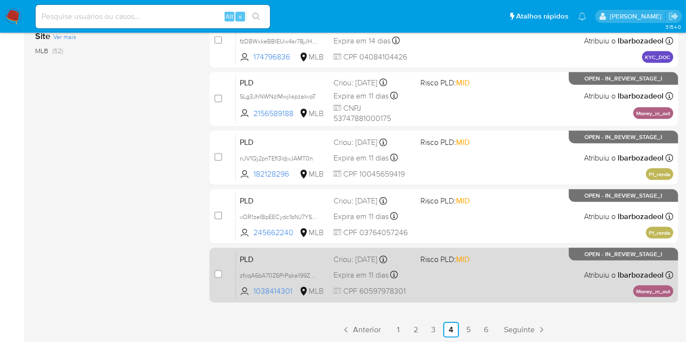
click at [476, 278] on div "PLD zfoqA6bA70Z6PrPqka199ZWC 1038414301 MLB Risco PLD: MID Criou: 12/07/2025 Cr…" at bounding box center [454, 274] width 437 height 49
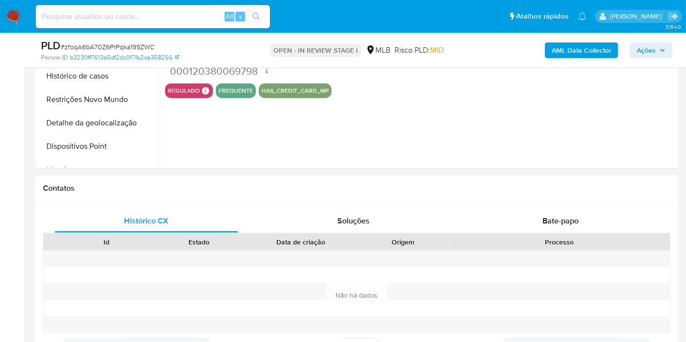
select select "10"
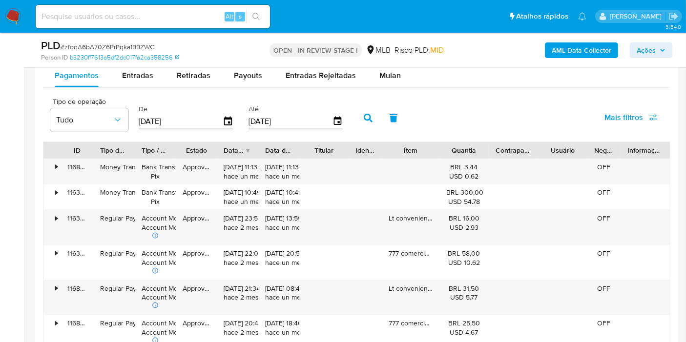
scroll to position [1090, 0]
click at [383, 74] on span "Mulan" at bounding box center [389, 75] width 21 height 11
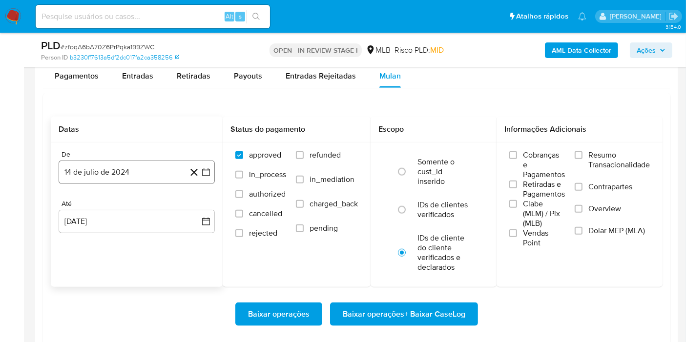
click at [148, 164] on button "14 de julio de 2024" at bounding box center [137, 172] width 156 height 23
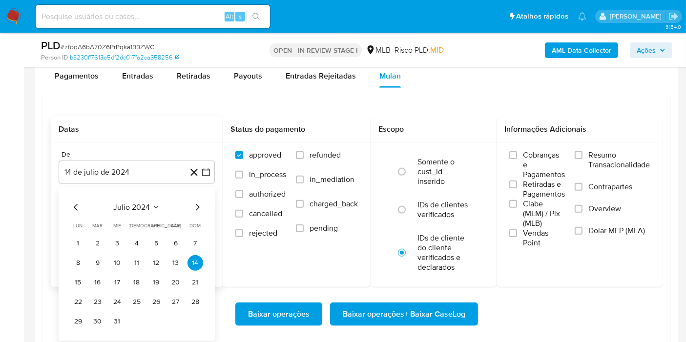
click at [145, 203] on span "julio 2024" at bounding box center [132, 208] width 37 height 10
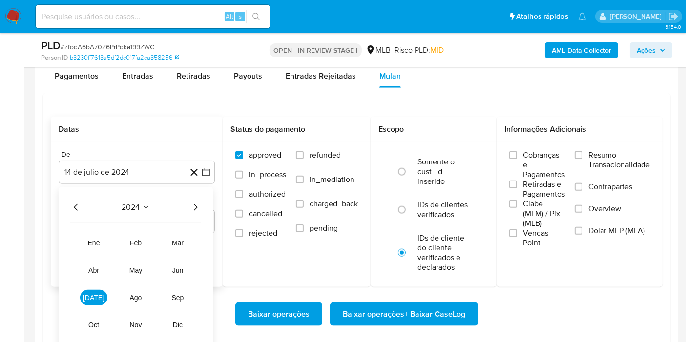
click at [193, 206] on icon "Año siguiente" at bounding box center [195, 208] width 12 height 12
click at [178, 277] on tr "ene feb mar abr may jun jul ago sep oct nov dic" at bounding box center [135, 284] width 111 height 98
click at [177, 271] on span "jun" at bounding box center [177, 271] width 11 height 8
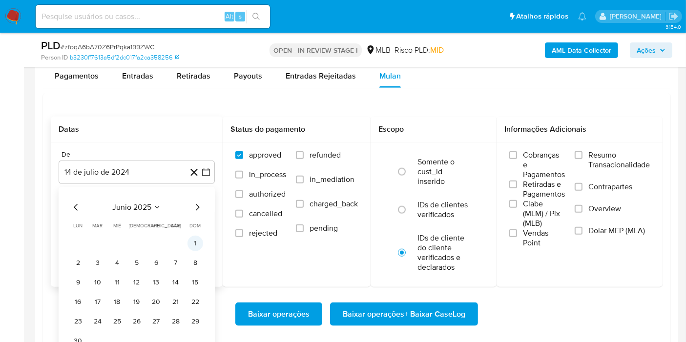
click at [193, 242] on button "1" at bounding box center [195, 244] width 16 height 16
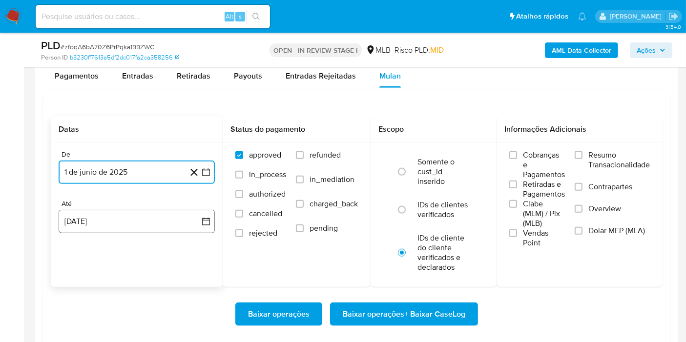
click at [128, 225] on button "14 [PERSON_NAME] de 2025" at bounding box center [137, 221] width 156 height 23
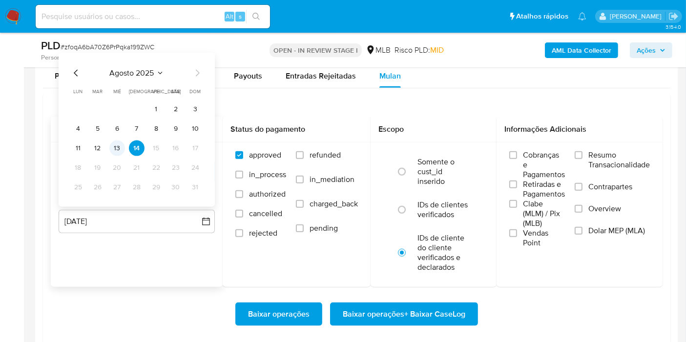
click at [117, 148] on button "13" at bounding box center [117, 149] width 16 height 16
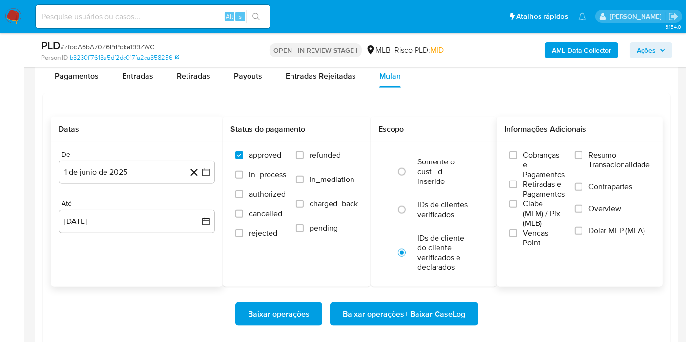
click at [593, 161] on span "Resumo Transacionalidade" at bounding box center [619, 160] width 62 height 20
click at [582, 159] on input "Resumo Transacionalidade" at bounding box center [579, 155] width 8 height 8
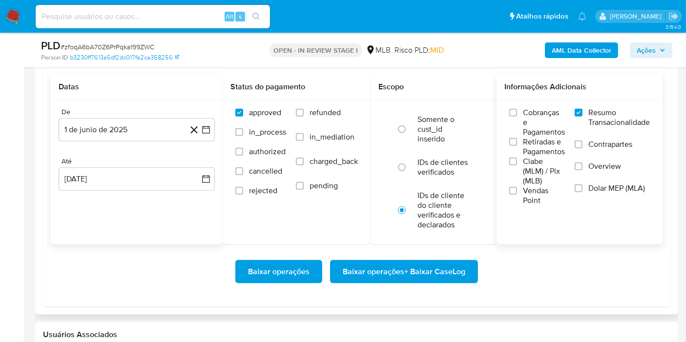
click at [443, 277] on span "Baixar operações + Baixar CaseLog" at bounding box center [404, 271] width 123 height 21
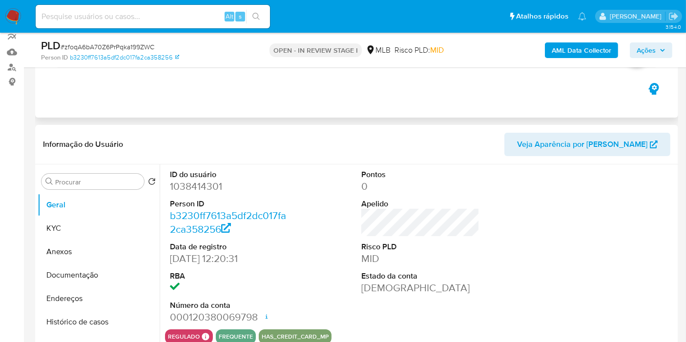
scroll to position [67, 0]
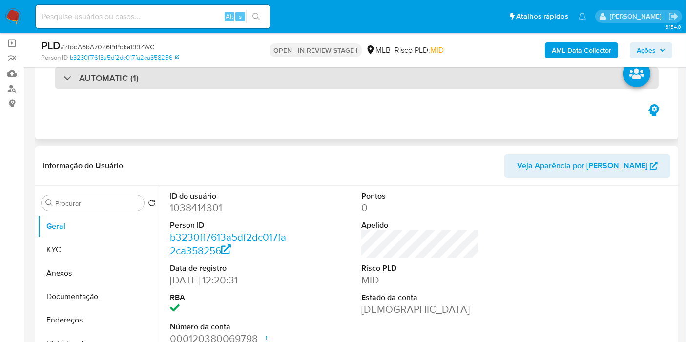
click at [347, 83] on div "AUTOMATIC (1)" at bounding box center [357, 78] width 604 height 22
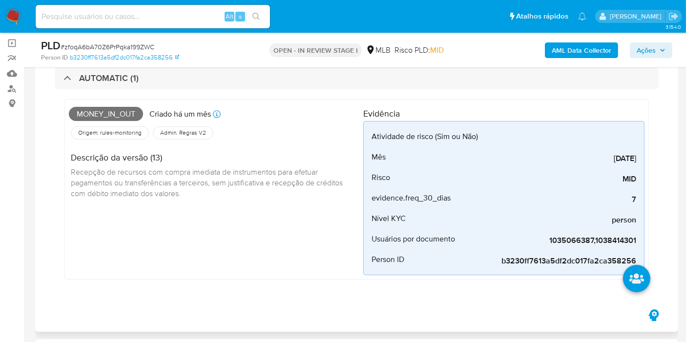
click at [116, 114] on span "Money_in_out" at bounding box center [106, 114] width 74 height 15
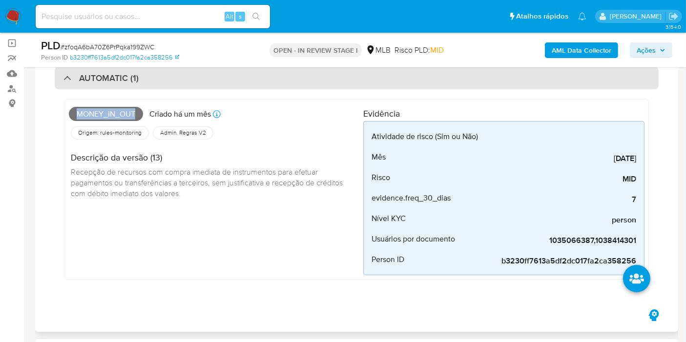
copy span "Money_in_out"
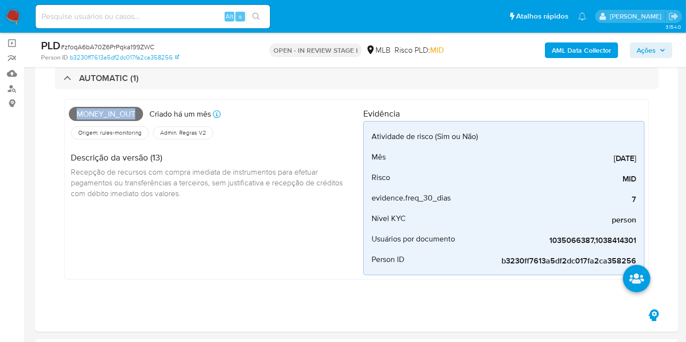
click at [645, 44] on span "Ações" at bounding box center [646, 50] width 19 height 16
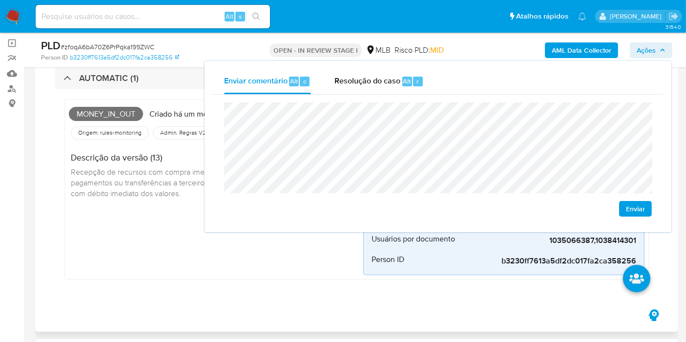
click at [132, 195] on span "Recepção de recursos com compra imediata de instrumentos para efetuar pagamento…" at bounding box center [208, 182] width 274 height 32
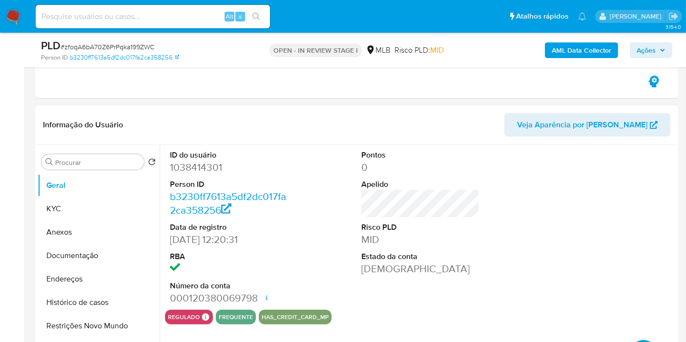
scroll to position [304, 0]
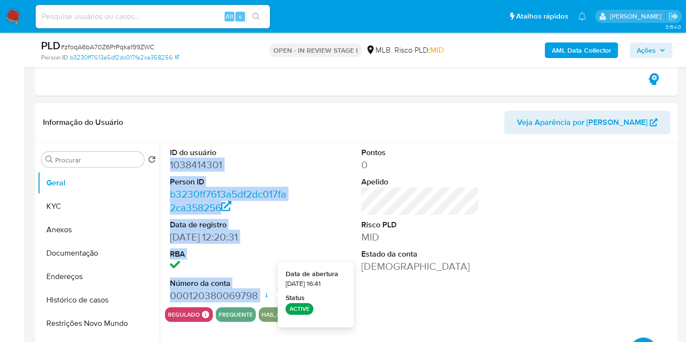
drag, startPoint x: 169, startPoint y: 164, endPoint x: 264, endPoint y: 296, distance: 162.7
click at [264, 296] on div "ID do usuário 1038414301 Person ID b3230ff7613a5df2dc017fa2ca358256 Data de reg…" at bounding box center [229, 225] width 128 height 165
copy dl "1038414301 Person ID b3230ff7613a5df2dc017fa2ca358256 Data de registro 13/12/20…"
click at [667, 44] on button "Ações" at bounding box center [651, 50] width 42 height 16
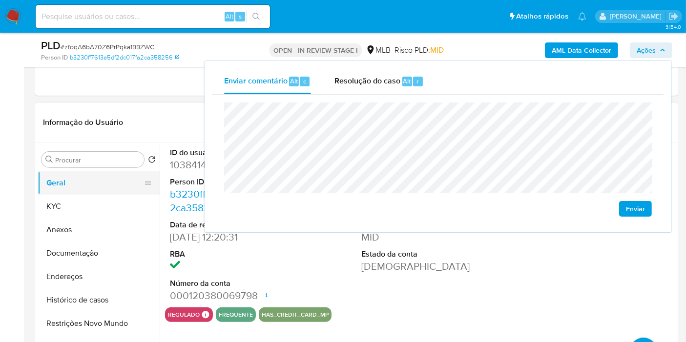
click at [81, 193] on button "Geral" at bounding box center [95, 182] width 114 height 23
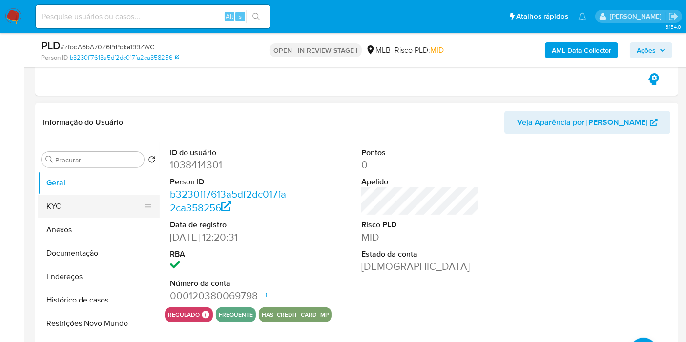
drag, startPoint x: 115, startPoint y: 203, endPoint x: 139, endPoint y: 194, distance: 25.3
click at [115, 203] on button "KYC" at bounding box center [95, 206] width 114 height 23
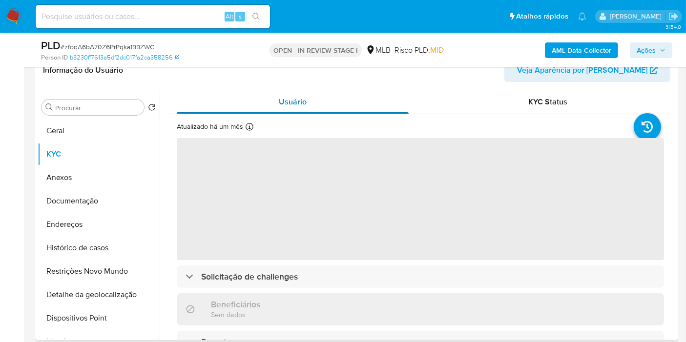
scroll to position [346, 0]
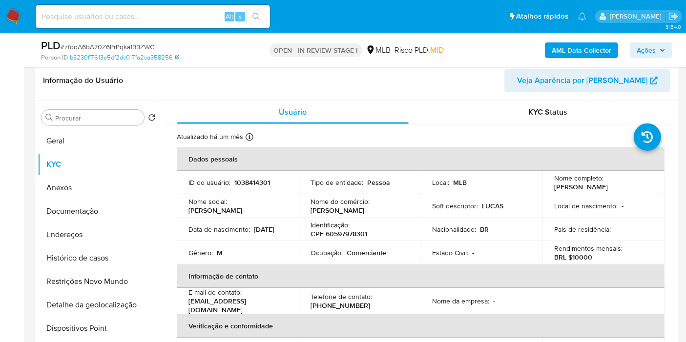
click at [345, 234] on p "CPF 60597978301" at bounding box center [338, 233] width 57 height 9
copy p "60597978301"
click at [671, 55] on button "Ações" at bounding box center [651, 50] width 42 height 16
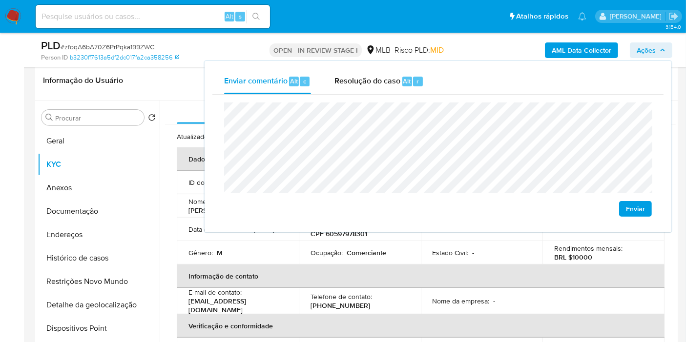
click at [324, 253] on p "Ocupação :" at bounding box center [326, 252] width 32 height 9
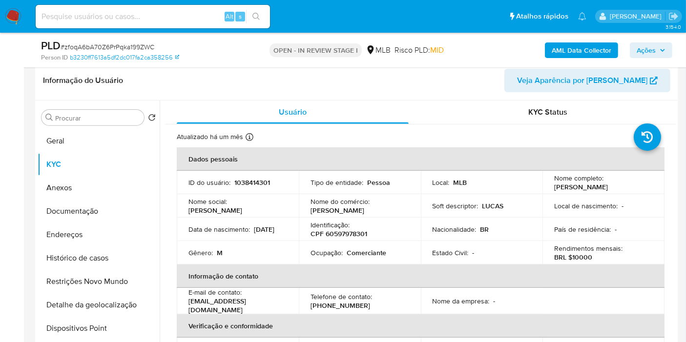
click at [361, 257] on p "Comerciante" at bounding box center [367, 252] width 40 height 9
copy p "Comerciante"
click at [652, 48] on span "Ações" at bounding box center [646, 50] width 19 height 16
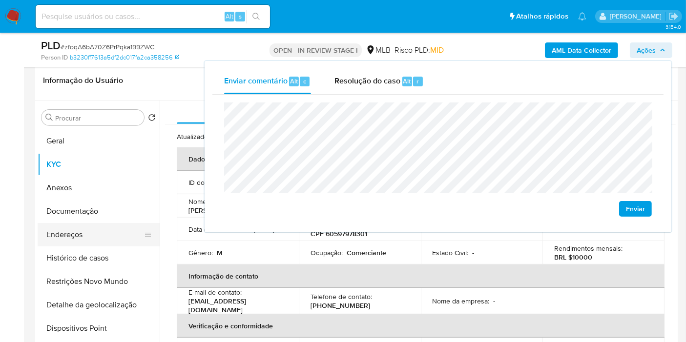
click at [110, 238] on button "Endereços" at bounding box center [95, 234] width 114 height 23
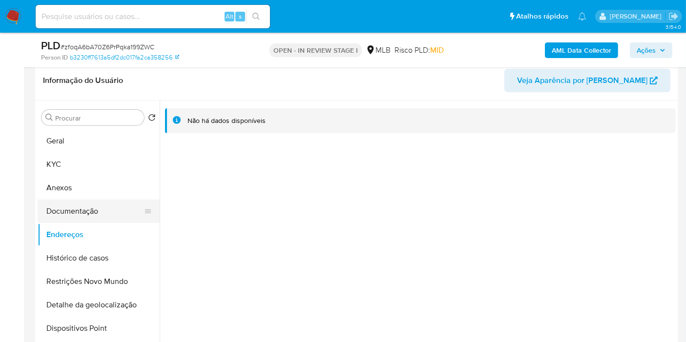
click at [120, 207] on button "Documentação" at bounding box center [95, 211] width 114 height 23
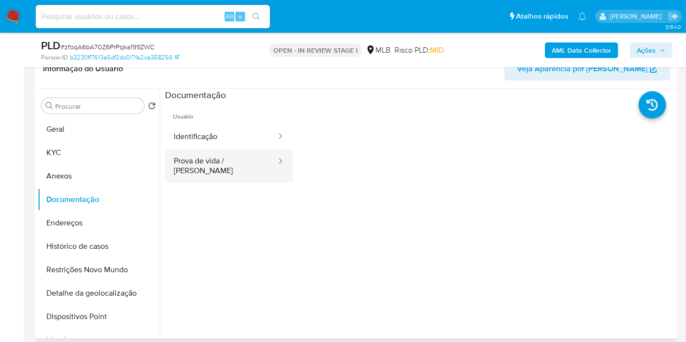
click at [217, 157] on button "Prova de vida / Selfie" at bounding box center [221, 165] width 112 height 33
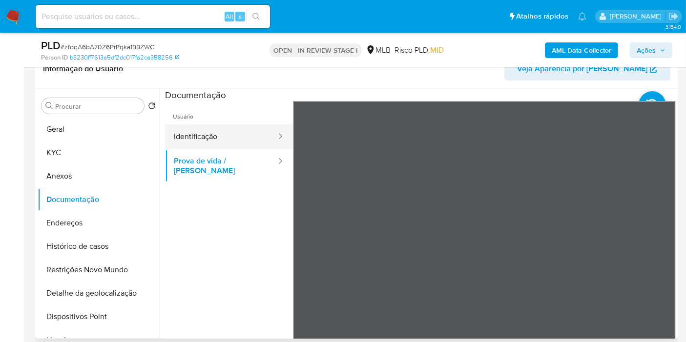
click at [234, 139] on button "Identificação" at bounding box center [221, 136] width 112 height 25
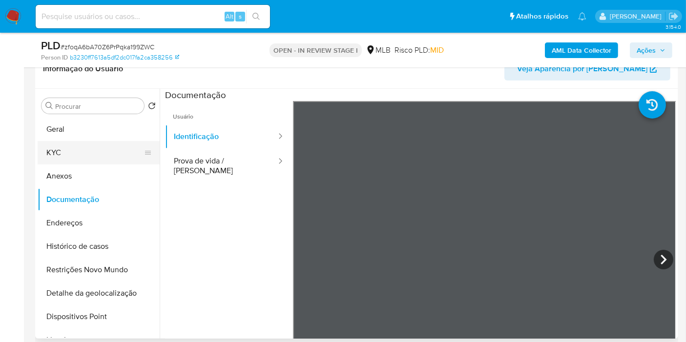
drag, startPoint x: 64, startPoint y: 157, endPoint x: 128, endPoint y: 154, distance: 63.5
click at [65, 157] on button "KYC" at bounding box center [95, 152] width 114 height 23
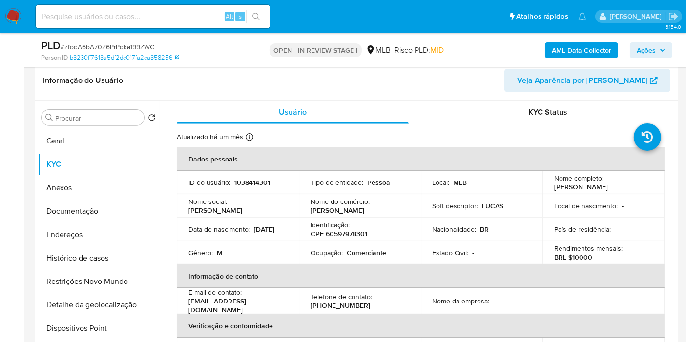
click at [642, 50] on span "Ações" at bounding box center [646, 50] width 19 height 16
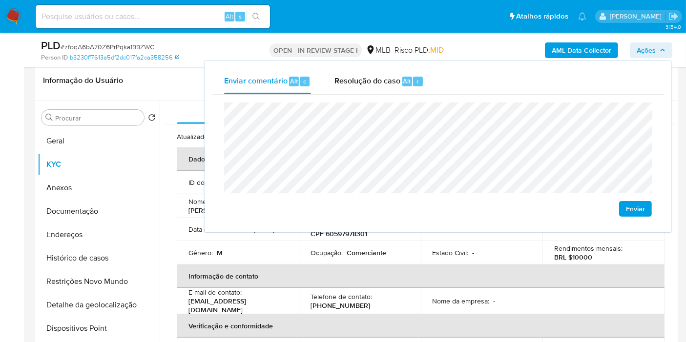
click at [642, 50] on span "Ações" at bounding box center [646, 50] width 19 height 16
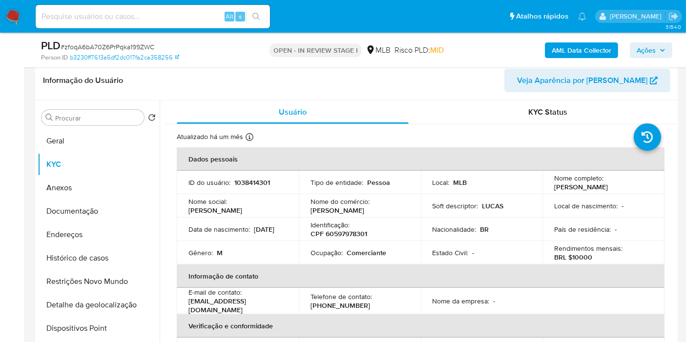
click at [642, 50] on span "Ações" at bounding box center [646, 50] width 19 height 16
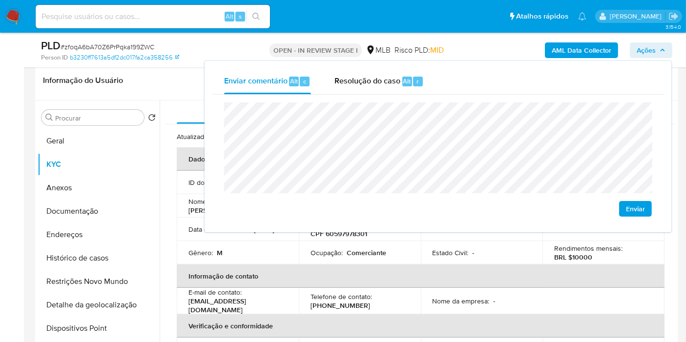
click at [444, 265] on td "Estado Civil : -" at bounding box center [482, 252] width 122 height 23
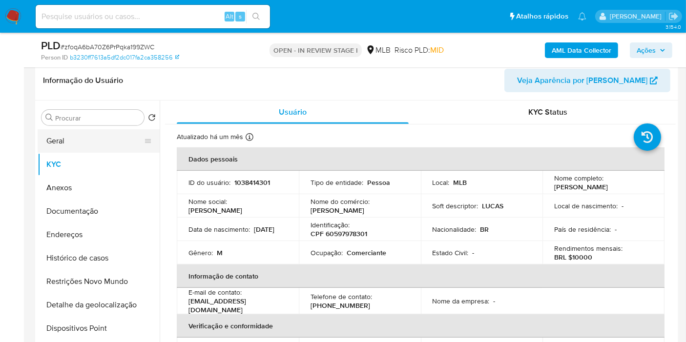
click at [96, 133] on button "Geral" at bounding box center [95, 140] width 114 height 23
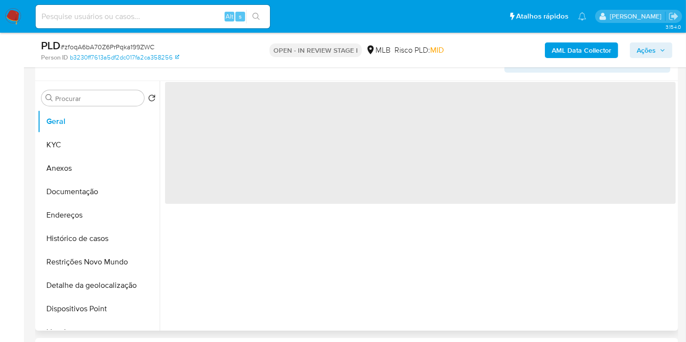
scroll to position [358, 0]
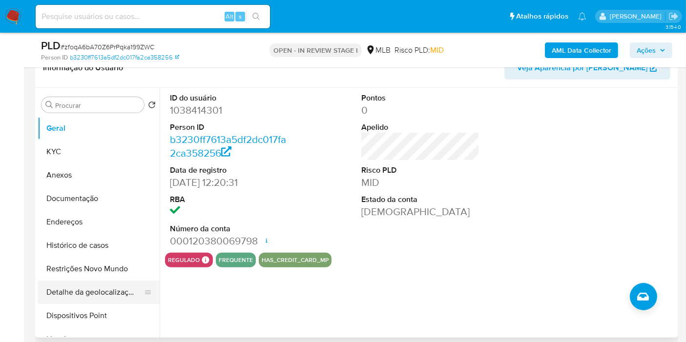
click at [105, 289] on button "Detalhe da geolocalização" at bounding box center [95, 292] width 114 height 23
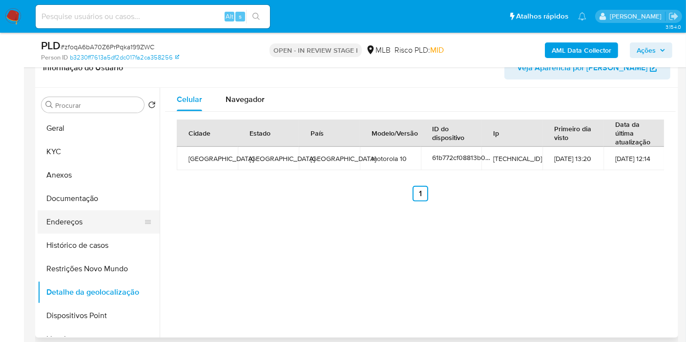
click at [83, 226] on button "Endereços" at bounding box center [95, 221] width 114 height 23
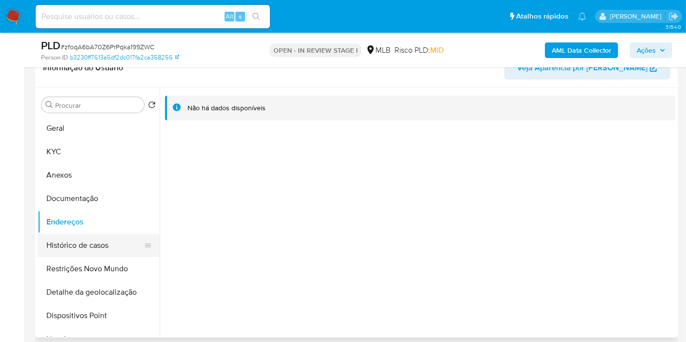
click at [106, 256] on button "Histórico de casos" at bounding box center [95, 245] width 114 height 23
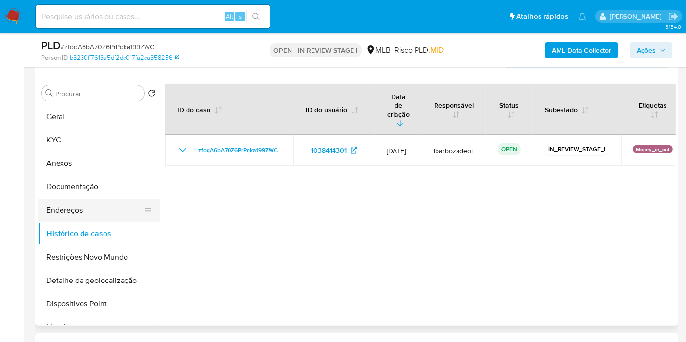
click at [77, 208] on button "Endereços" at bounding box center [95, 210] width 114 height 23
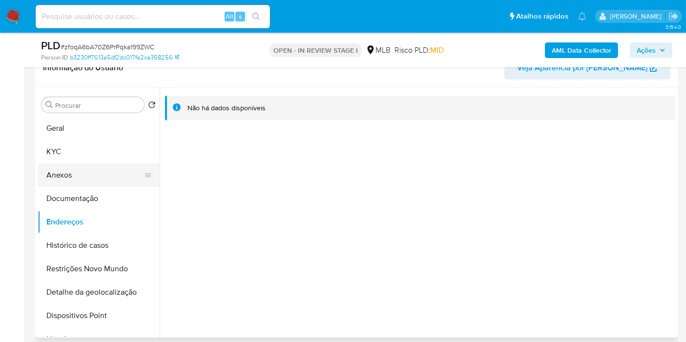
click at [83, 154] on button "KYC" at bounding box center [99, 151] width 122 height 23
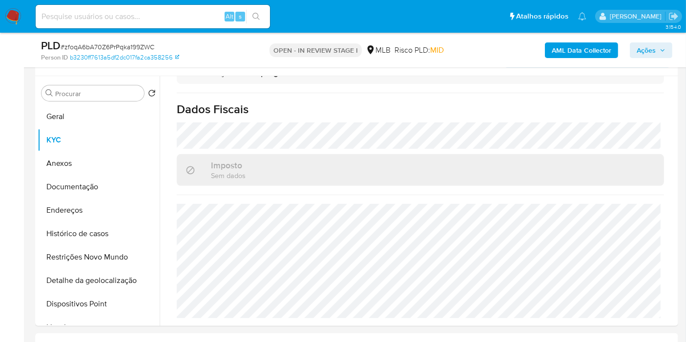
scroll to position [446, 0]
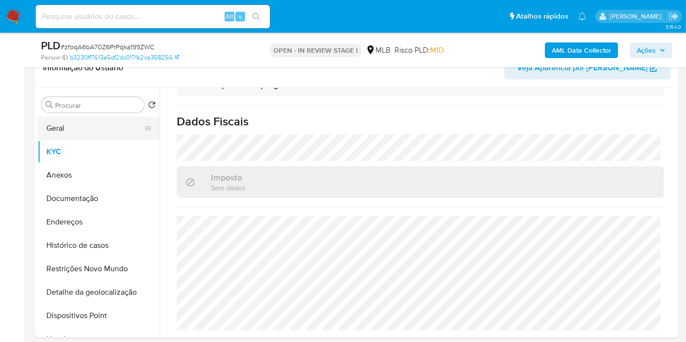
click at [112, 126] on button "Geral" at bounding box center [95, 128] width 114 height 23
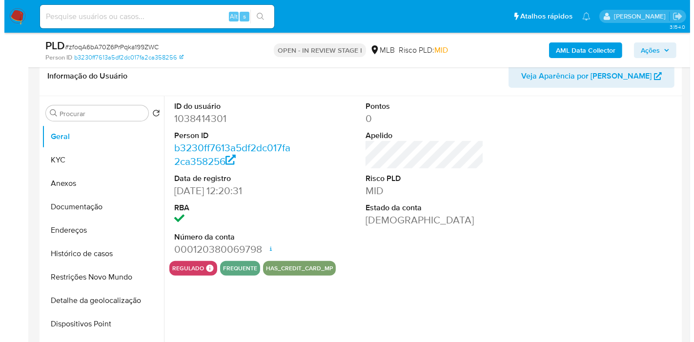
scroll to position [350, 0]
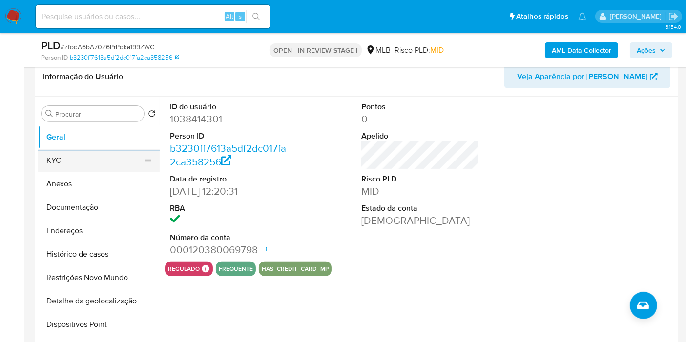
click at [102, 157] on button "KYC" at bounding box center [95, 160] width 114 height 23
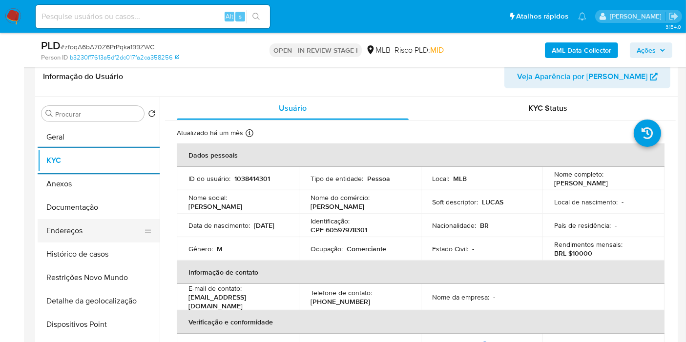
drag, startPoint x: 82, startPoint y: 214, endPoint x: 84, endPoint y: 224, distance: 10.0
click at [83, 215] on button "Documentação" at bounding box center [99, 207] width 122 height 23
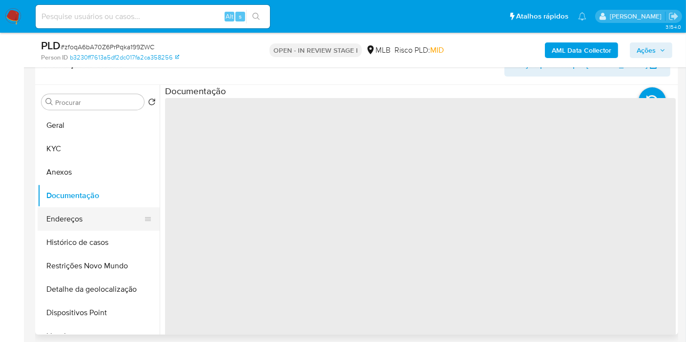
click at [86, 229] on button "Endereços" at bounding box center [95, 218] width 114 height 23
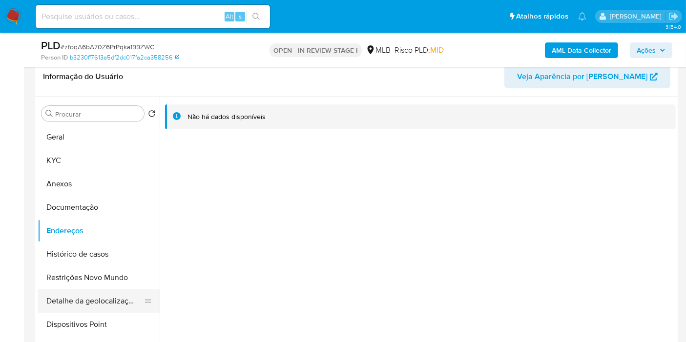
drag, startPoint x: 99, startPoint y: 306, endPoint x: 310, endPoint y: 278, distance: 212.7
click at [99, 306] on button "Detalhe da geolocalização" at bounding box center [99, 300] width 122 height 23
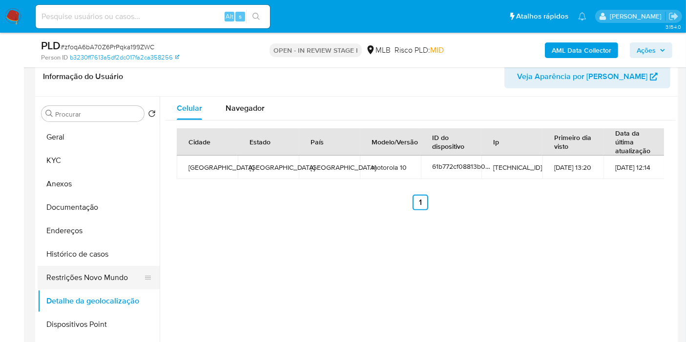
click at [95, 280] on button "Restrições Novo Mundo" at bounding box center [95, 277] width 114 height 23
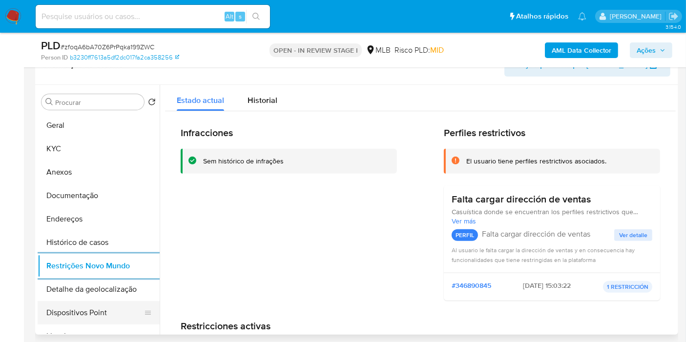
click at [96, 316] on button "Dispositivos Point" at bounding box center [95, 312] width 114 height 23
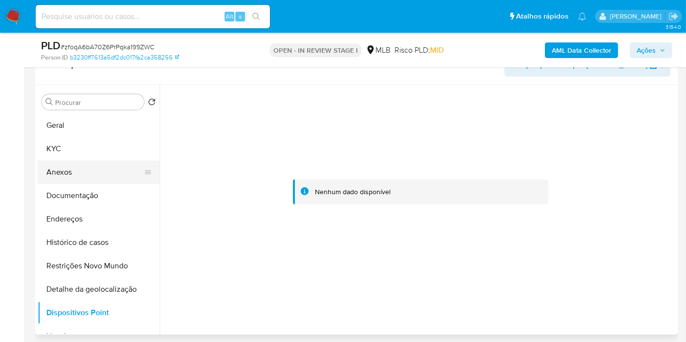
drag, startPoint x: 107, startPoint y: 171, endPoint x: 85, endPoint y: 168, distance: 22.6
click at [73, 170] on button "Anexos" at bounding box center [95, 172] width 114 height 23
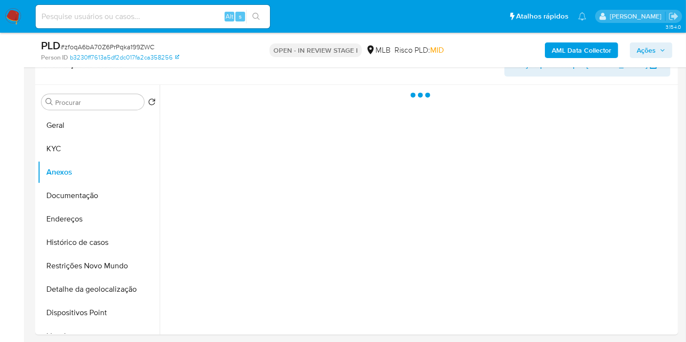
click at [652, 50] on span "Ações" at bounding box center [646, 50] width 19 height 16
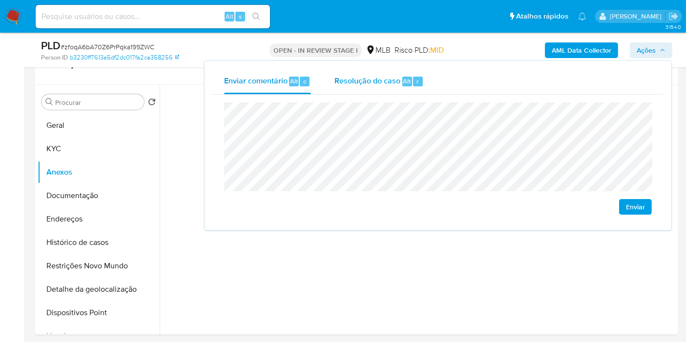
drag, startPoint x: 434, startPoint y: 90, endPoint x: 429, endPoint y: 89, distance: 5.9
click at [434, 90] on div "Enviar comentário Alt c Resolução do caso Alt r" at bounding box center [437, 81] width 451 height 25
click at [429, 89] on button "Resolução do caso Alt r" at bounding box center [379, 81] width 113 height 25
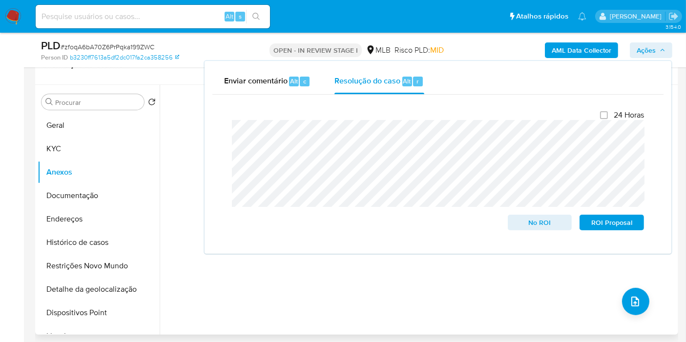
drag, startPoint x: 509, startPoint y: 321, endPoint x: 518, endPoint y: 319, distance: 10.1
click at [513, 320] on div "Nenhum dado disponível" at bounding box center [418, 210] width 516 height 250
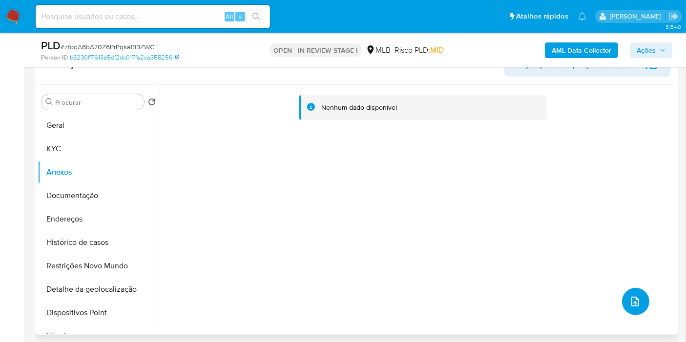
click at [634, 299] on icon "upload-file" at bounding box center [635, 302] width 8 height 10
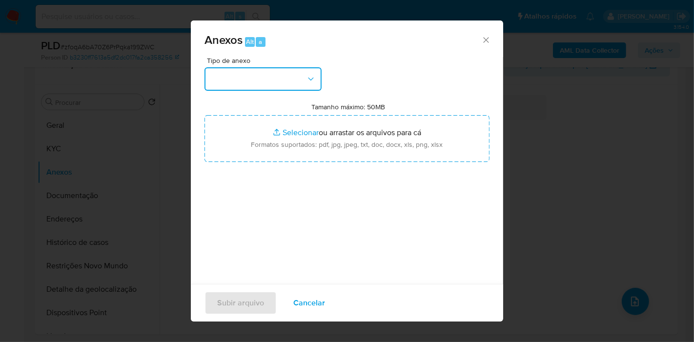
click at [270, 76] on button "button" at bounding box center [263, 78] width 117 height 23
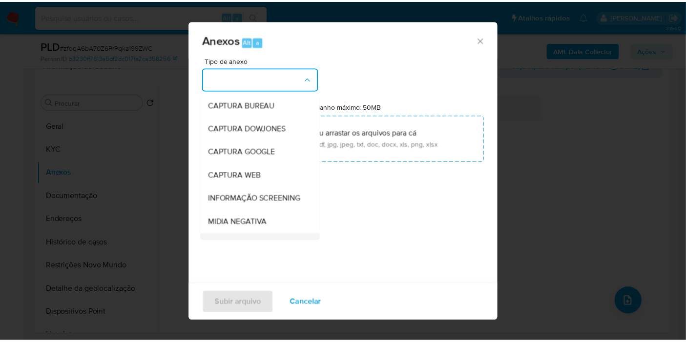
scroll to position [150, 0]
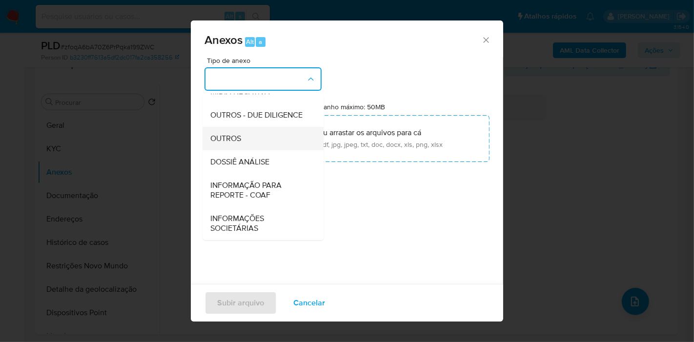
click at [275, 142] on div "OUTROS" at bounding box center [260, 138] width 100 height 23
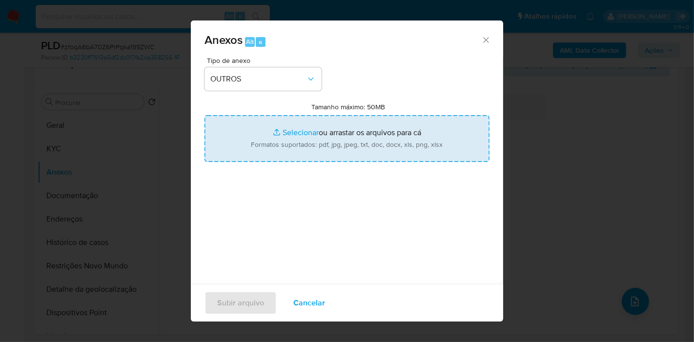
click at [282, 134] on input "Tamanho máximo: 50MB Selecionar arquivos" at bounding box center [347, 138] width 285 height 47
type input "C:\fakepath\SAR - XXXX - CPF 60597978301 - FRANCISCO LUCAS DE NEGREIROS SALVIAN…"
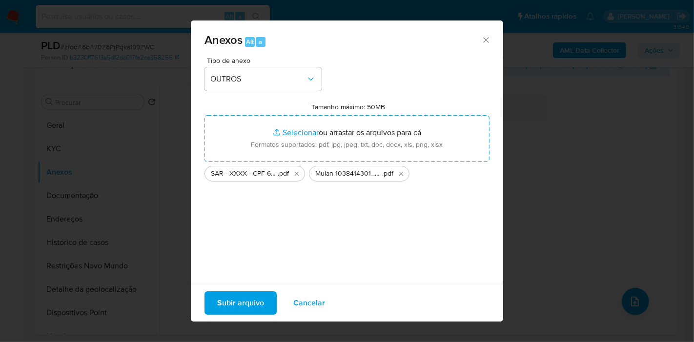
click at [250, 301] on span "Subir arquivo" at bounding box center [240, 302] width 47 height 21
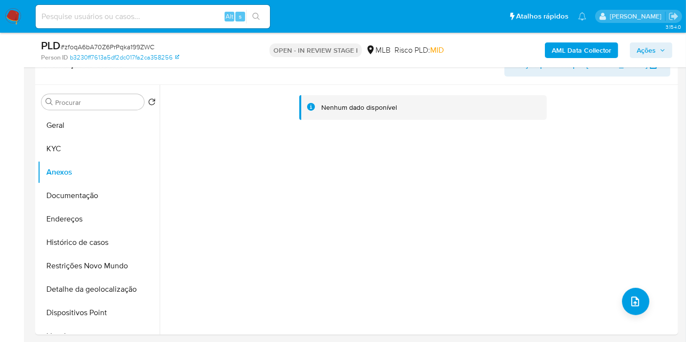
click at [577, 45] on b "AML Data Collector" at bounding box center [582, 50] width 60 height 16
click at [69, 130] on button "Geral" at bounding box center [95, 125] width 114 height 23
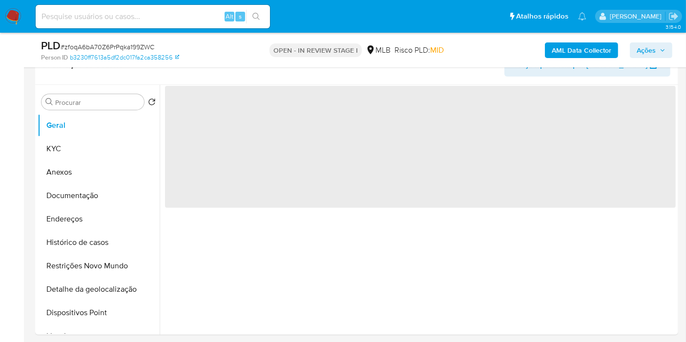
click at [554, 48] on b "AML Data Collector" at bounding box center [582, 50] width 60 height 16
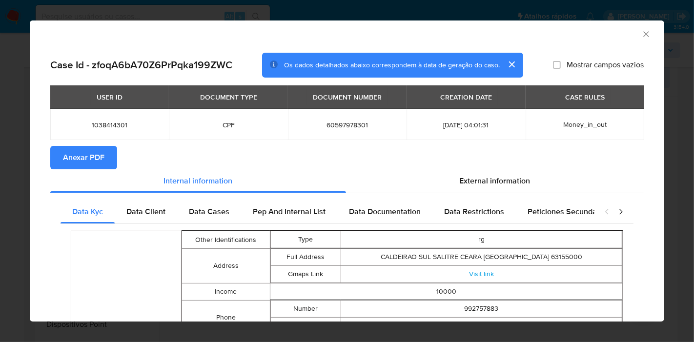
click at [78, 154] on span "Anexar PDF" at bounding box center [83, 157] width 41 height 21
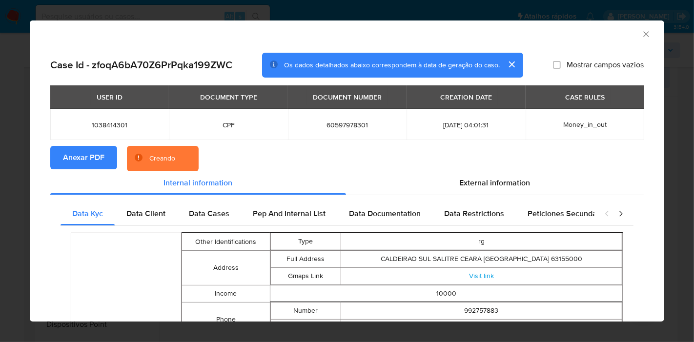
drag, startPoint x: 78, startPoint y: 154, endPoint x: 489, endPoint y: 159, distance: 411.1
click at [489, 159] on section "Anexar PDF Creando" at bounding box center [347, 158] width 594 height 25
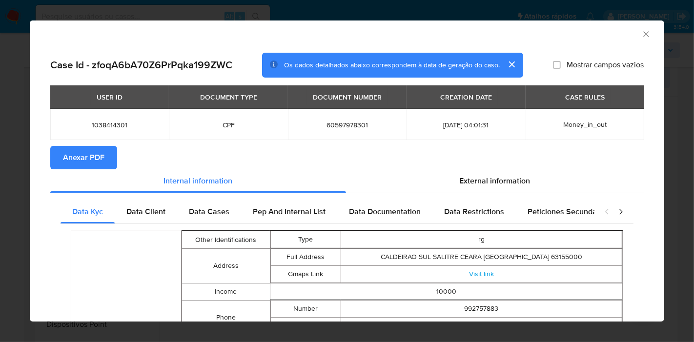
click at [641, 34] on icon "Fechar a janela" at bounding box center [646, 34] width 10 height 10
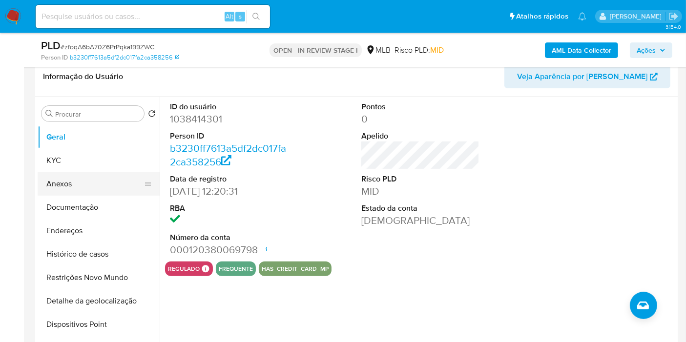
click at [83, 183] on button "Anexos" at bounding box center [95, 183] width 114 height 23
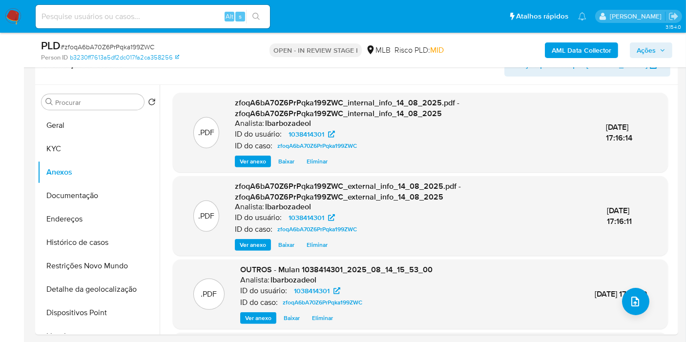
click at [654, 49] on span "Ações" at bounding box center [646, 50] width 19 height 16
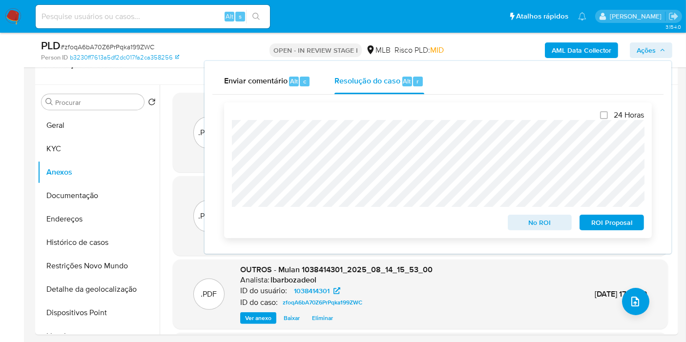
click at [610, 224] on span "ROI Proposal" at bounding box center [611, 223] width 51 height 14
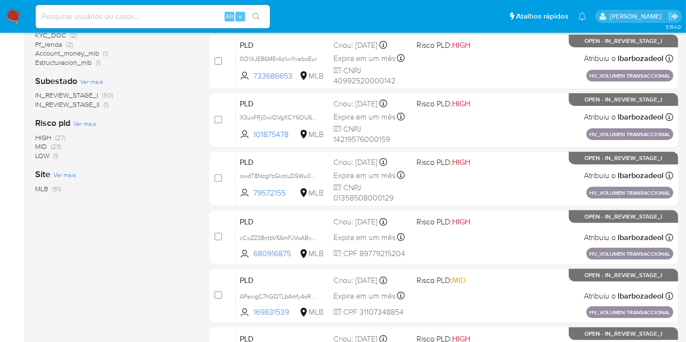
scroll to position [427, 0]
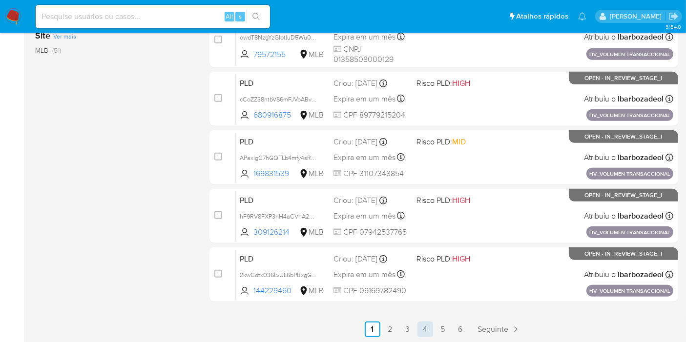
click at [428, 328] on link "4" at bounding box center [425, 330] width 16 height 16
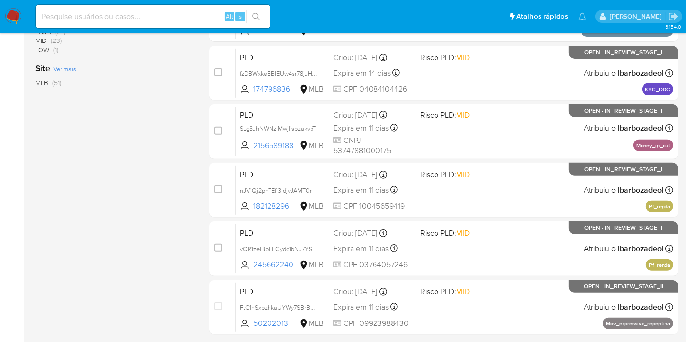
scroll to position [427, 0]
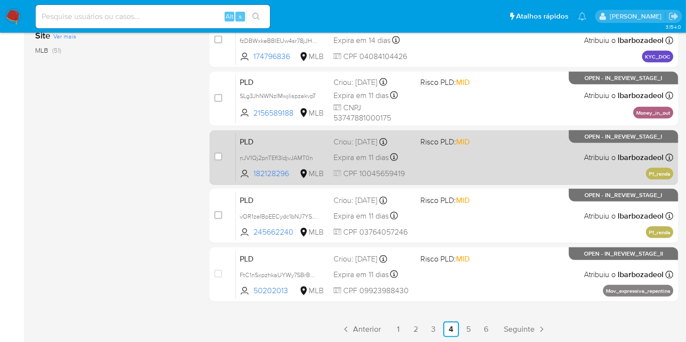
click at [467, 172] on div "PLD nJV1Qj2pnTEfI3ldjvJAMT0n 182128296 MLB Risco PLD: MID Criou: [DATE] Criou: …" at bounding box center [454, 157] width 437 height 49
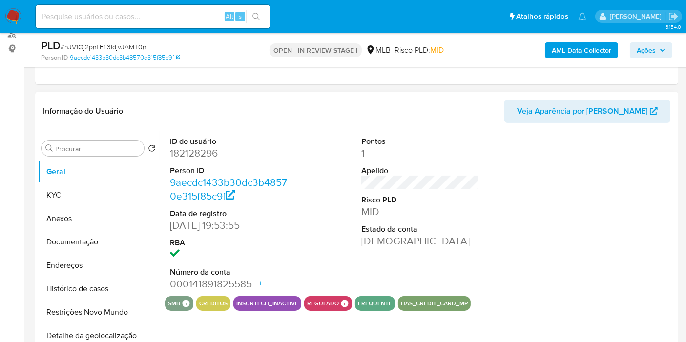
select select "10"
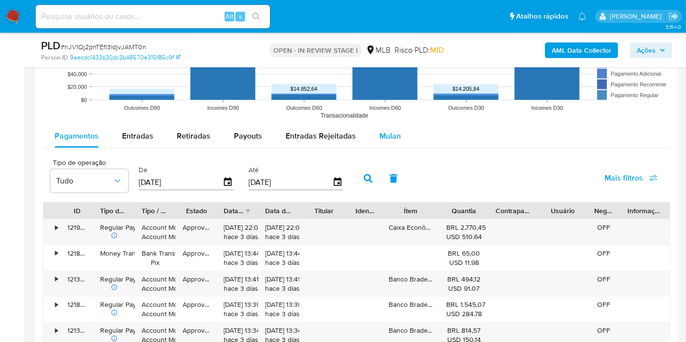
scroll to position [964, 0]
drag, startPoint x: 379, startPoint y: 134, endPoint x: 332, endPoint y: 149, distance: 49.4
click at [379, 134] on span "Mulan" at bounding box center [389, 135] width 21 height 11
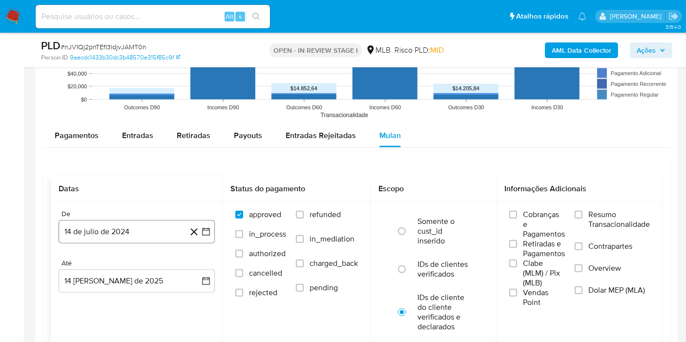
click at [101, 233] on button "14 de julio de 2024" at bounding box center [137, 231] width 156 height 23
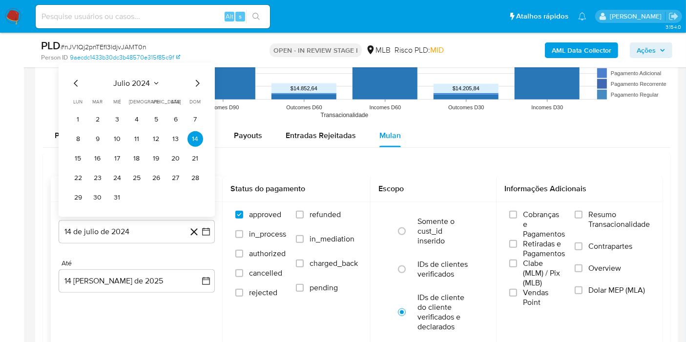
click at [124, 83] on span "julio 2024" at bounding box center [132, 84] width 37 height 10
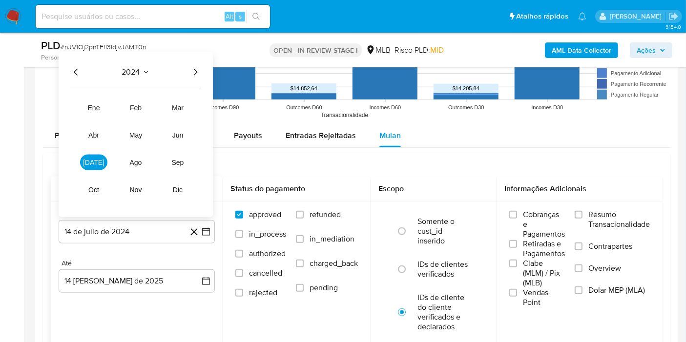
click at [193, 70] on icon "Año siguiente" at bounding box center [195, 72] width 12 height 12
click at [186, 129] on button "jun" at bounding box center [177, 135] width 27 height 16
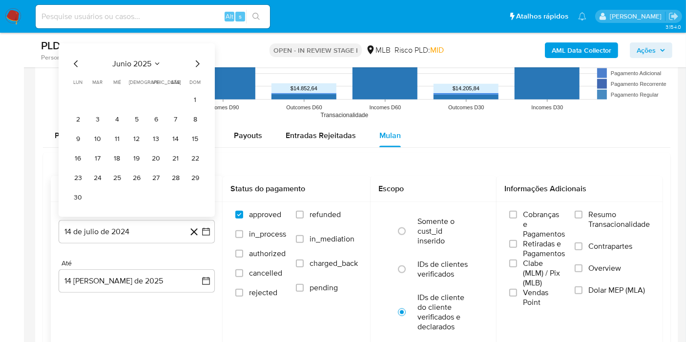
click at [196, 96] on button "1" at bounding box center [195, 100] width 16 height 16
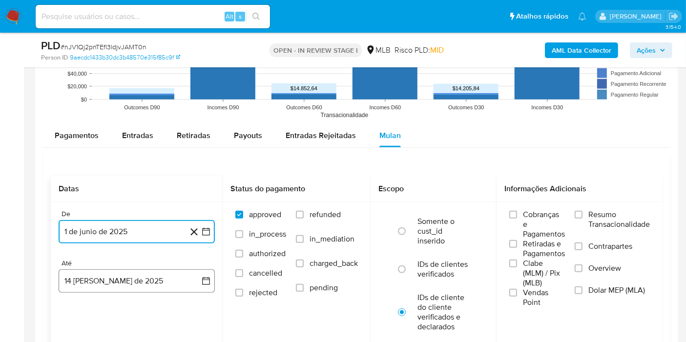
drag, startPoint x: 144, startPoint y: 284, endPoint x: 143, endPoint y: 278, distance: 5.6
click at [145, 284] on button "14 de agosto de 2025" at bounding box center [137, 280] width 156 height 23
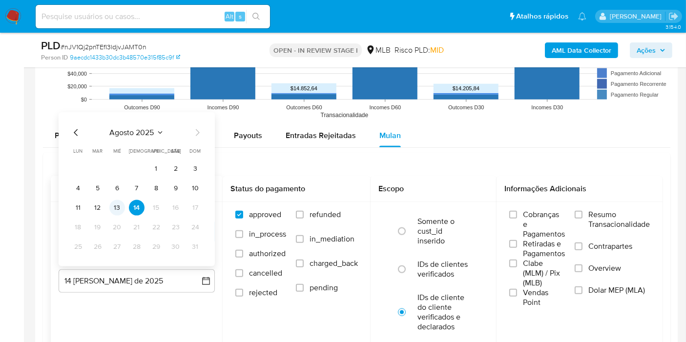
click at [120, 210] on button "13" at bounding box center [117, 208] width 16 height 16
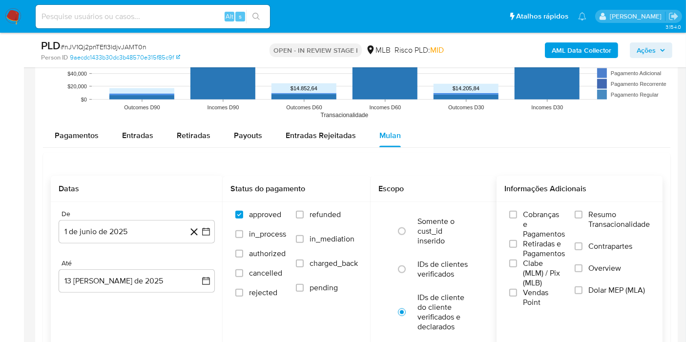
click at [583, 210] on label "Resumo Transacionalidade" at bounding box center [612, 226] width 75 height 32
click at [582, 211] on input "Resumo Transacionalidade" at bounding box center [579, 215] width 8 height 8
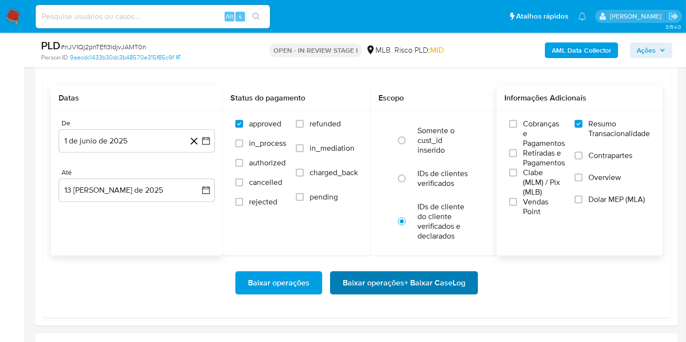
scroll to position [1057, 0]
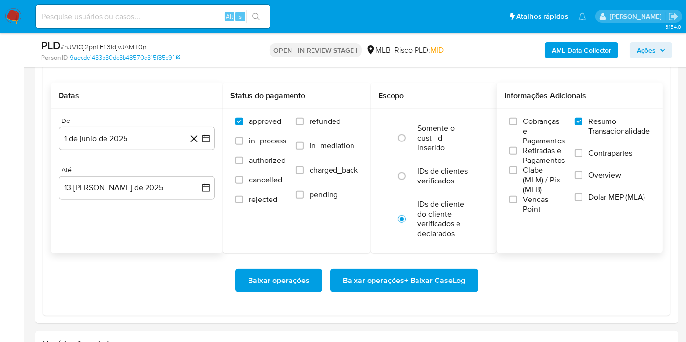
click at [405, 280] on span "Baixar operações + Baixar CaseLog" at bounding box center [404, 280] width 123 height 21
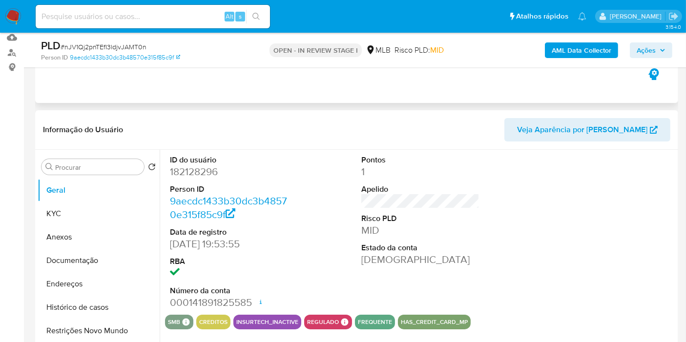
scroll to position [0, 0]
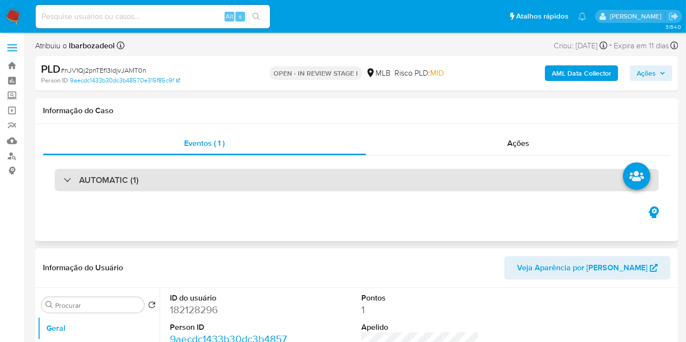
click at [357, 179] on div "AUTOMATIC (1)" at bounding box center [357, 180] width 604 height 22
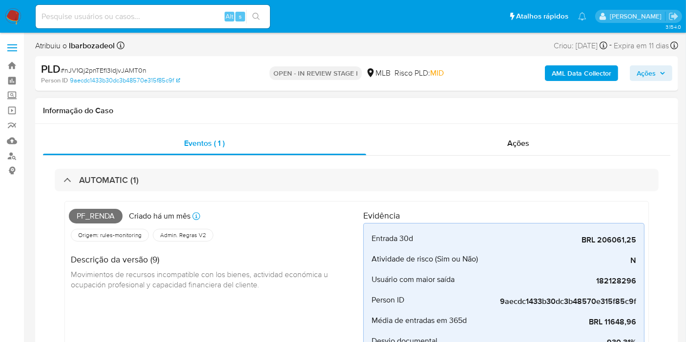
click at [108, 214] on span "Pf_renda" at bounding box center [96, 216] width 54 height 15
copy span "Pf_renda"
click at [645, 70] on span "Ações" at bounding box center [646, 73] width 19 height 16
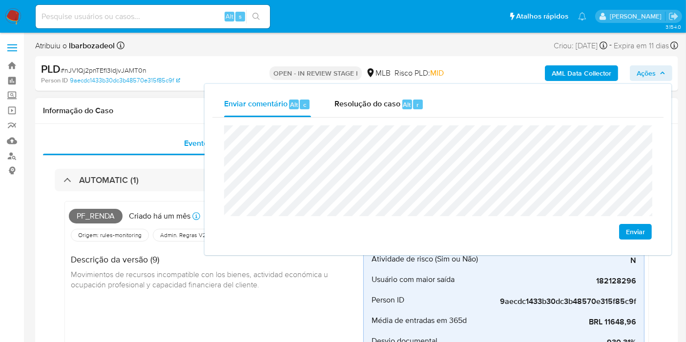
click at [132, 107] on h1 "Informação do Caso" at bounding box center [356, 111] width 627 height 10
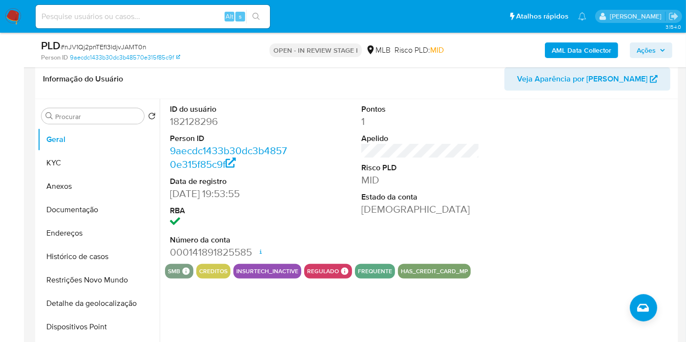
scroll to position [435, 0]
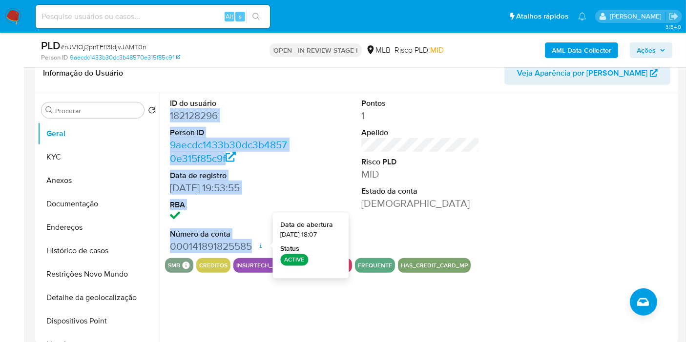
drag, startPoint x: 175, startPoint y: 115, endPoint x: 256, endPoint y: 243, distance: 152.1
click at [256, 243] on dl "ID do usuário 182128296 Person ID 9aecdc1433b30dc3b48570e315f85c9f Data de regi…" at bounding box center [229, 175] width 118 height 155
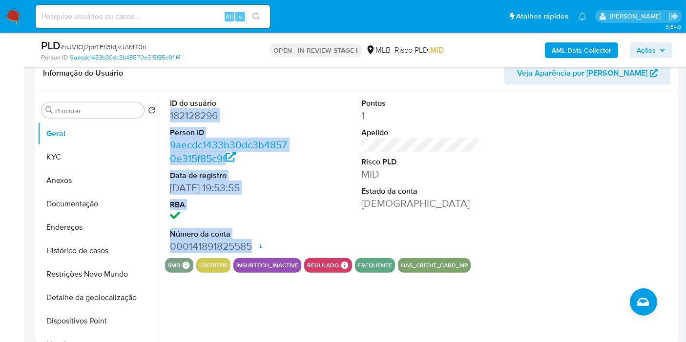
copy dl "182128296 Person ID 9aecdc1433b30dc3b48570e315f85c9f Data de registro 27/04/201…"
click at [639, 51] on span "Ações" at bounding box center [646, 50] width 19 height 16
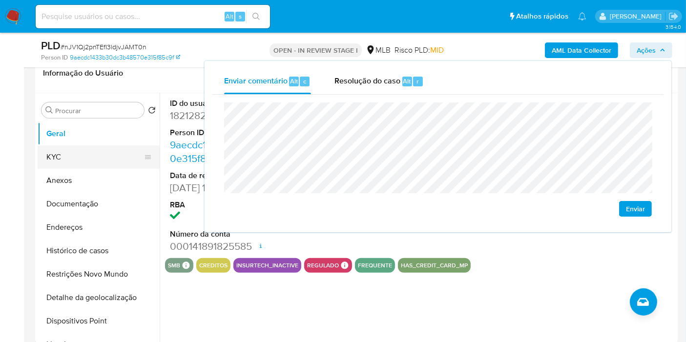
click at [66, 158] on button "KYC" at bounding box center [95, 156] width 114 height 23
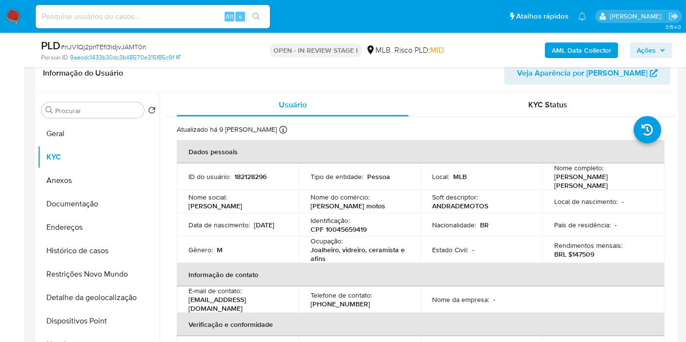
click at [341, 225] on p "CPF 10045659419" at bounding box center [338, 229] width 56 height 9
copy p "10045659419"
click at [657, 52] on span "Ações" at bounding box center [651, 50] width 29 height 14
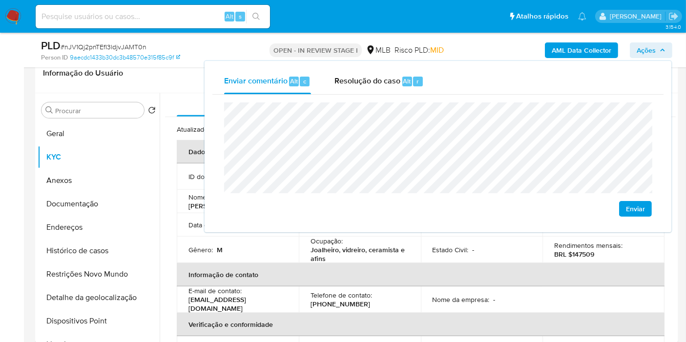
click at [308, 271] on th "Informação de contato" at bounding box center [421, 274] width 488 height 23
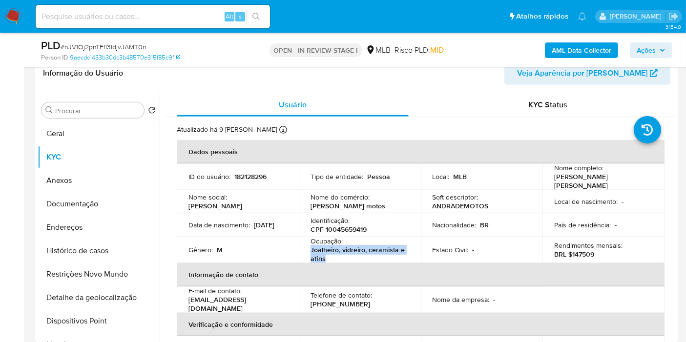
drag, startPoint x: 312, startPoint y: 248, endPoint x: 332, endPoint y: 253, distance: 20.1
click at [332, 253] on td "Ocupação : Joalheiro, vidreiro, ceramista e afins" at bounding box center [360, 250] width 122 height 26
copy p "Joalheiro, vidreiro, ceramista e afins"
drag, startPoint x: 659, startPoint y: 49, endPoint x: 650, endPoint y: 56, distance: 11.5
click at [656, 51] on span "Ações" at bounding box center [651, 50] width 29 height 14
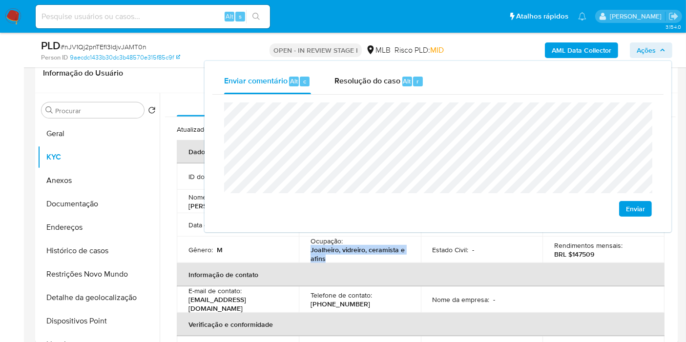
scroll to position [489, 0]
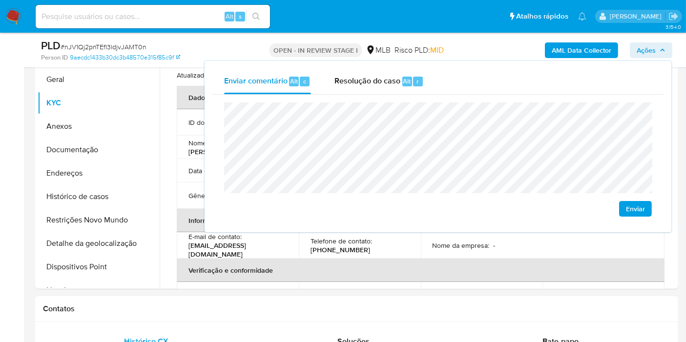
click at [0, 0] on lt-span "Petrolina" at bounding box center [0, 0] width 0 height 0
click at [459, 259] on th "Verificação e conformidade" at bounding box center [421, 270] width 488 height 23
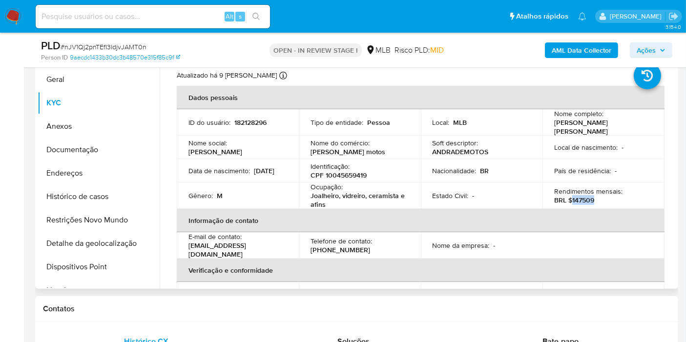
drag, startPoint x: 570, startPoint y: 196, endPoint x: 592, endPoint y: 196, distance: 21.5
click at [592, 196] on p "BRL $147509" at bounding box center [574, 200] width 40 height 9
copy p "147509"
click at [653, 52] on span "Ações" at bounding box center [646, 50] width 19 height 16
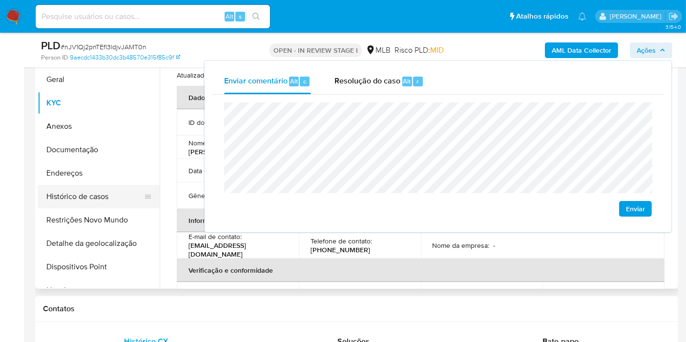
click at [93, 175] on button "Endereços" at bounding box center [99, 173] width 122 height 23
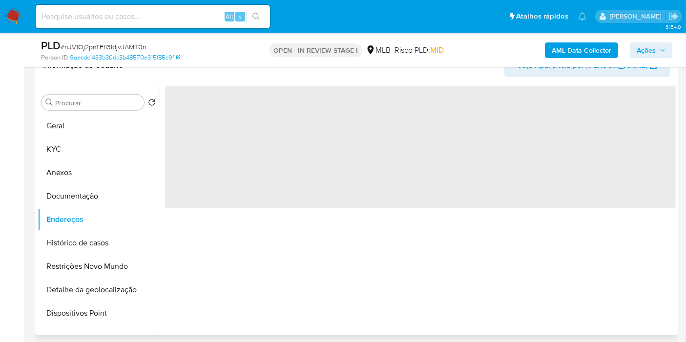
scroll to position [431, 0]
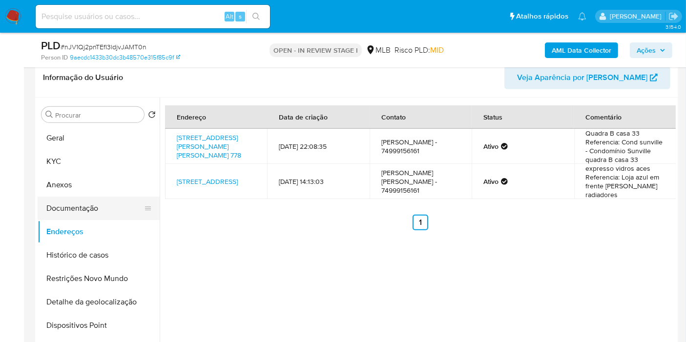
click at [119, 201] on button "Documentação" at bounding box center [95, 208] width 114 height 23
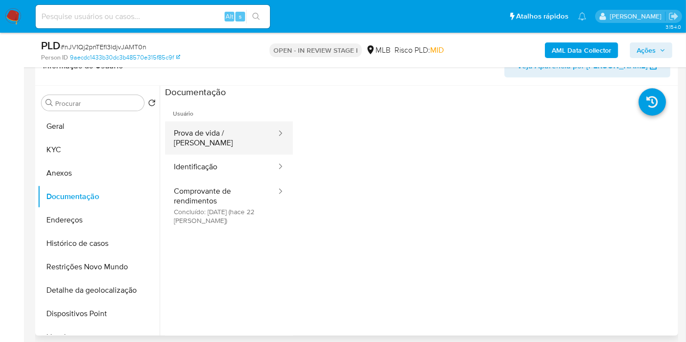
click at [204, 134] on button "Prova de vida / Selfie" at bounding box center [221, 138] width 112 height 33
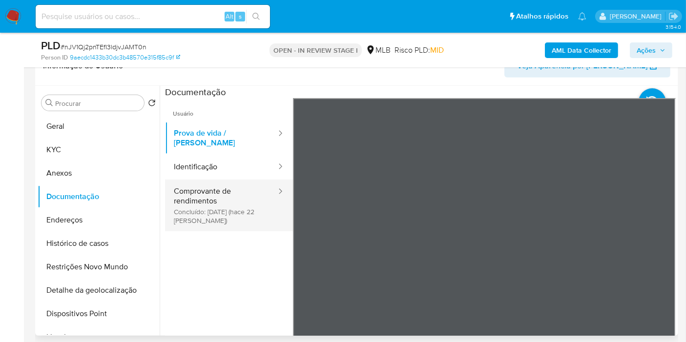
click at [204, 190] on button "Comprovante de rendimentos Concluído: 23/07/2025 (hace 22 días)" at bounding box center [221, 206] width 112 height 52
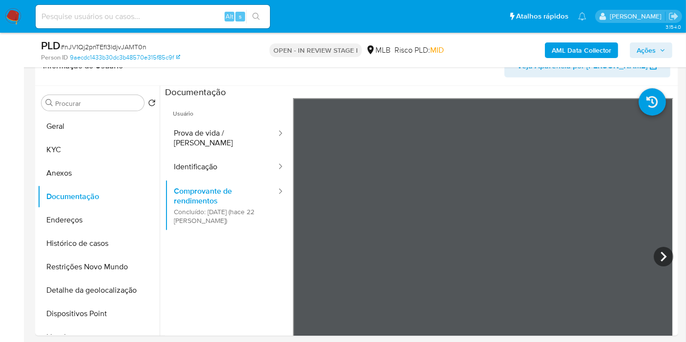
click at [658, 52] on span "Ações" at bounding box center [651, 50] width 29 height 14
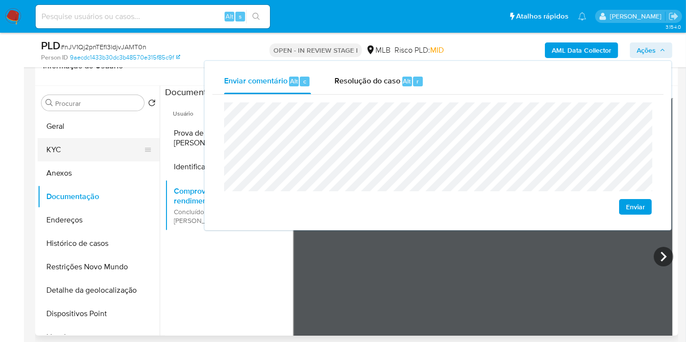
click at [49, 153] on button "KYC" at bounding box center [95, 149] width 114 height 23
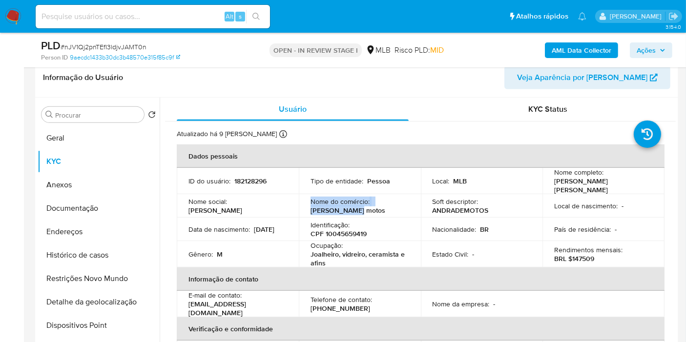
drag, startPoint x: 367, startPoint y: 207, endPoint x: 309, endPoint y: 199, distance: 58.2
click at [310, 199] on div "Nome do comércio : Andrade motos" at bounding box center [359, 206] width 99 height 18
copy div "Nome do comércio : Andrade motos"
click at [109, 233] on button "Endereços" at bounding box center [95, 231] width 114 height 23
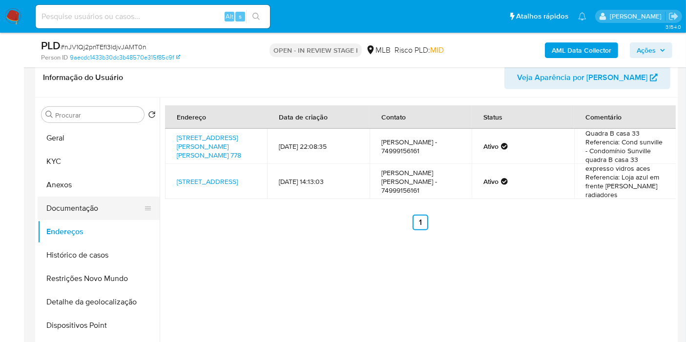
click at [95, 212] on button "Documentação" at bounding box center [95, 208] width 114 height 23
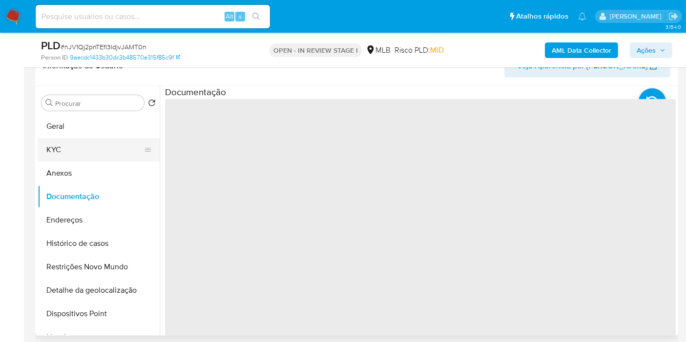
click at [85, 143] on button "KYC" at bounding box center [95, 149] width 114 height 23
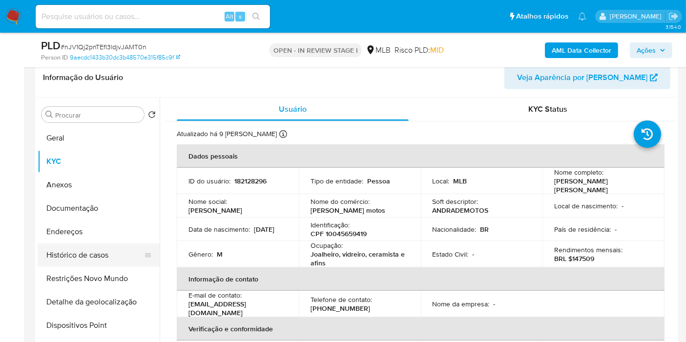
click at [125, 252] on button "Histórico de casos" at bounding box center [95, 255] width 114 height 23
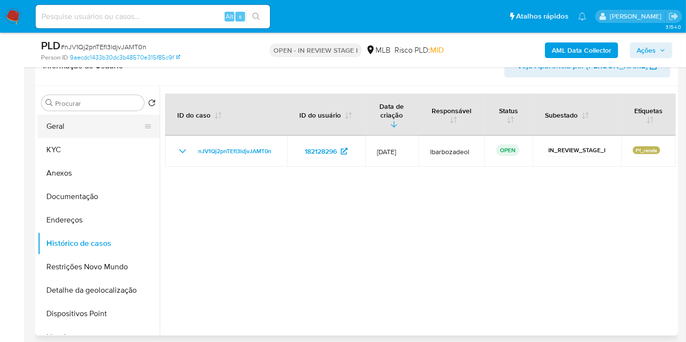
click at [82, 129] on button "Geral" at bounding box center [95, 126] width 114 height 23
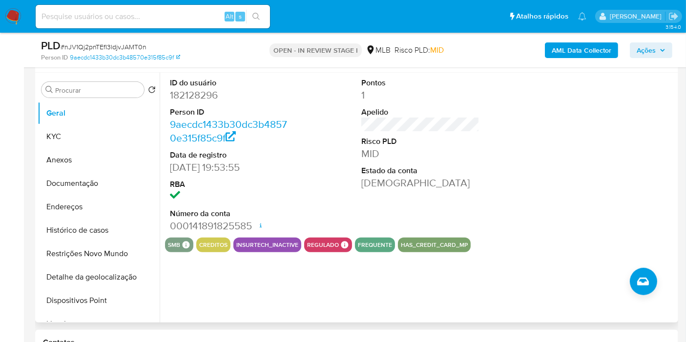
scroll to position [456, 0]
click at [656, 53] on span "Ações" at bounding box center [646, 50] width 19 height 16
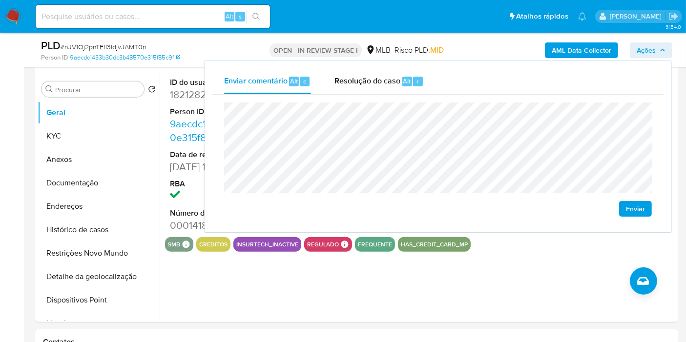
click at [213, 160] on div "Enviar" at bounding box center [437, 160] width 451 height 130
click at [95, 121] on button "Geral" at bounding box center [95, 112] width 114 height 23
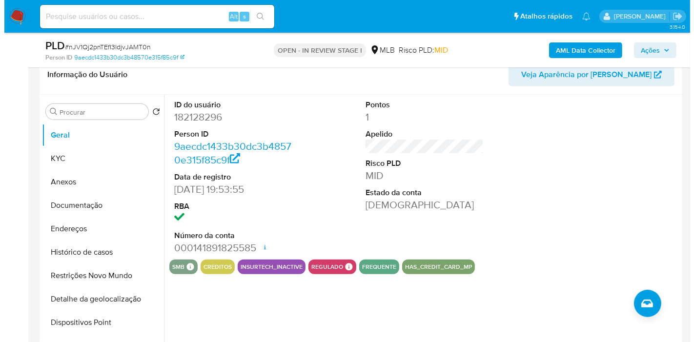
scroll to position [435, 0]
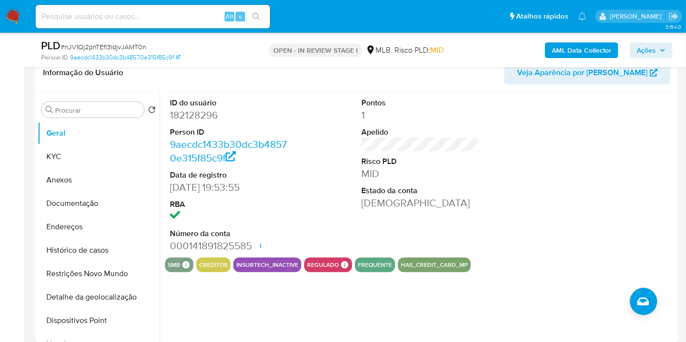
click at [315, 136] on div "ID do usuário 182128296 Person ID 9aecdc1433b30dc3b48570e315f85c9f Data de regi…" at bounding box center [420, 175] width 511 height 165
click at [102, 159] on button "KYC" at bounding box center [95, 156] width 114 height 23
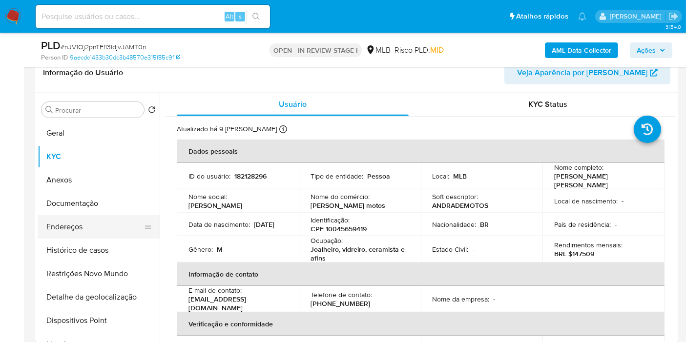
click at [107, 230] on button "Endereços" at bounding box center [95, 226] width 114 height 23
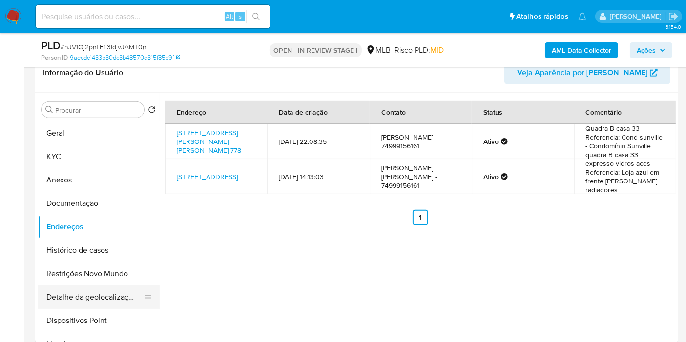
click at [119, 290] on button "Detalhe da geolocalização" at bounding box center [95, 297] width 114 height 23
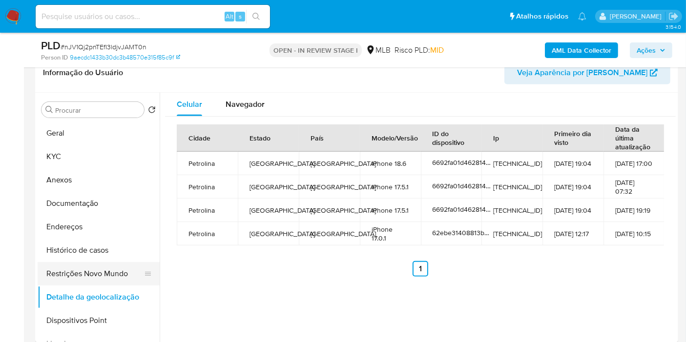
click at [107, 277] on button "Restrições Novo Mundo" at bounding box center [95, 273] width 114 height 23
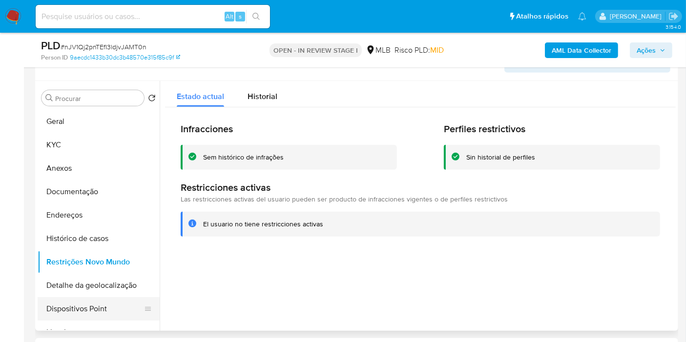
click at [97, 297] on button "Dispositivos Point" at bounding box center [95, 308] width 114 height 23
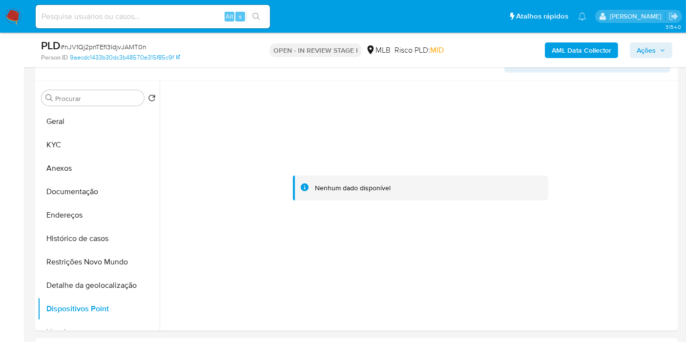
click at [601, 44] on b "AML Data Collector" at bounding box center [582, 50] width 60 height 16
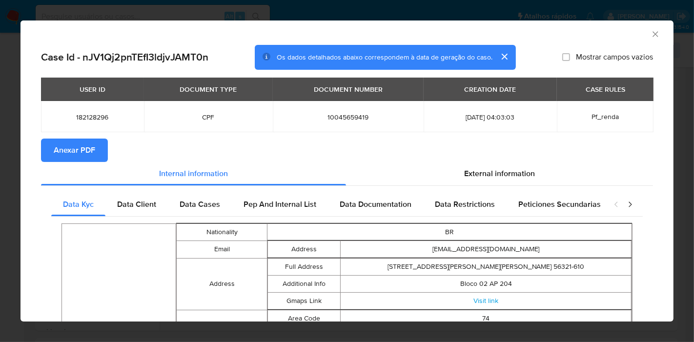
click at [84, 150] on span "Anexar PDF" at bounding box center [74, 150] width 41 height 21
click at [653, 34] on icon "Fechar a janela" at bounding box center [655, 33] width 5 height 5
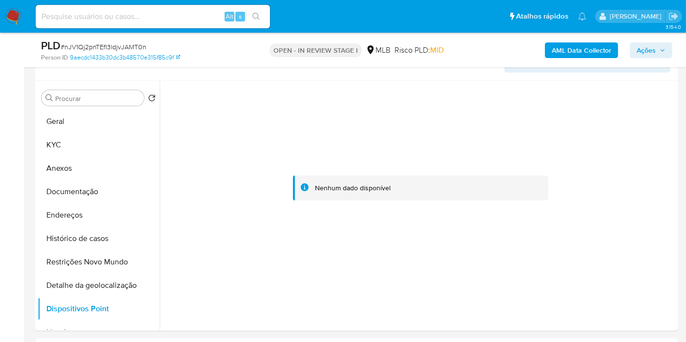
click at [648, 50] on span "Ações" at bounding box center [646, 50] width 19 height 16
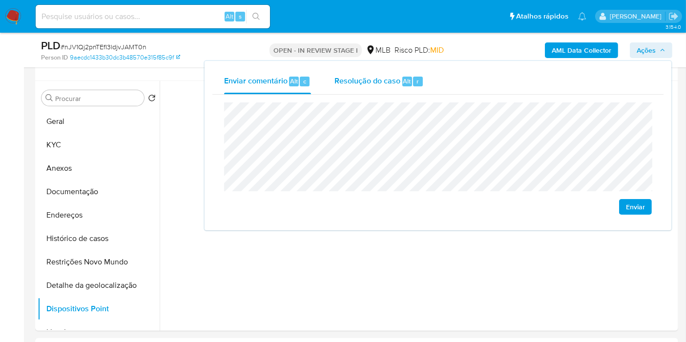
click at [372, 84] on span "Resolução do caso" at bounding box center [367, 80] width 66 height 11
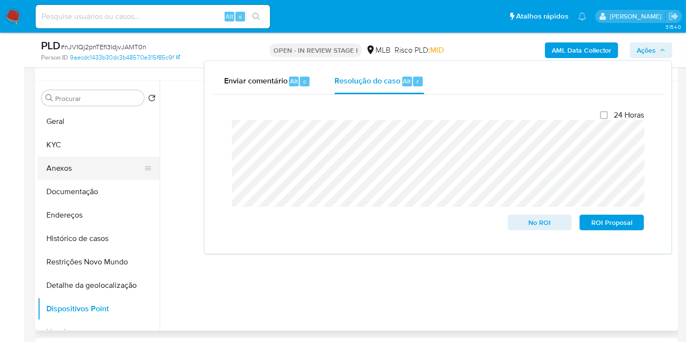
click at [86, 166] on button "Anexos" at bounding box center [95, 168] width 114 height 23
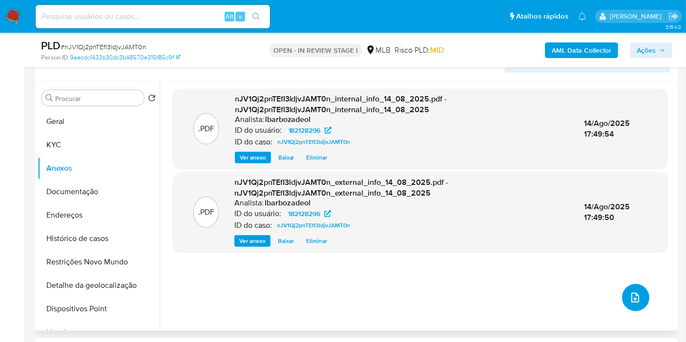
click at [622, 293] on button "upload-file" at bounding box center [635, 297] width 27 height 27
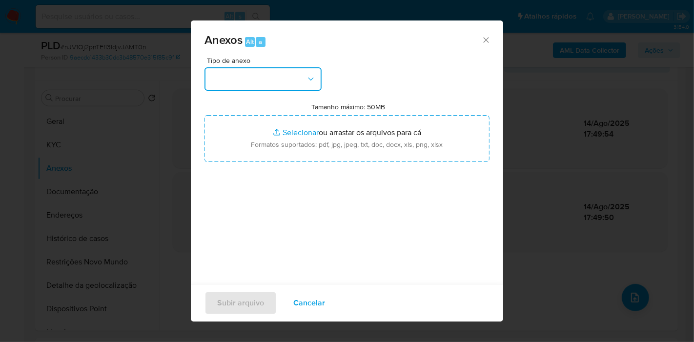
click at [300, 74] on button "button" at bounding box center [263, 78] width 117 height 23
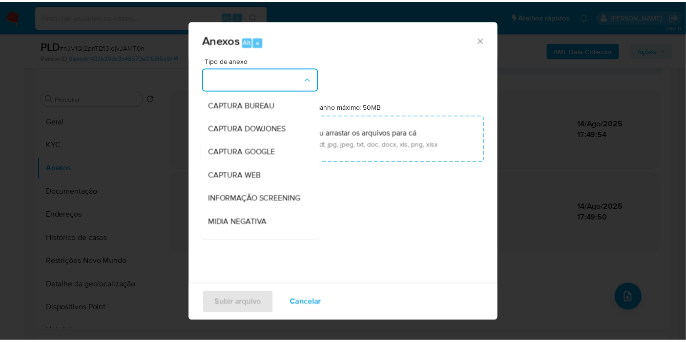
scroll to position [150, 0]
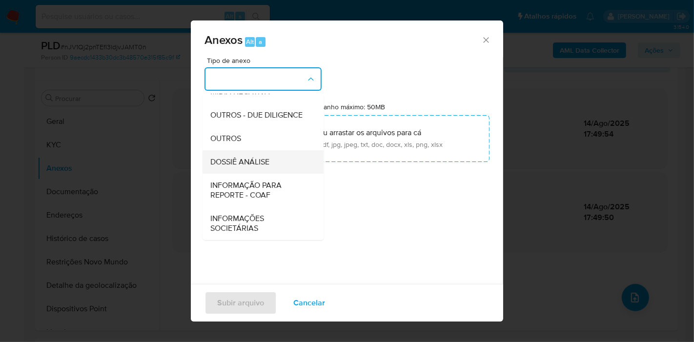
click at [274, 161] on div "DOSSIÊ ANÁLISE" at bounding box center [260, 161] width 100 height 23
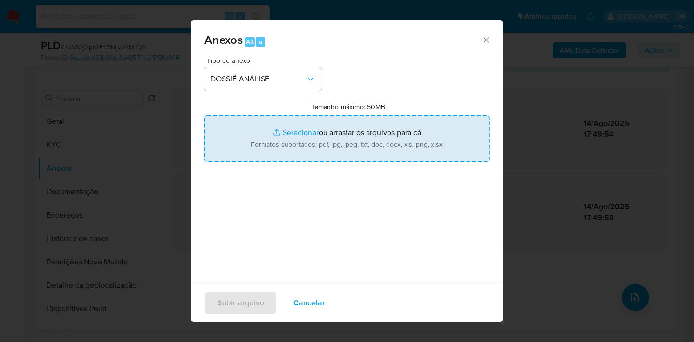
click at [277, 135] on input "Tamanho máximo: 50MB Selecionar arquivos" at bounding box center [347, 138] width 285 height 47
type input "C:\fakepath\Mulan 182128296_2025_08_14_16_23_32.pdf"
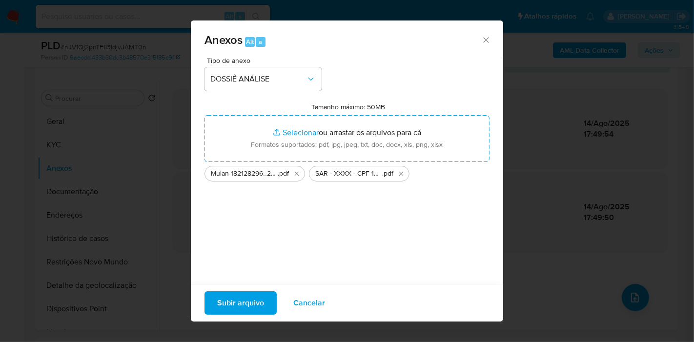
click at [223, 301] on span "Subir arquivo" at bounding box center [240, 302] width 47 height 21
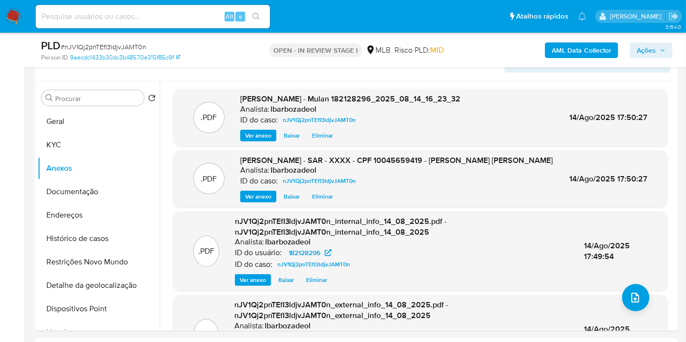
click at [648, 51] on span "Ações" at bounding box center [646, 50] width 19 height 16
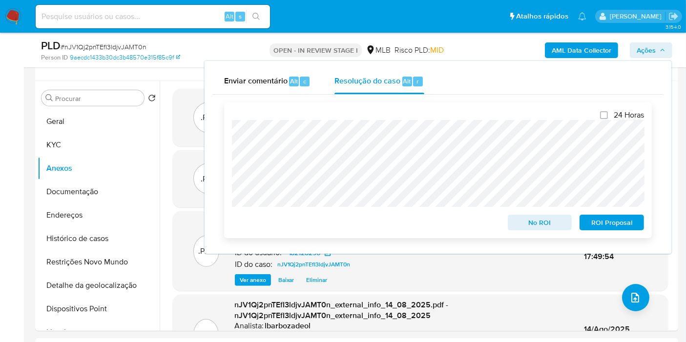
click at [590, 225] on span "ROI Proposal" at bounding box center [611, 223] width 51 height 14
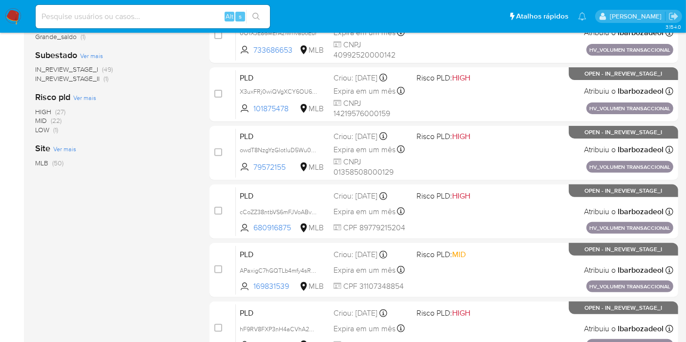
scroll to position [427, 0]
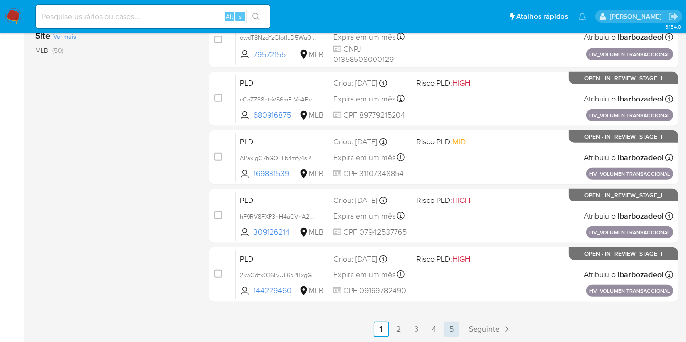
click at [454, 329] on link "5" at bounding box center [452, 330] width 16 height 16
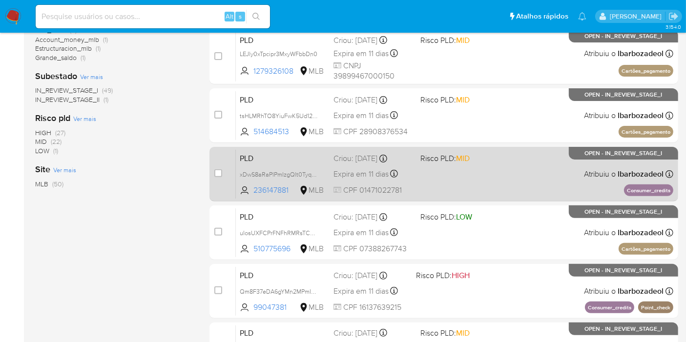
scroll to position [427, 0]
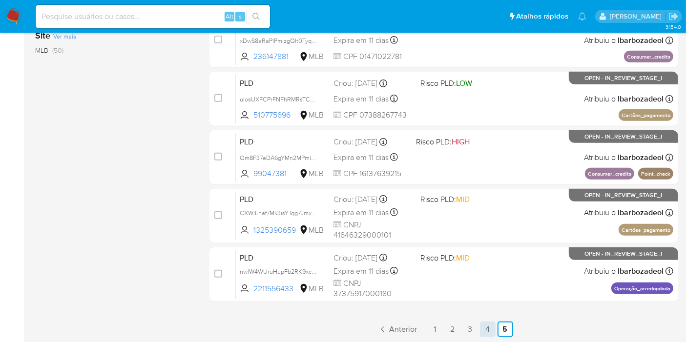
click at [485, 327] on link "4" at bounding box center [488, 330] width 16 height 16
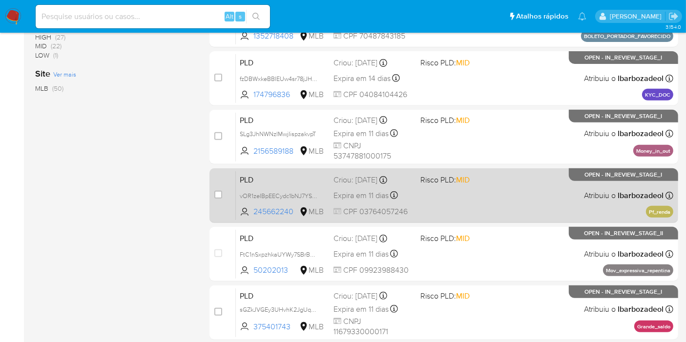
scroll to position [390, 0]
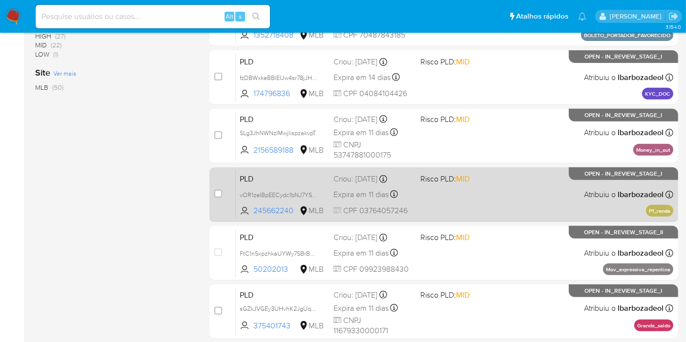
click at [537, 208] on div "PLD vOR1zeIBpEECydc1bNJ7YSQT 245662240 MLB Risco PLD: MID Criou: [DATE] Criou: …" at bounding box center [454, 194] width 437 height 49
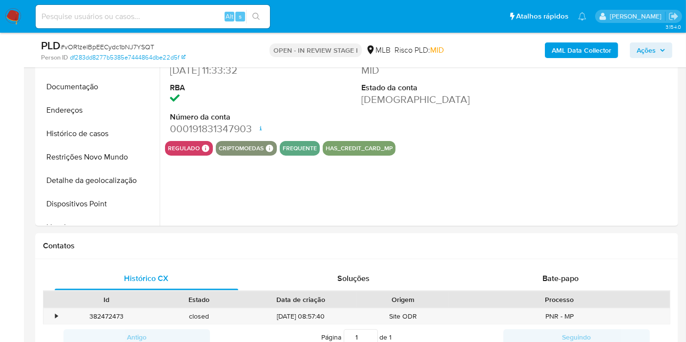
select select "10"
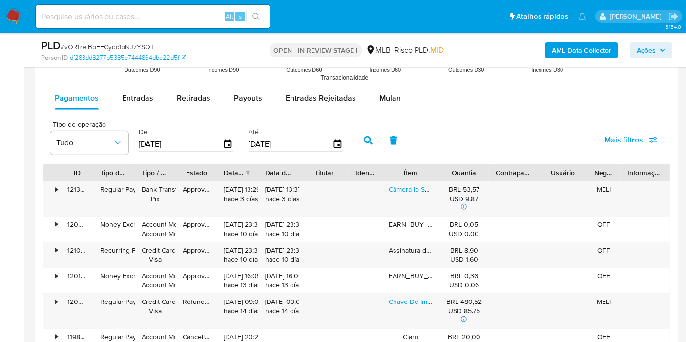
scroll to position [957, 0]
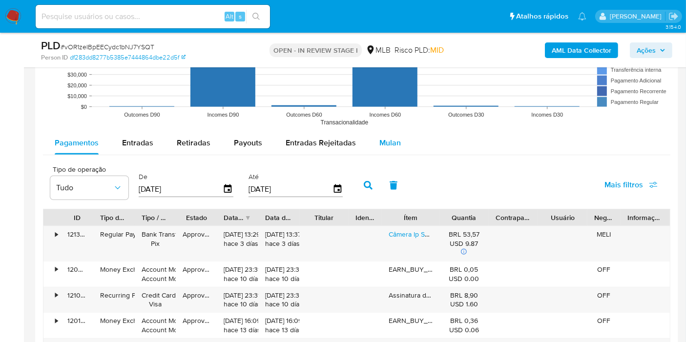
click at [385, 150] on div "Mulan" at bounding box center [389, 142] width 21 height 23
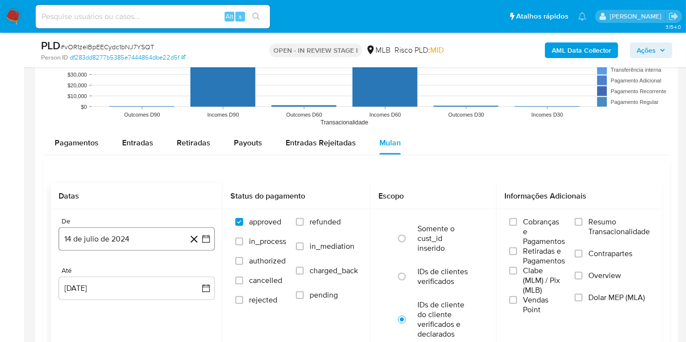
click at [153, 232] on button "14 de julio de 2024" at bounding box center [137, 238] width 156 height 23
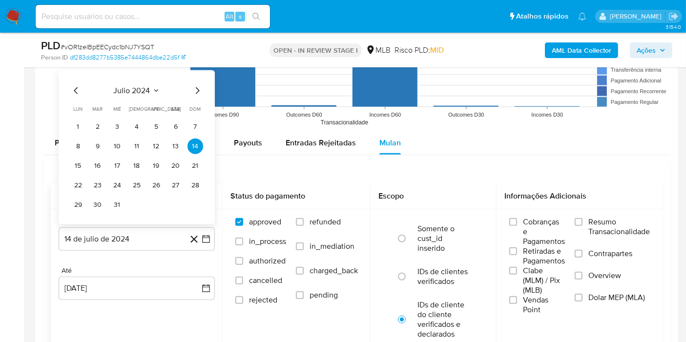
click at [146, 86] on span "julio 2024" at bounding box center [132, 91] width 37 height 10
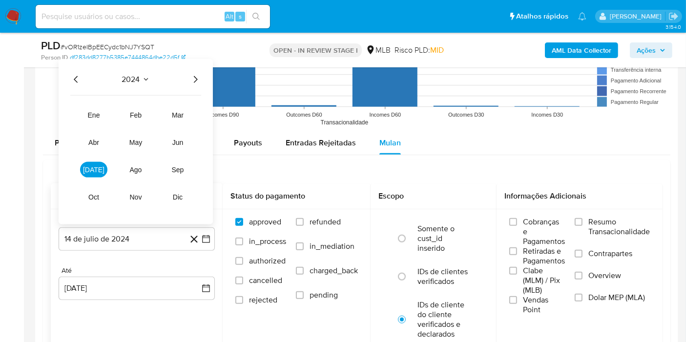
click at [192, 79] on icon "Año siguiente" at bounding box center [195, 80] width 12 height 12
click at [184, 139] on button "jun" at bounding box center [177, 143] width 27 height 16
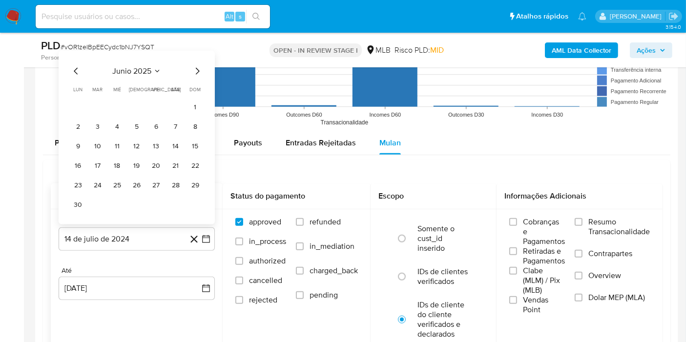
click at [200, 103] on button "1" at bounding box center [195, 108] width 16 height 16
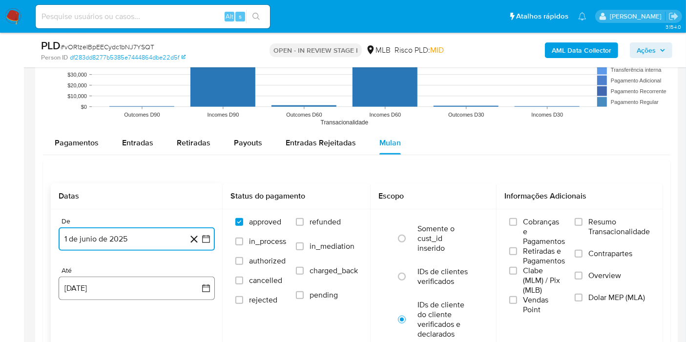
click at [151, 289] on button "[DATE]" at bounding box center [137, 288] width 156 height 23
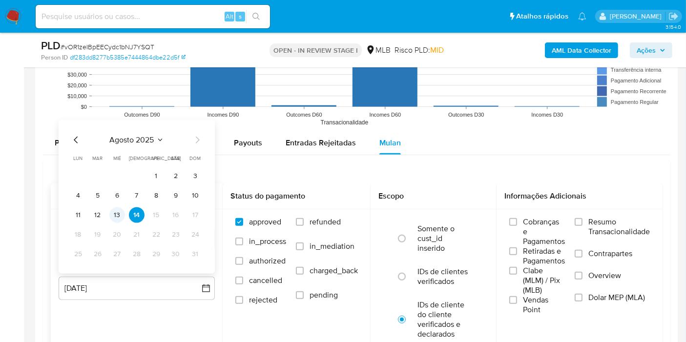
click at [119, 213] on button "13" at bounding box center [117, 215] width 16 height 16
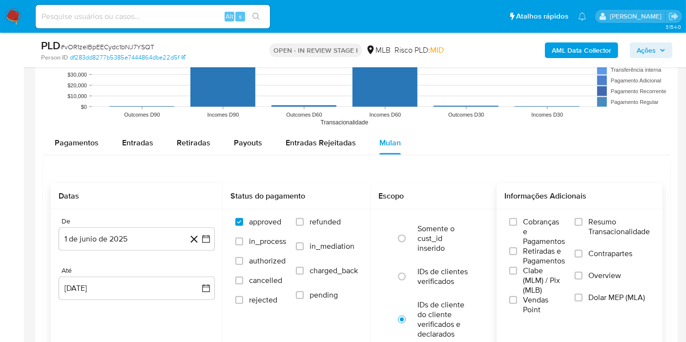
click at [573, 218] on div "Cobranças e Pagamentos Retiradas e Pagamentos Clabe (MLM) / Pix (MLB) Vendas Po…" at bounding box center [579, 266] width 150 height 98
click at [580, 218] on input "Resumo Transacionalidade" at bounding box center [579, 222] width 8 height 8
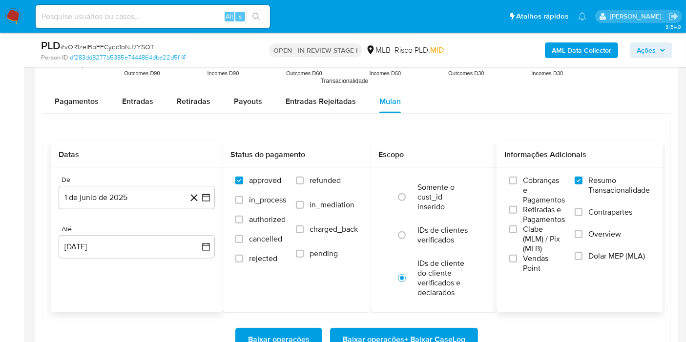
scroll to position [1032, 0]
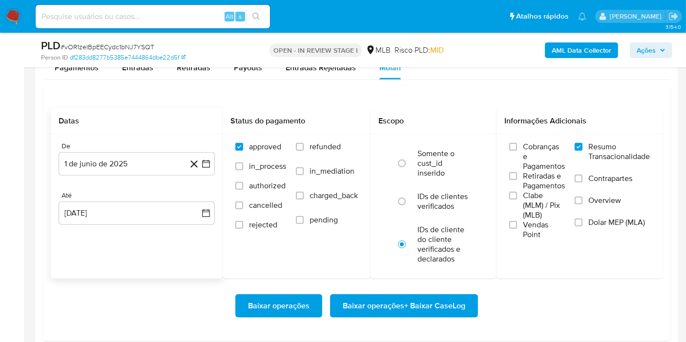
click at [391, 305] on span "Baixar operações + Baixar CaseLog" at bounding box center [404, 305] width 123 height 21
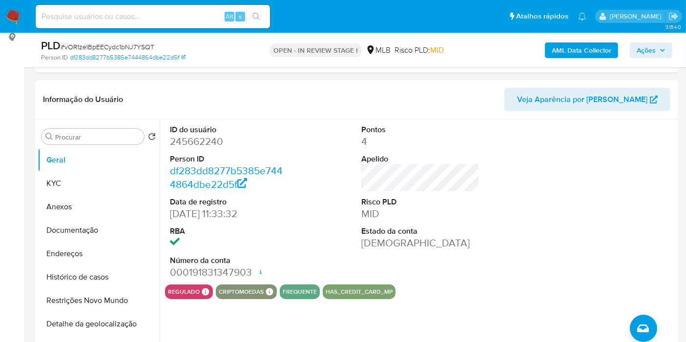
scroll to position [34, 0]
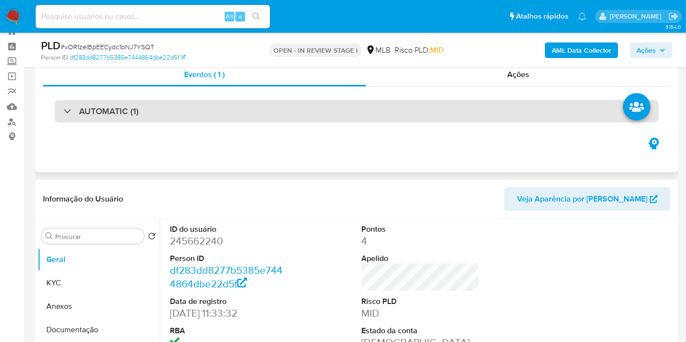
click at [248, 113] on div "AUTOMATIC (1)" at bounding box center [357, 111] width 604 height 22
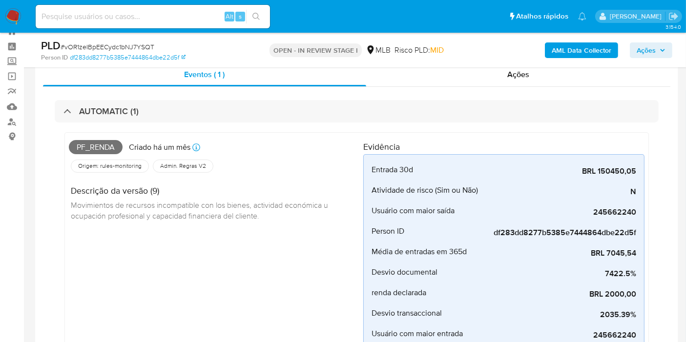
click at [90, 145] on span "Pf_renda" at bounding box center [96, 147] width 54 height 15
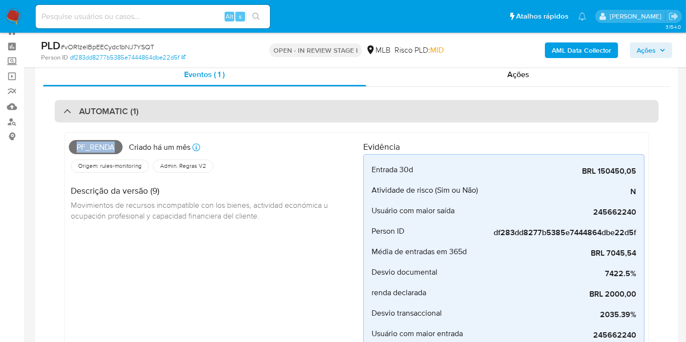
copy span "Pf_renda"
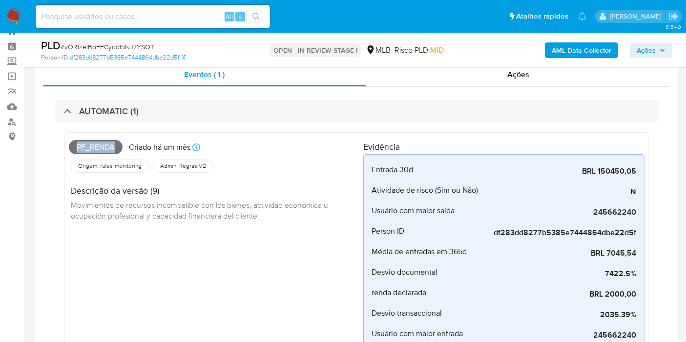
click at [634, 50] on button "Ações" at bounding box center [651, 50] width 42 height 16
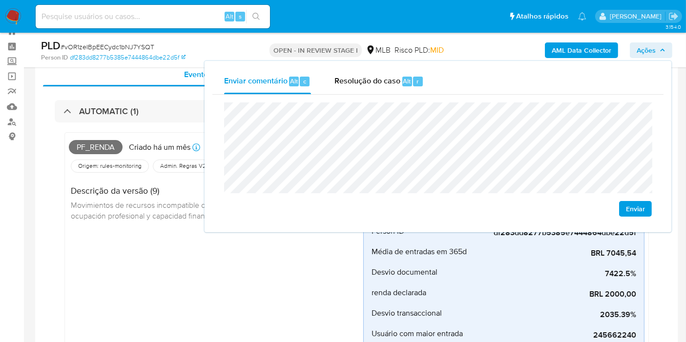
click at [110, 214] on span "Movimientos de recursos incompatible con los bienes, actividad económica u ocup…" at bounding box center [200, 210] width 259 height 21
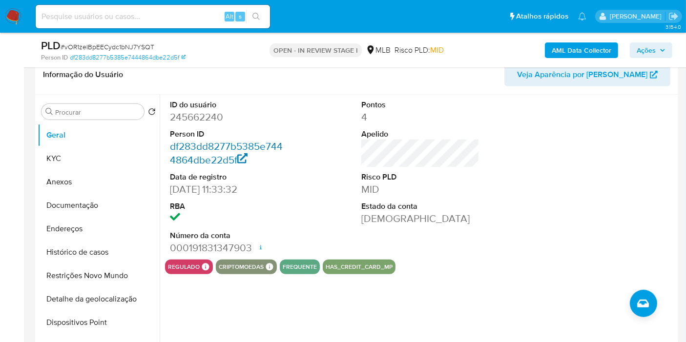
scroll to position [436, 0]
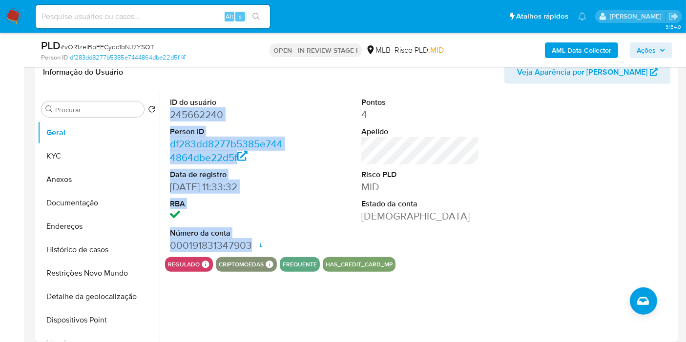
drag, startPoint x: 171, startPoint y: 118, endPoint x: 251, endPoint y: 242, distance: 147.2
click at [251, 243] on dl "ID do usuário 245662240 Person ID df283dd8277b5385e7444864dbe22d5f Data de regi…" at bounding box center [229, 174] width 118 height 155
copy dl "245662240 Person ID df283dd8277b5385e7444864dbe22d5f Data de registro [DATE] 11…"
click at [642, 54] on span "Ações" at bounding box center [646, 50] width 19 height 16
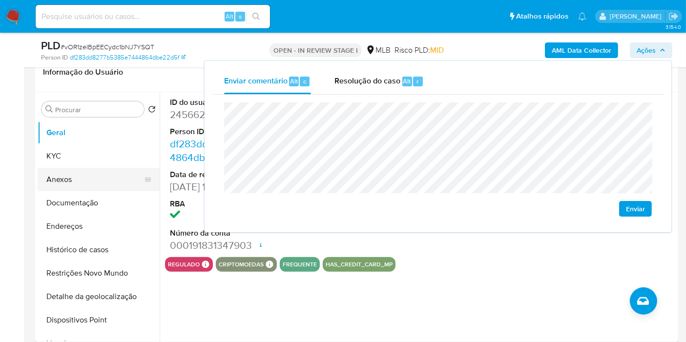
click at [113, 154] on button "KYC" at bounding box center [99, 156] width 122 height 23
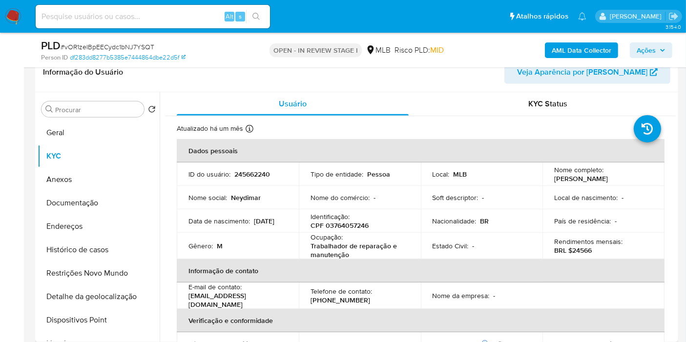
click at [346, 222] on p "CPF 03764057246" at bounding box center [339, 225] width 58 height 9
copy p "03764057246"
click at [658, 47] on span "Ações" at bounding box center [651, 50] width 29 height 14
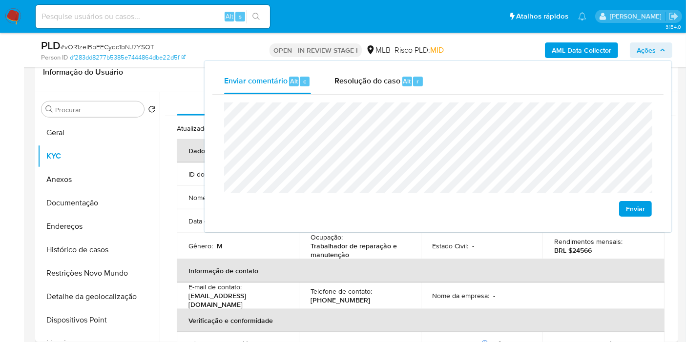
click at [397, 248] on p "Trabalhador de reparação e manutenção" at bounding box center [357, 251] width 95 height 18
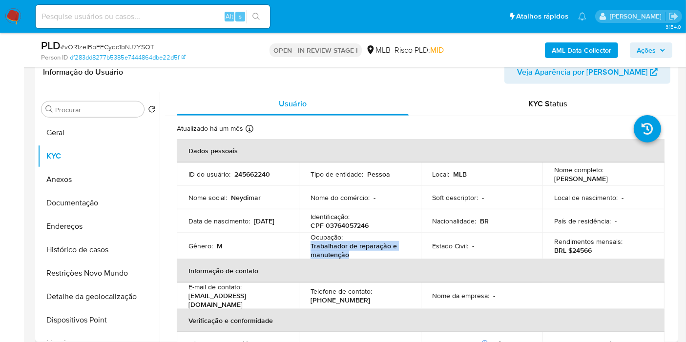
drag, startPoint x: 313, startPoint y: 246, endPoint x: 409, endPoint y: 240, distance: 95.9
click at [362, 250] on p "Trabalhador de reparação e manutenção" at bounding box center [357, 251] width 95 height 18
copy p "Trabalhador de reparação e manutenção"
click at [649, 48] on span "Ações" at bounding box center [646, 50] width 19 height 16
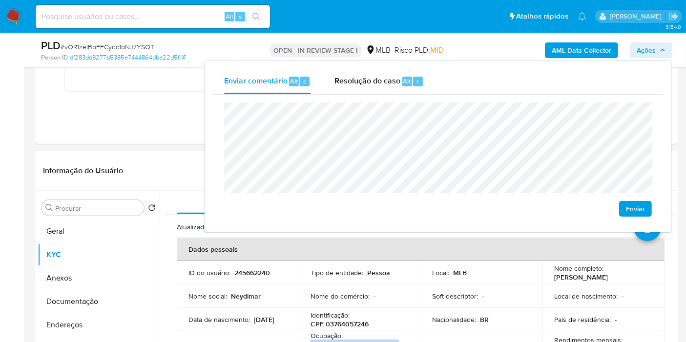
scroll to position [328, 0]
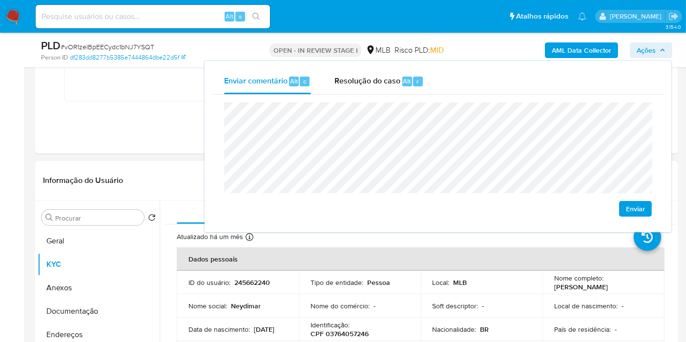
click at [489, 334] on td "Nacionalidade : BR" at bounding box center [482, 329] width 122 height 23
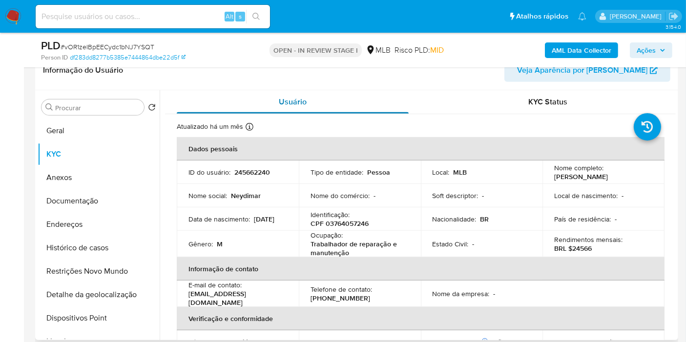
scroll to position [488, 0]
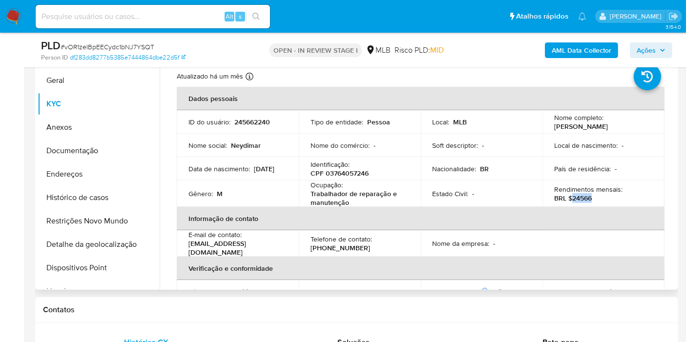
drag, startPoint x: 571, startPoint y: 197, endPoint x: 600, endPoint y: 190, distance: 29.7
click at [596, 196] on div "Rendimentos mensais : BRL $24566" at bounding box center [603, 194] width 99 height 18
copy p "24566"
click at [649, 53] on span "Ações" at bounding box center [646, 50] width 19 height 16
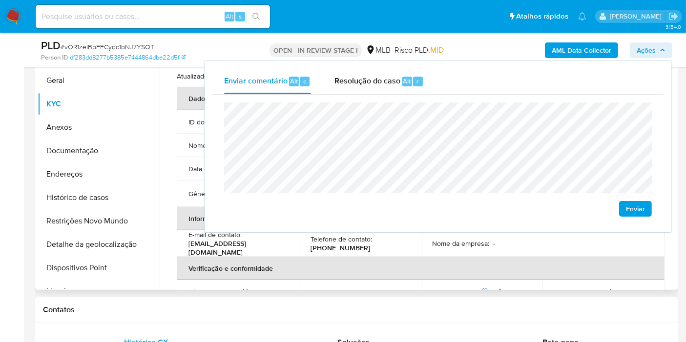
click at [400, 260] on th "Verificação e conformidade" at bounding box center [421, 268] width 488 height 23
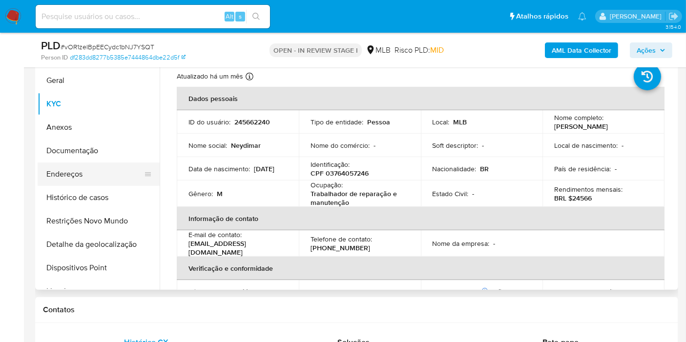
click at [144, 173] on icon at bounding box center [148, 174] width 8 height 8
click at [106, 171] on button "Endereços" at bounding box center [99, 174] width 122 height 23
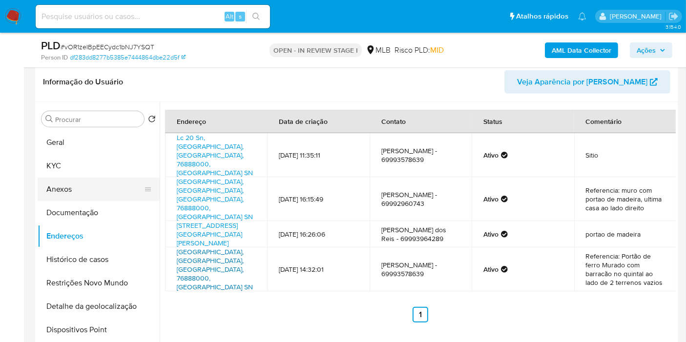
scroll to position [431, 0]
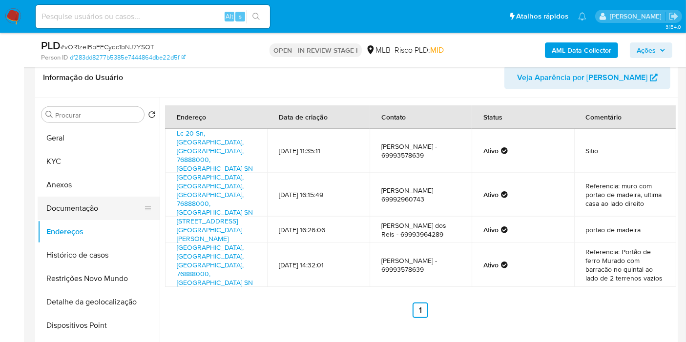
click at [108, 210] on button "Documentação" at bounding box center [95, 208] width 114 height 23
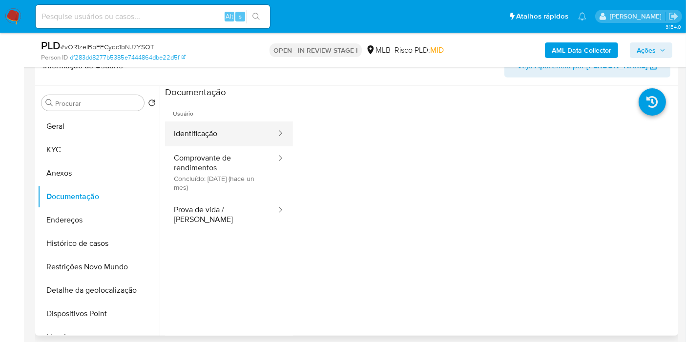
click at [237, 134] on button "Identificação" at bounding box center [221, 134] width 112 height 25
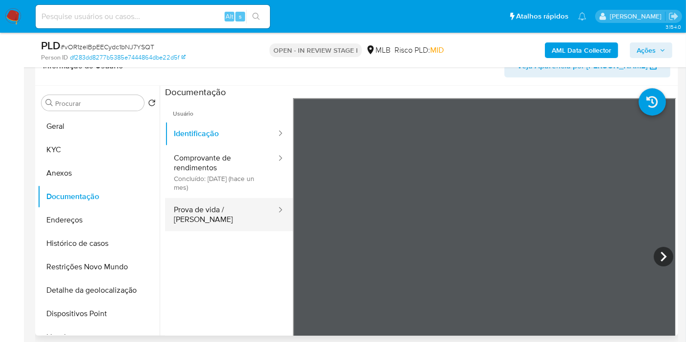
click at [223, 207] on button "Prova de vida / Selfie" at bounding box center [221, 214] width 112 height 33
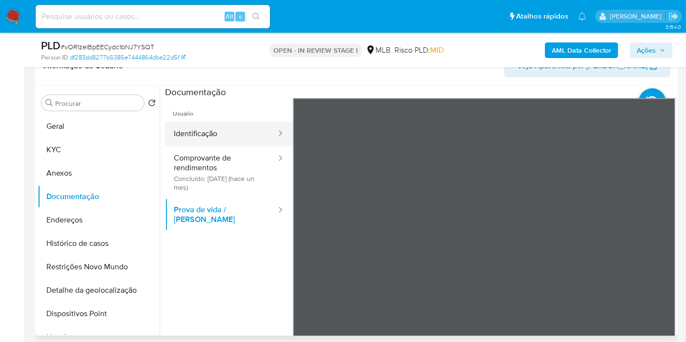
click at [249, 125] on button "Identificação" at bounding box center [221, 134] width 112 height 25
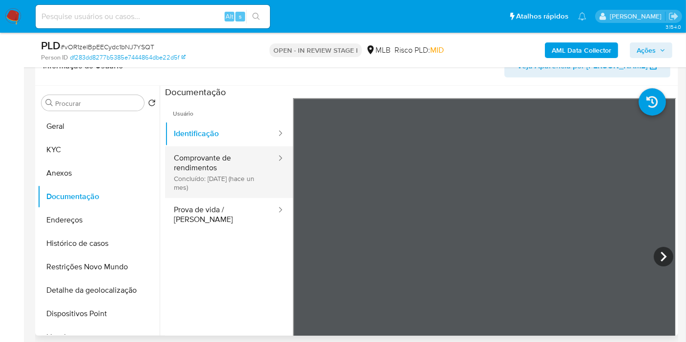
click at [213, 168] on button "Comprovante de rendimentos Concluído: 19/07/2025 (hace un mes)" at bounding box center [221, 172] width 112 height 52
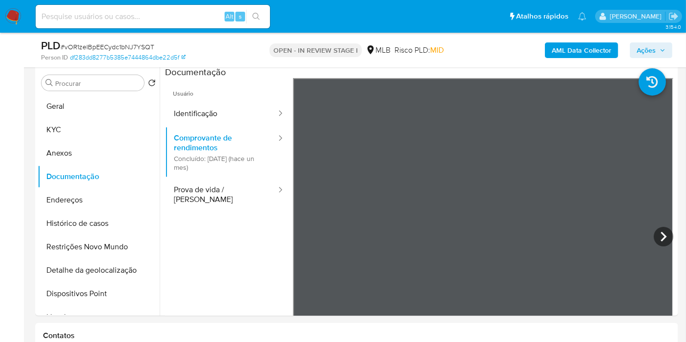
scroll to position [447, 0]
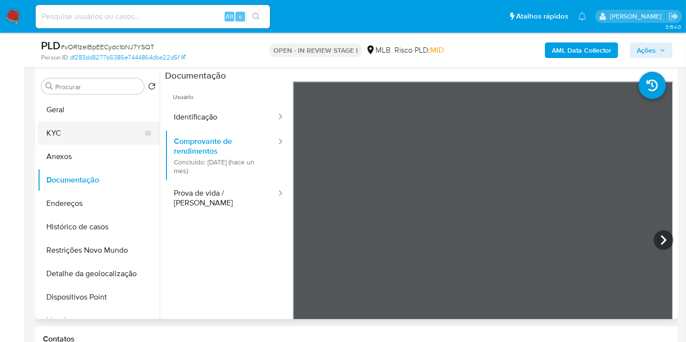
click at [97, 140] on button "KYC" at bounding box center [95, 133] width 114 height 23
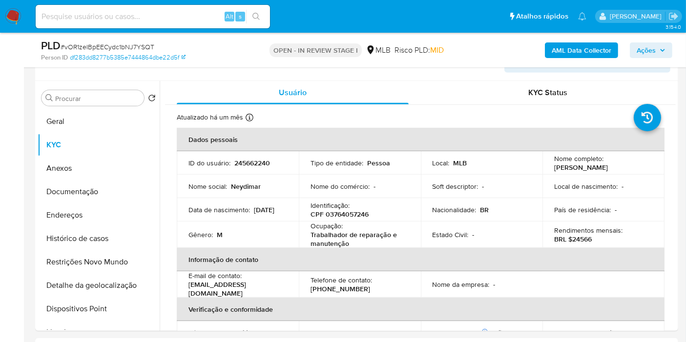
click at [644, 41] on div "AML Data Collector Ações" at bounding box center [568, 50] width 208 height 23
click at [643, 45] on span "Ações" at bounding box center [646, 50] width 19 height 16
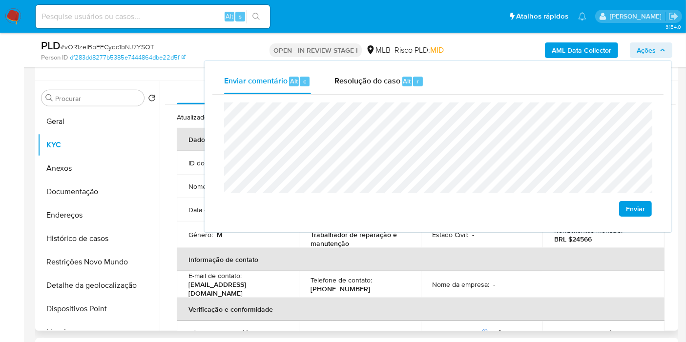
drag, startPoint x: 114, startPoint y: 185, endPoint x: 218, endPoint y: 205, distance: 105.4
click at [114, 185] on button "Documentação" at bounding box center [99, 191] width 122 height 23
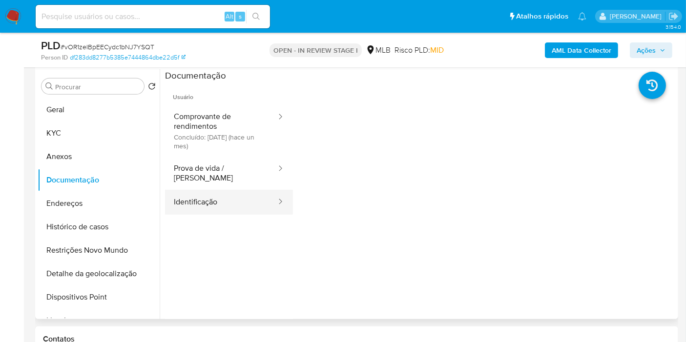
click at [229, 190] on button "Identificação" at bounding box center [221, 202] width 112 height 25
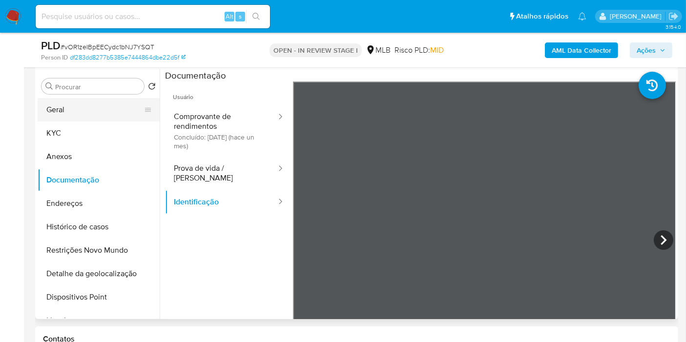
click at [92, 110] on button "Geral" at bounding box center [95, 109] width 114 height 23
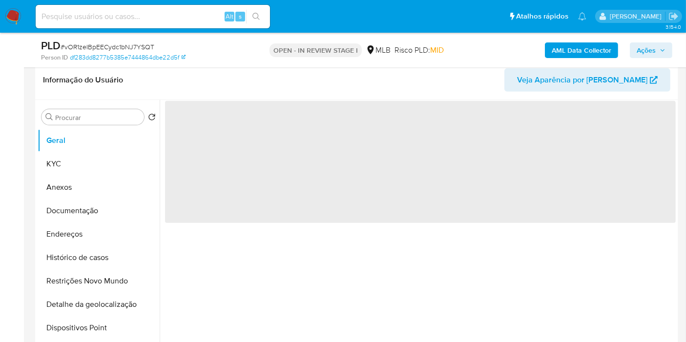
scroll to position [418, 0]
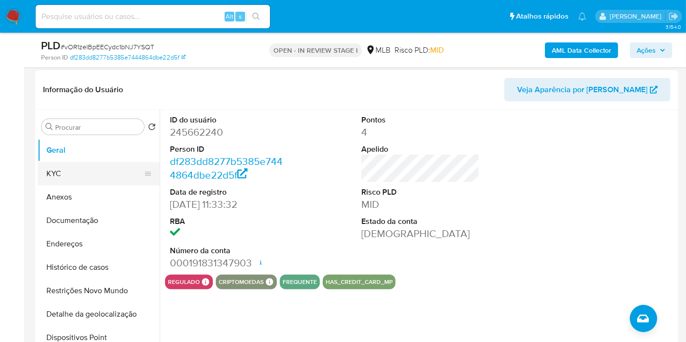
click at [121, 165] on button "KYC" at bounding box center [95, 173] width 114 height 23
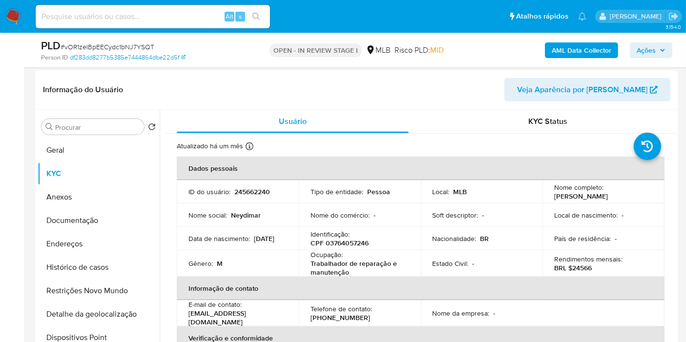
click at [264, 192] on p "245662240" at bounding box center [252, 191] width 36 height 9
copy p "245662240"
drag, startPoint x: 195, startPoint y: 151, endPoint x: 162, endPoint y: 149, distance: 33.3
click at [162, 149] on p "Atualizado: 19/07/2025 13:43:34" at bounding box center [181, 152] width 81 height 10
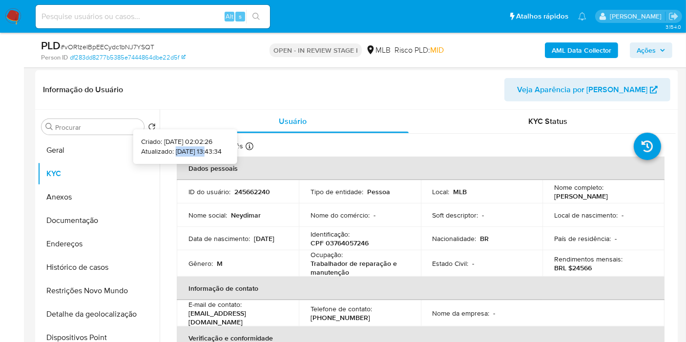
copy p "19/07/2025"
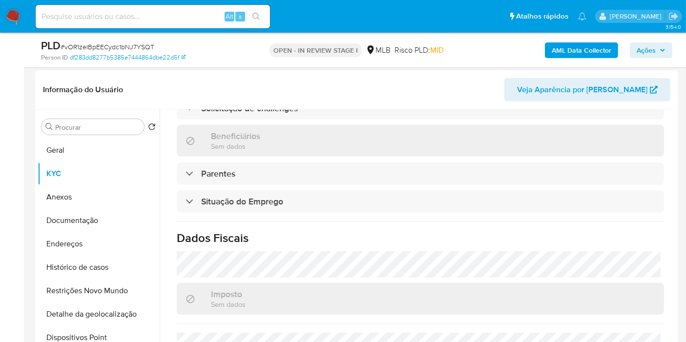
scroll to position [446, 0]
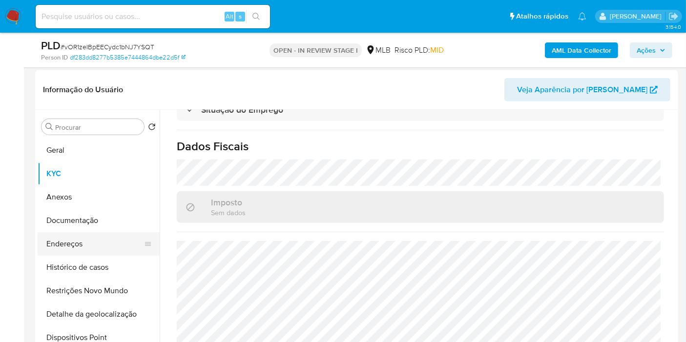
click at [111, 248] on button "Endereços" at bounding box center [95, 243] width 114 height 23
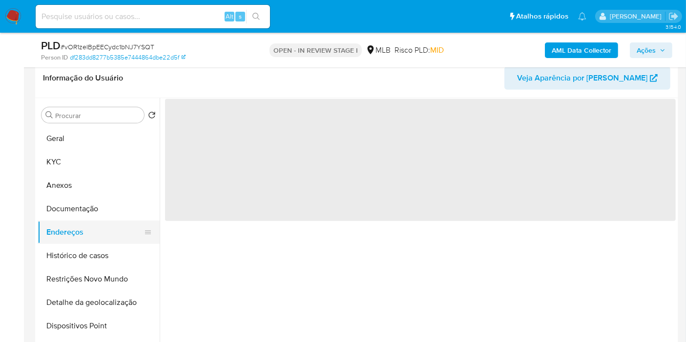
scroll to position [0, 0]
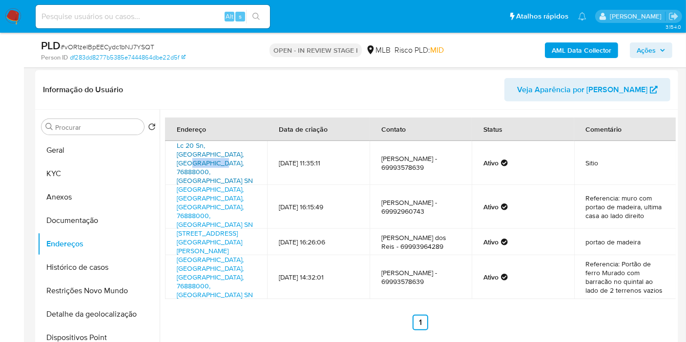
drag, startPoint x: 242, startPoint y: 152, endPoint x: 208, endPoint y: 154, distance: 33.7
click at [208, 154] on td "Lc 20 Sn, Monte Negro, Rondônia, 76888000, Brasil SN" at bounding box center [216, 163] width 102 height 44
click at [103, 140] on button "Geral" at bounding box center [95, 150] width 114 height 23
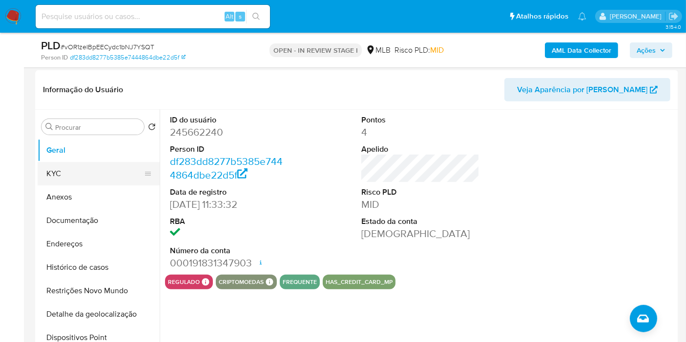
click at [89, 172] on button "KYC" at bounding box center [95, 173] width 114 height 23
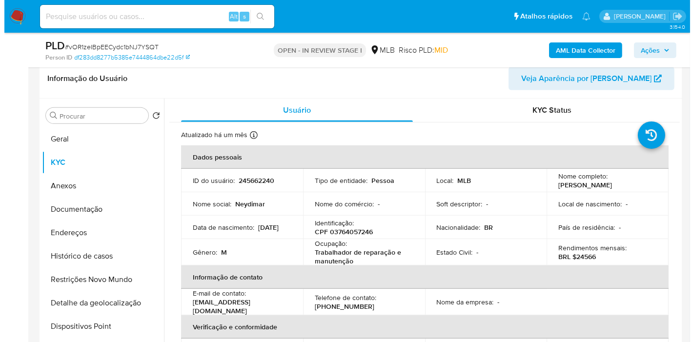
scroll to position [431, 0]
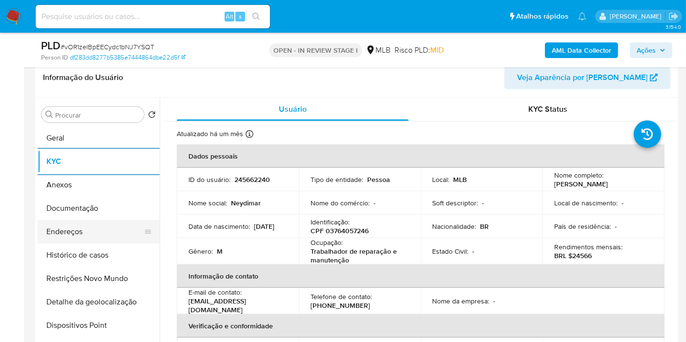
click at [97, 224] on button "Endereços" at bounding box center [95, 231] width 114 height 23
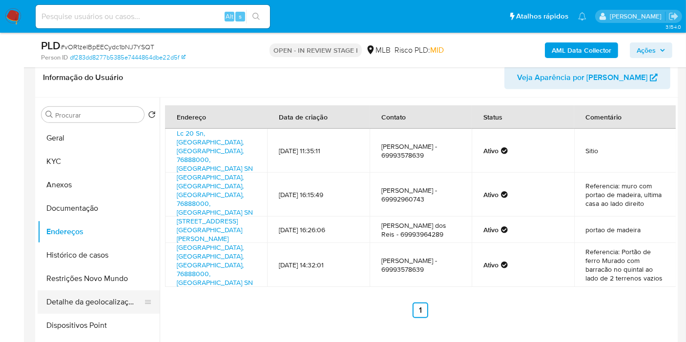
click at [113, 295] on button "Detalhe da geolocalização" at bounding box center [95, 301] width 114 height 23
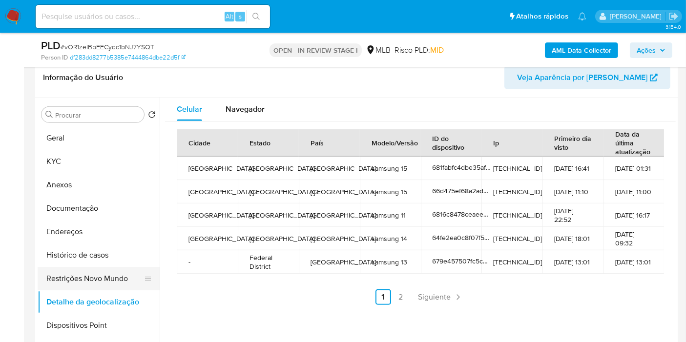
click at [51, 278] on button "Restrições Novo Mundo" at bounding box center [95, 278] width 114 height 23
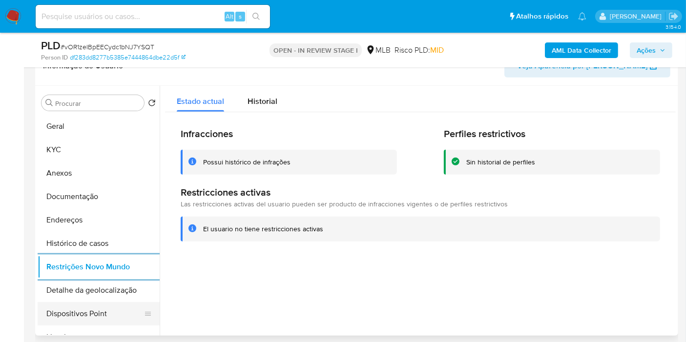
click at [109, 314] on button "Dispositivos Point" at bounding box center [95, 313] width 114 height 23
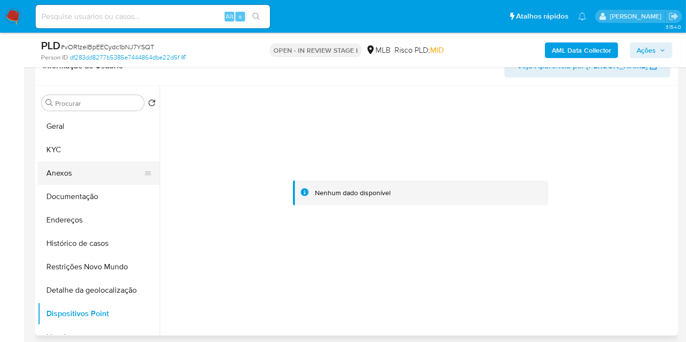
click at [103, 172] on button "Anexos" at bounding box center [95, 173] width 114 height 23
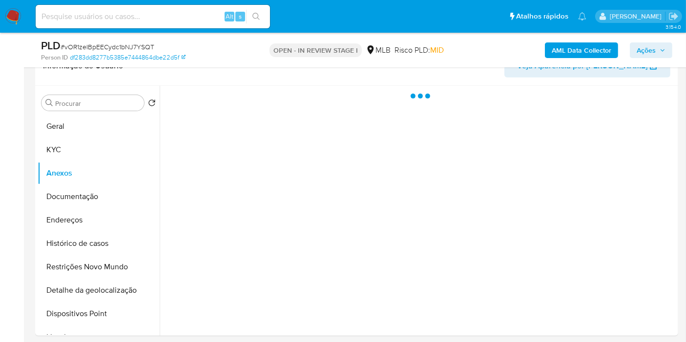
click at [641, 51] on span "Ações" at bounding box center [646, 50] width 19 height 16
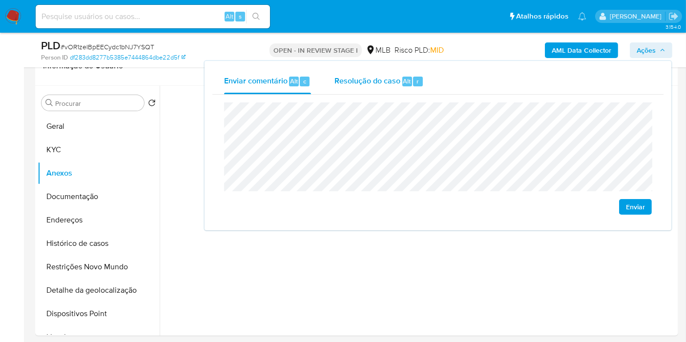
click at [399, 83] on span "Resolução do caso" at bounding box center [367, 80] width 66 height 11
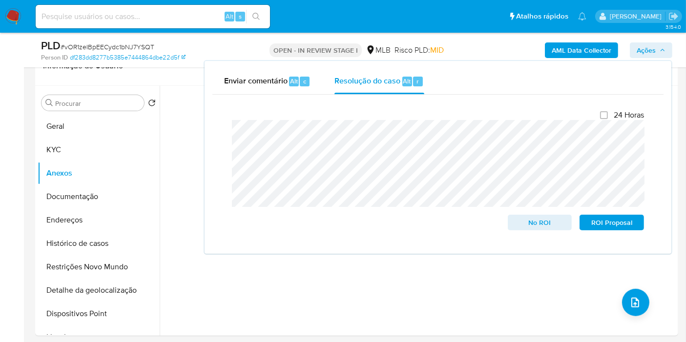
click at [654, 79] on div "Enviar comentário Alt c Resolução do caso Alt r" at bounding box center [437, 81] width 451 height 25
click at [544, 42] on div "AML Data Collector Ações Enviar comentário Alt c Resolução do caso Alt r Fecham…" at bounding box center [568, 50] width 208 height 23
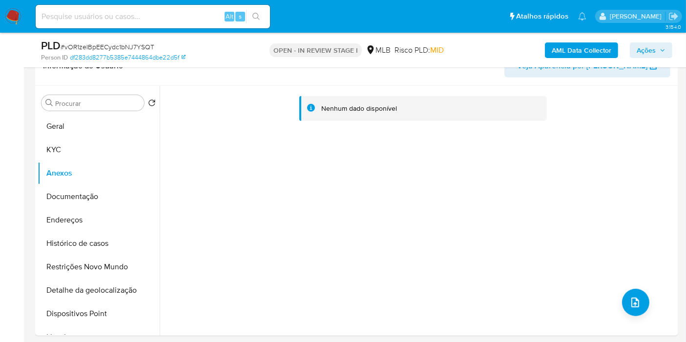
click at [562, 51] on b "AML Data Collector" at bounding box center [582, 50] width 60 height 16
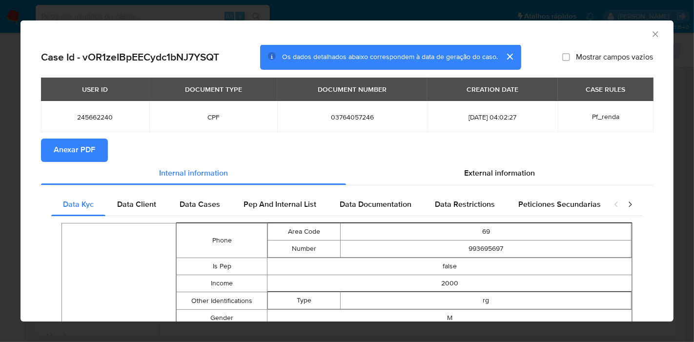
click at [74, 144] on span "Anexar PDF" at bounding box center [74, 150] width 41 height 21
click at [651, 34] on icon "Fechar a janela" at bounding box center [656, 34] width 10 height 10
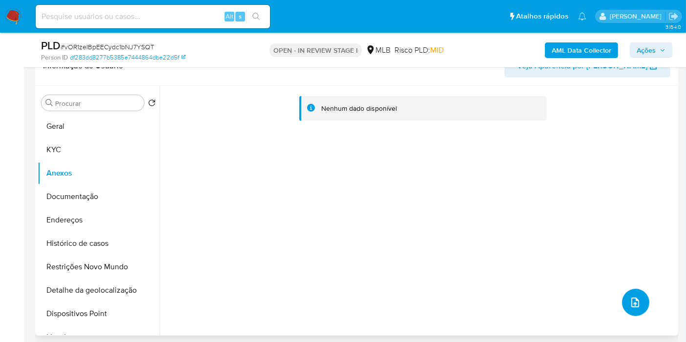
click at [629, 301] on icon "upload-file" at bounding box center [635, 303] width 12 height 12
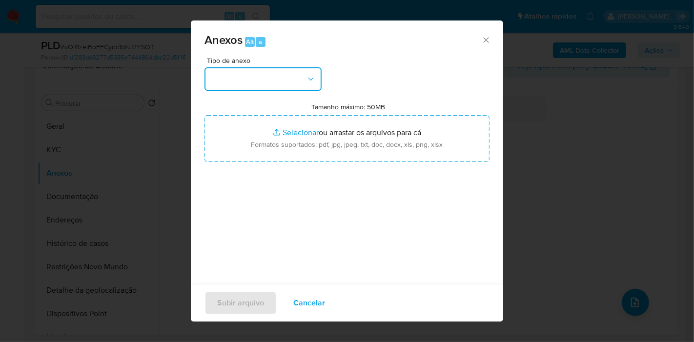
click at [304, 82] on button "button" at bounding box center [263, 78] width 117 height 23
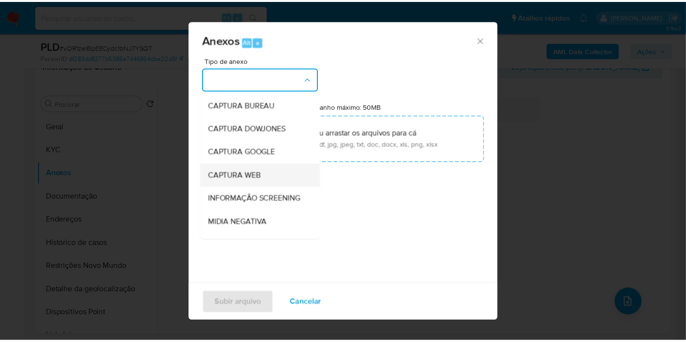
scroll to position [150, 0]
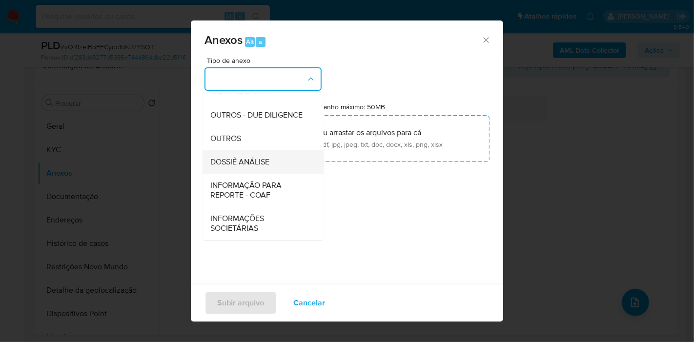
click at [278, 161] on div "DOSSIÊ ANÁLISE" at bounding box center [260, 161] width 100 height 23
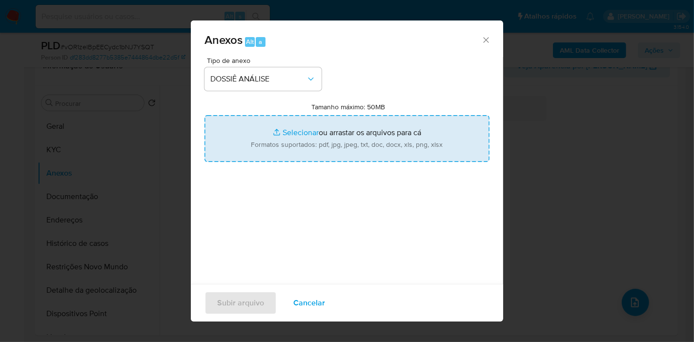
click at [291, 139] on input "Tamanho máximo: 50MB Selecionar arquivos" at bounding box center [347, 138] width 285 height 47
type input "C:\fakepath\SAR - XXXX - CPF 03764057246 - NEYDIMAR VANZELI DOS REIS.pdf"
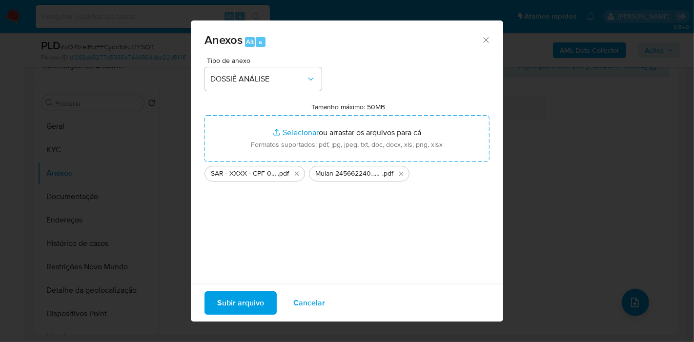
click at [251, 301] on span "Subir arquivo" at bounding box center [240, 302] width 47 height 21
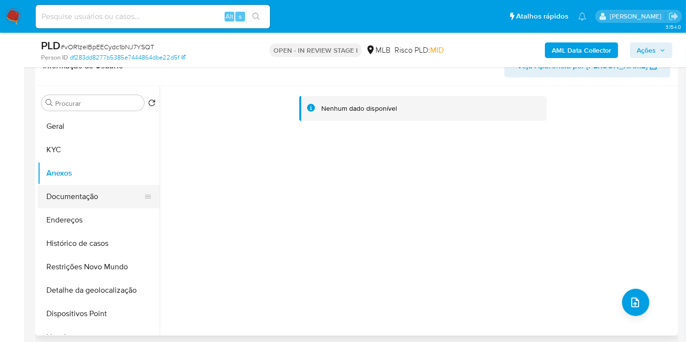
click at [89, 191] on button "Documentação" at bounding box center [95, 196] width 114 height 23
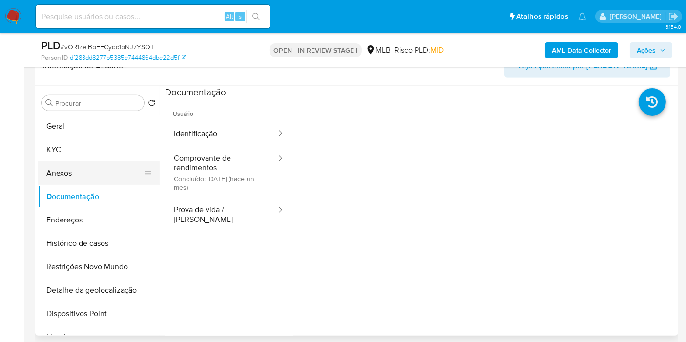
click at [88, 177] on button "Anexos" at bounding box center [95, 173] width 114 height 23
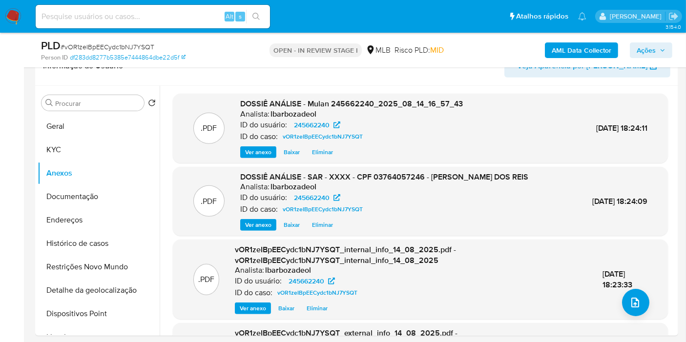
click at [651, 52] on span "Ações" at bounding box center [646, 50] width 19 height 16
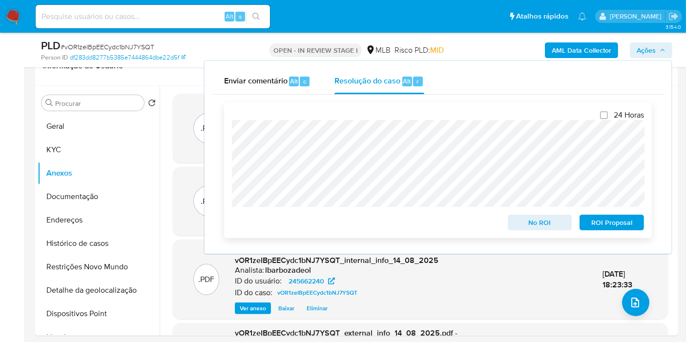
click at [611, 221] on span "ROI Proposal" at bounding box center [611, 223] width 51 height 14
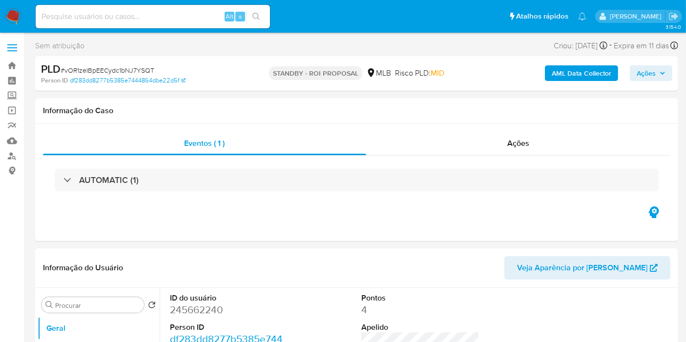
select select "10"
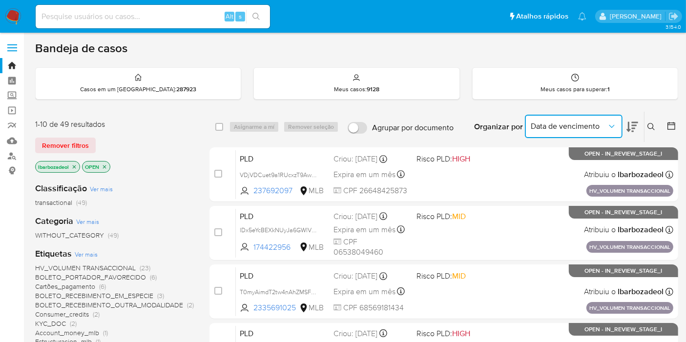
click at [609, 127] on icon "Organizar por" at bounding box center [612, 127] width 10 height 10
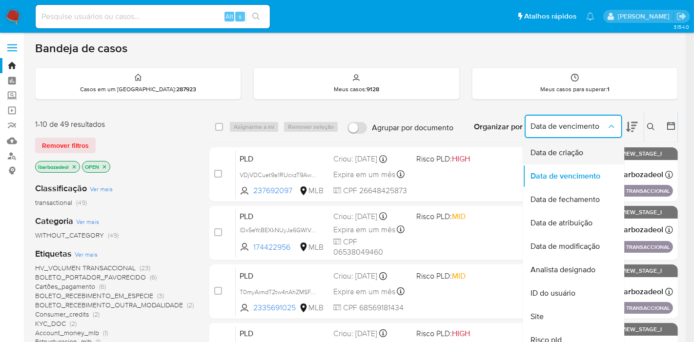
click at [590, 151] on div "Data de criação" at bounding box center [571, 152] width 80 height 23
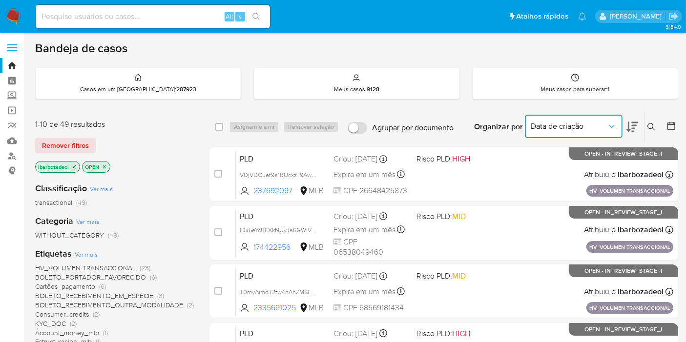
click at [573, 128] on span "Data de criação" at bounding box center [569, 127] width 76 height 10
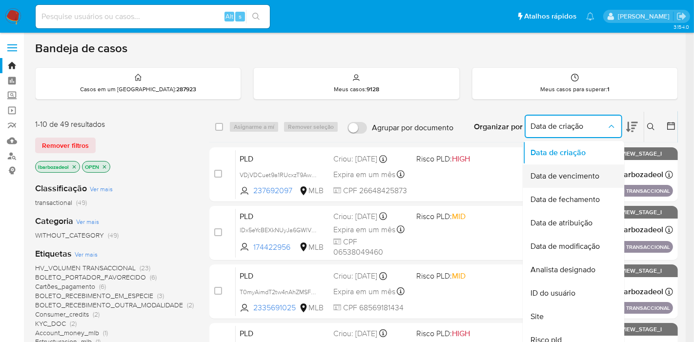
click at [576, 175] on span "Data de vencimento" at bounding box center [565, 176] width 69 height 10
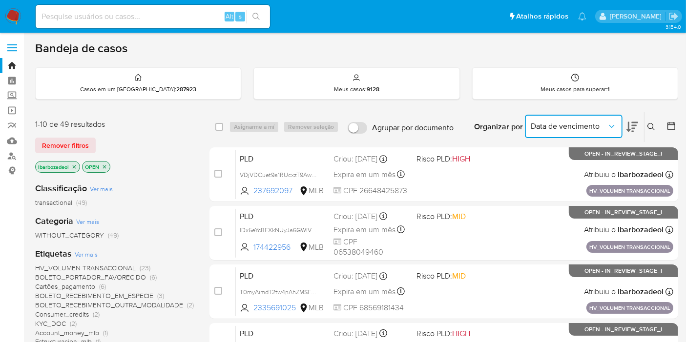
click at [572, 125] on span "Data de vencimento" at bounding box center [569, 127] width 76 height 10
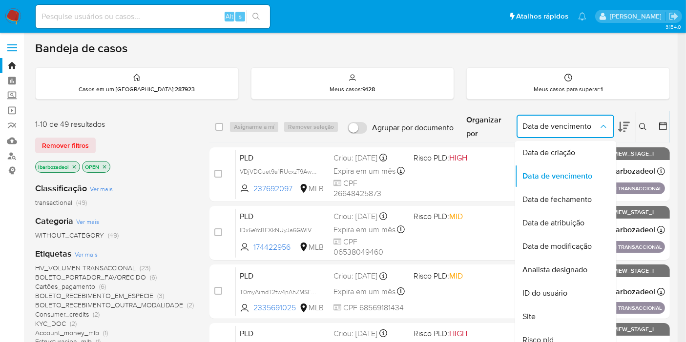
click at [173, 171] on div "lbarbozadeol OPEN" at bounding box center [113, 168] width 156 height 14
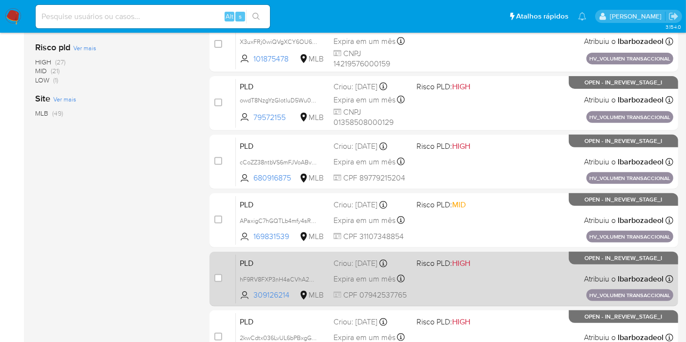
scroll to position [427, 0]
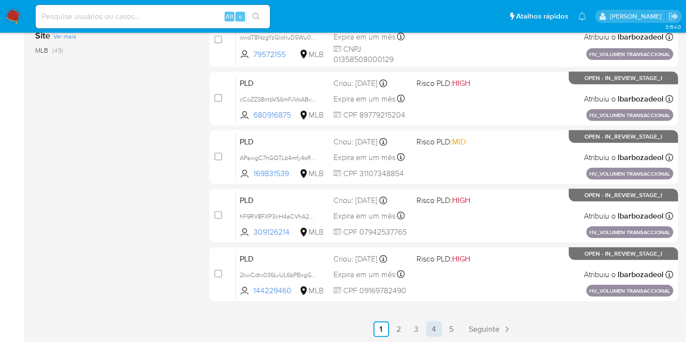
click at [432, 327] on link "4" at bounding box center [434, 330] width 16 height 16
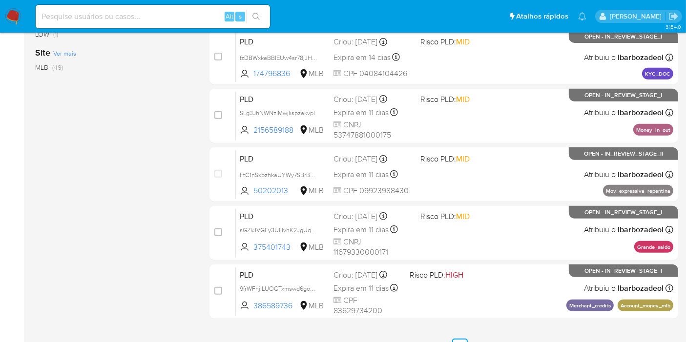
scroll to position [427, 0]
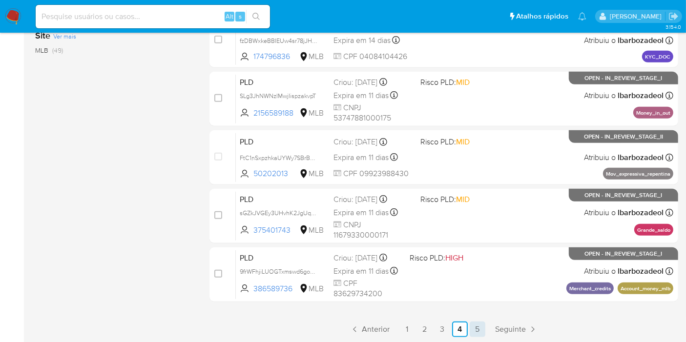
click at [478, 327] on link "5" at bounding box center [478, 330] width 16 height 16
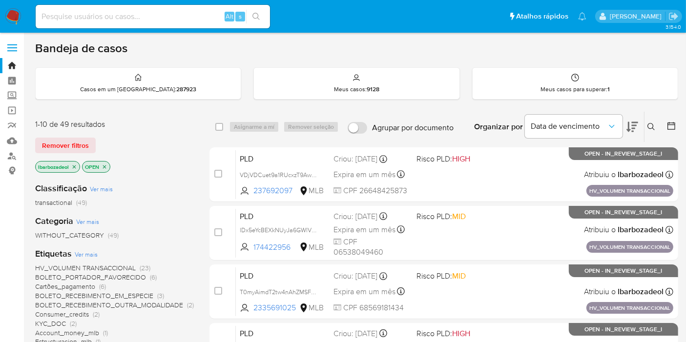
click at [662, 48] on div "Bandeja de casos" at bounding box center [356, 48] width 643 height 15
